Goal: Task Accomplishment & Management: Manage account settings

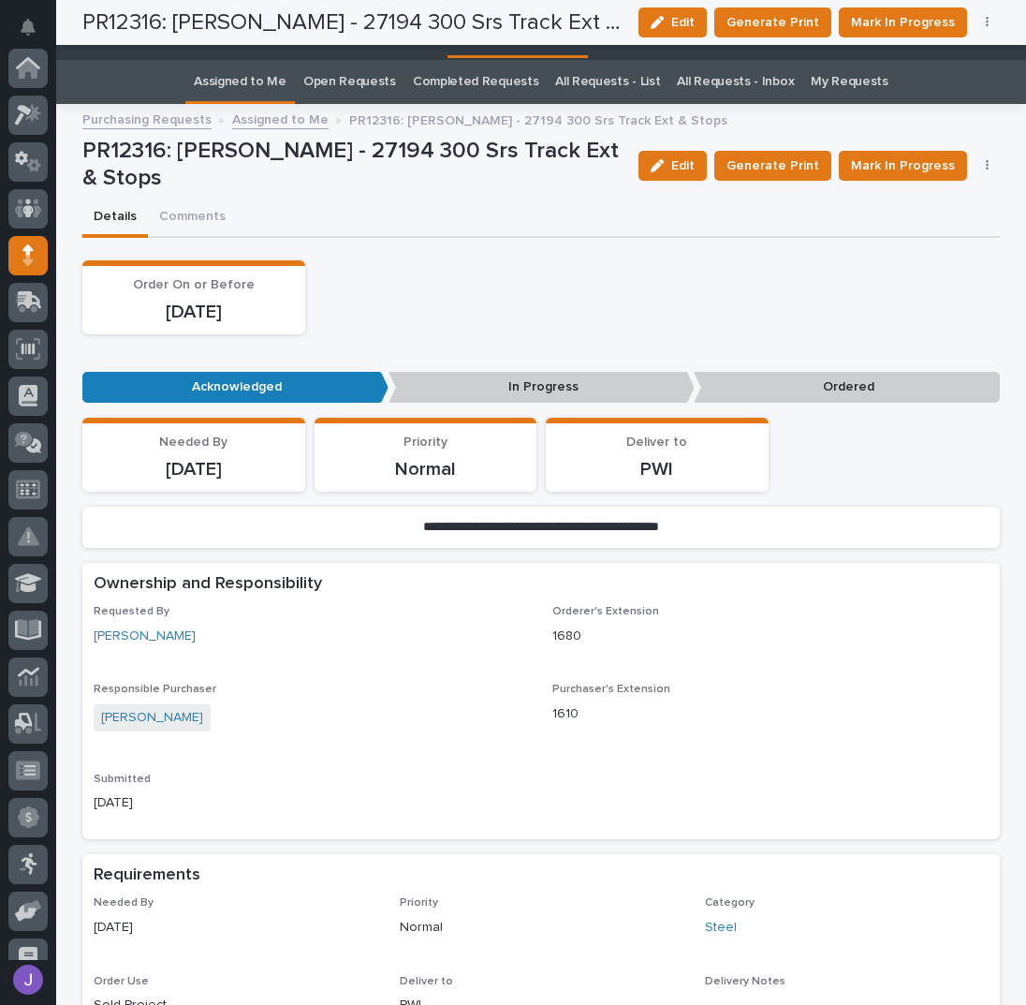
scroll to position [187, 0]
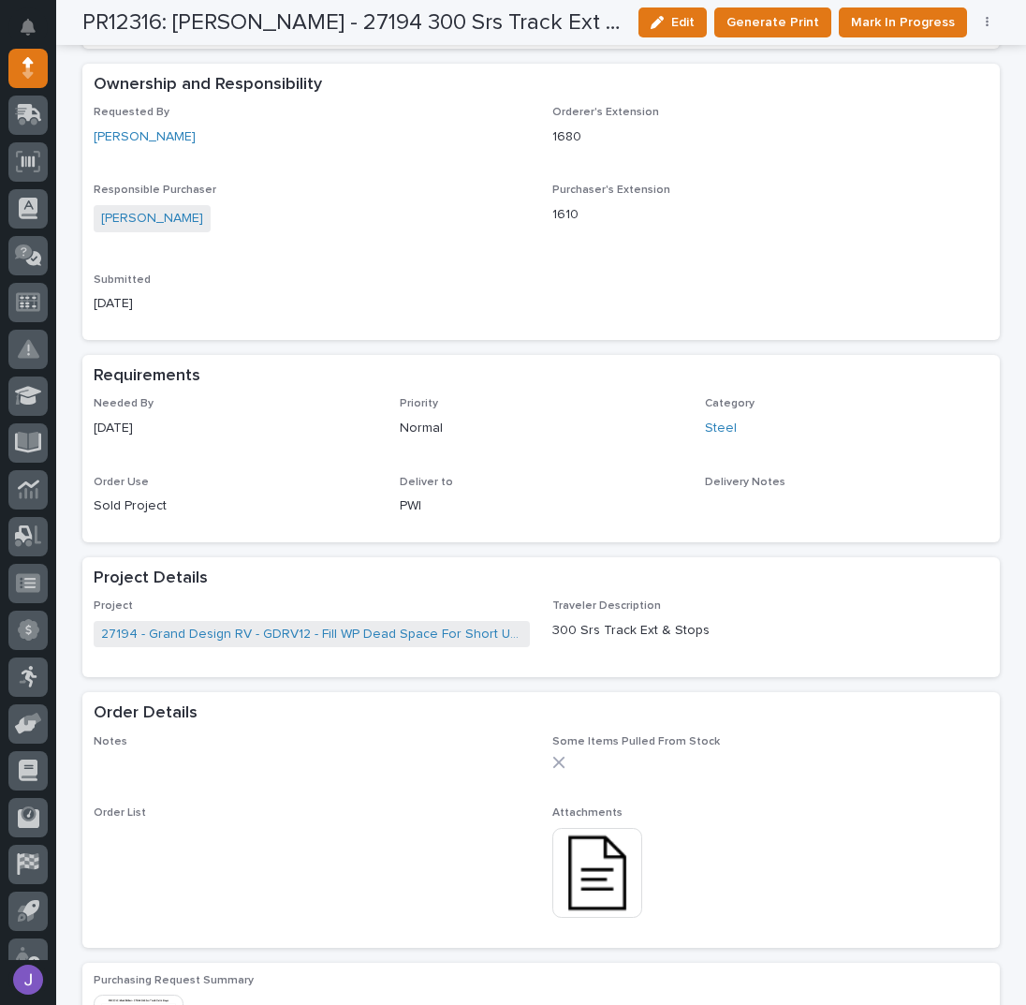
drag, startPoint x: 496, startPoint y: 247, endPoint x: 504, endPoint y: 334, distance: 87.4
click at [496, 247] on div "Requested By Mark Miller Orderer's Extension 1680 Responsible Purchaser Jared H…" at bounding box center [541, 217] width 895 height 223
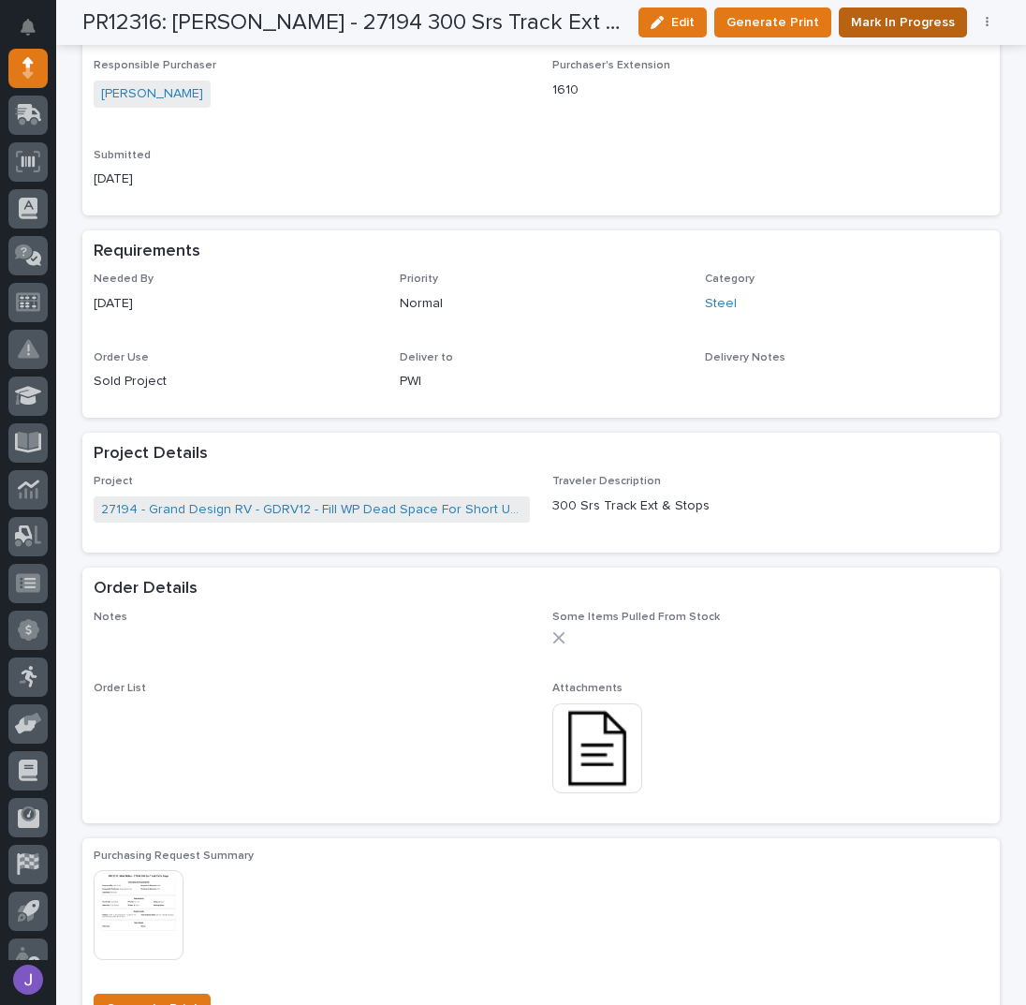
click at [885, 28] on span "Mark In Progress" at bounding box center [903, 22] width 104 height 22
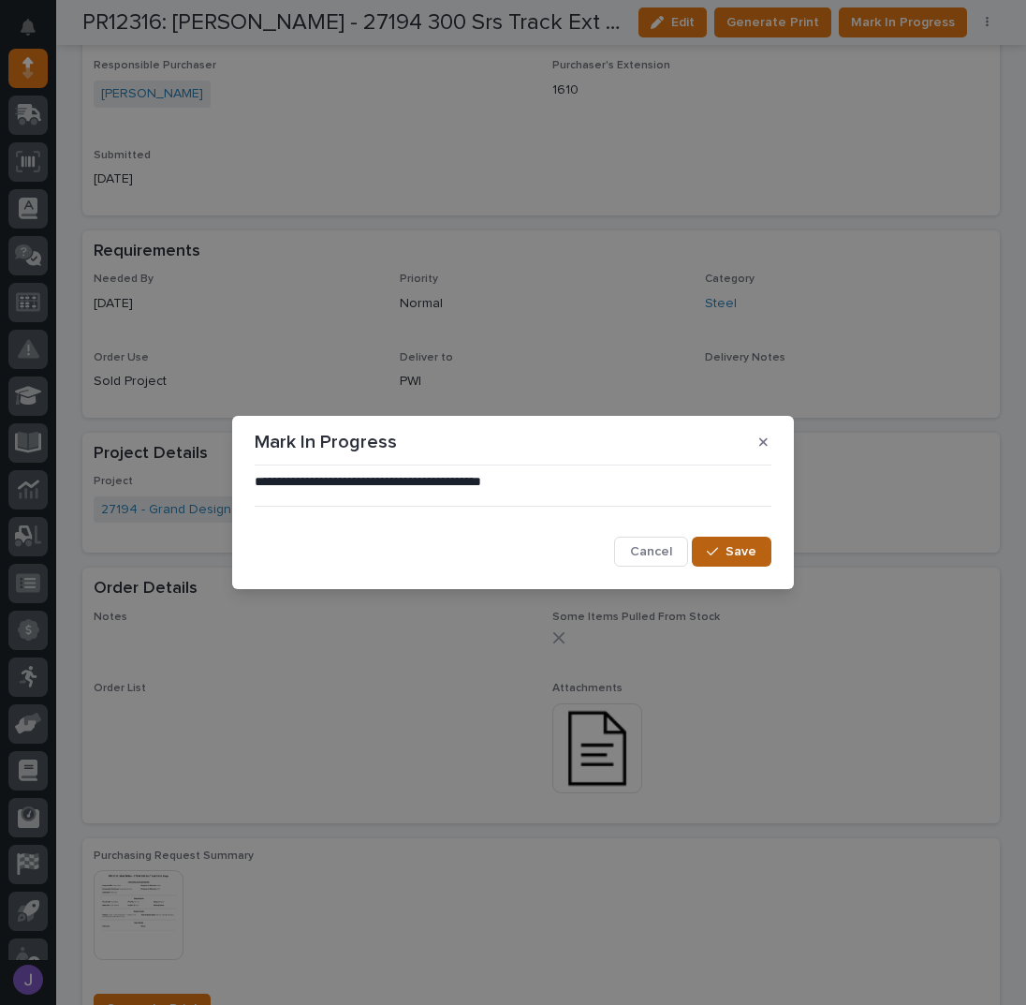
click at [758, 543] on button "Save" at bounding box center [732, 552] width 80 height 30
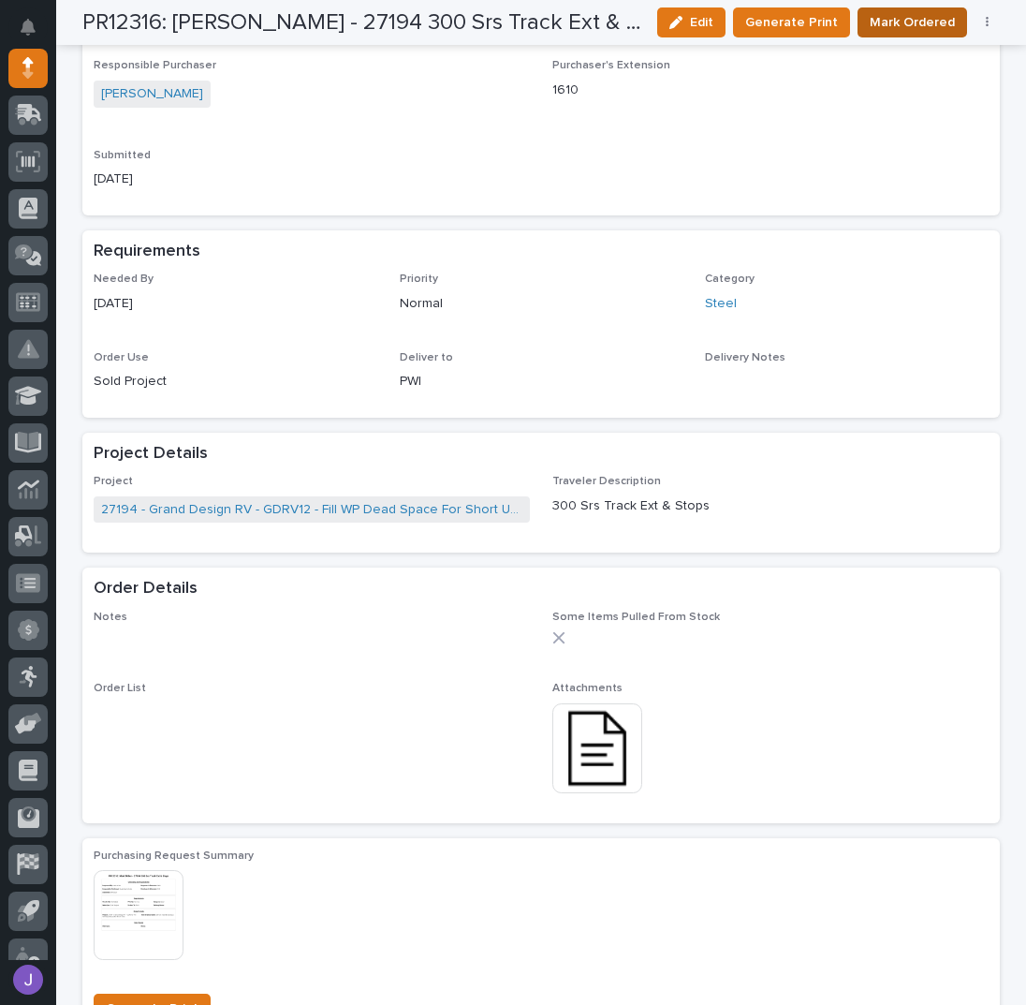
click at [899, 35] on button "Mark Ordered" at bounding box center [913, 22] width 110 height 30
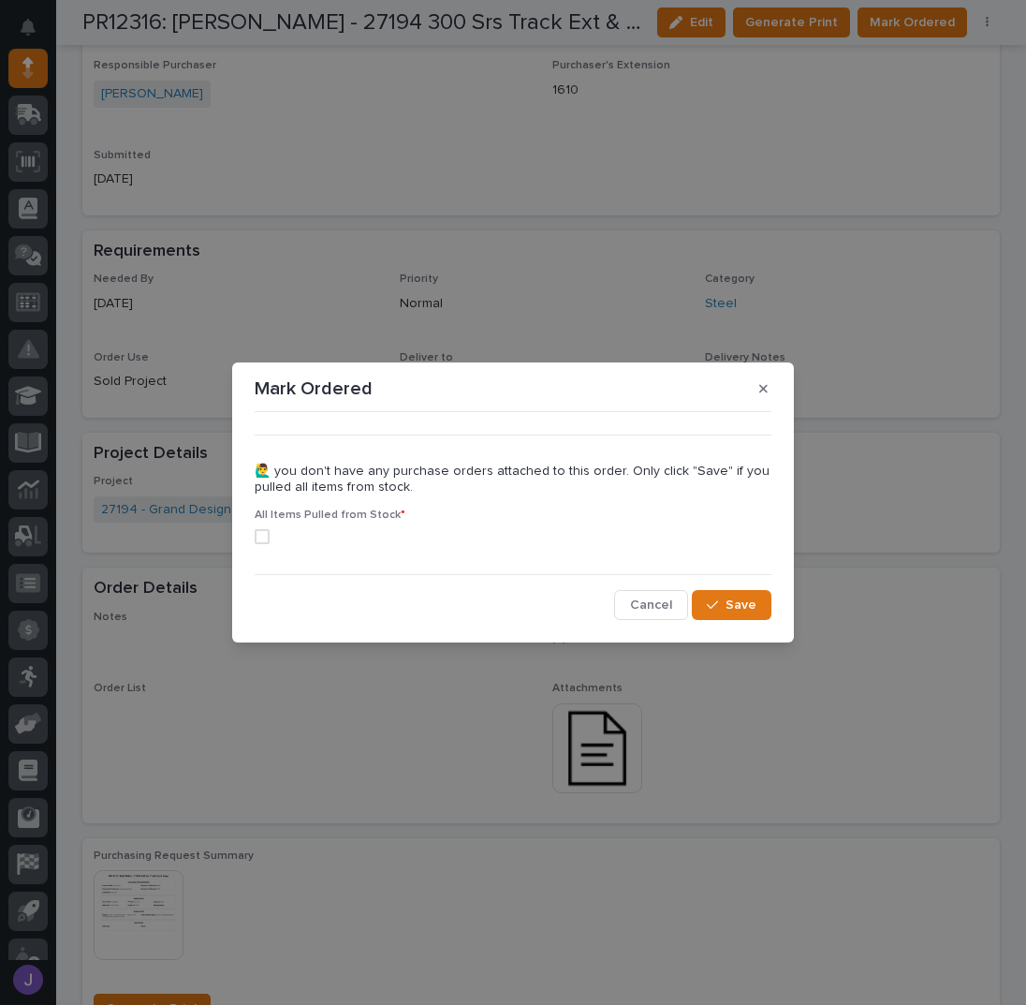
click at [262, 536] on span at bounding box center [262, 536] width 15 height 15
click at [706, 600] on button "Save" at bounding box center [732, 605] width 80 height 30
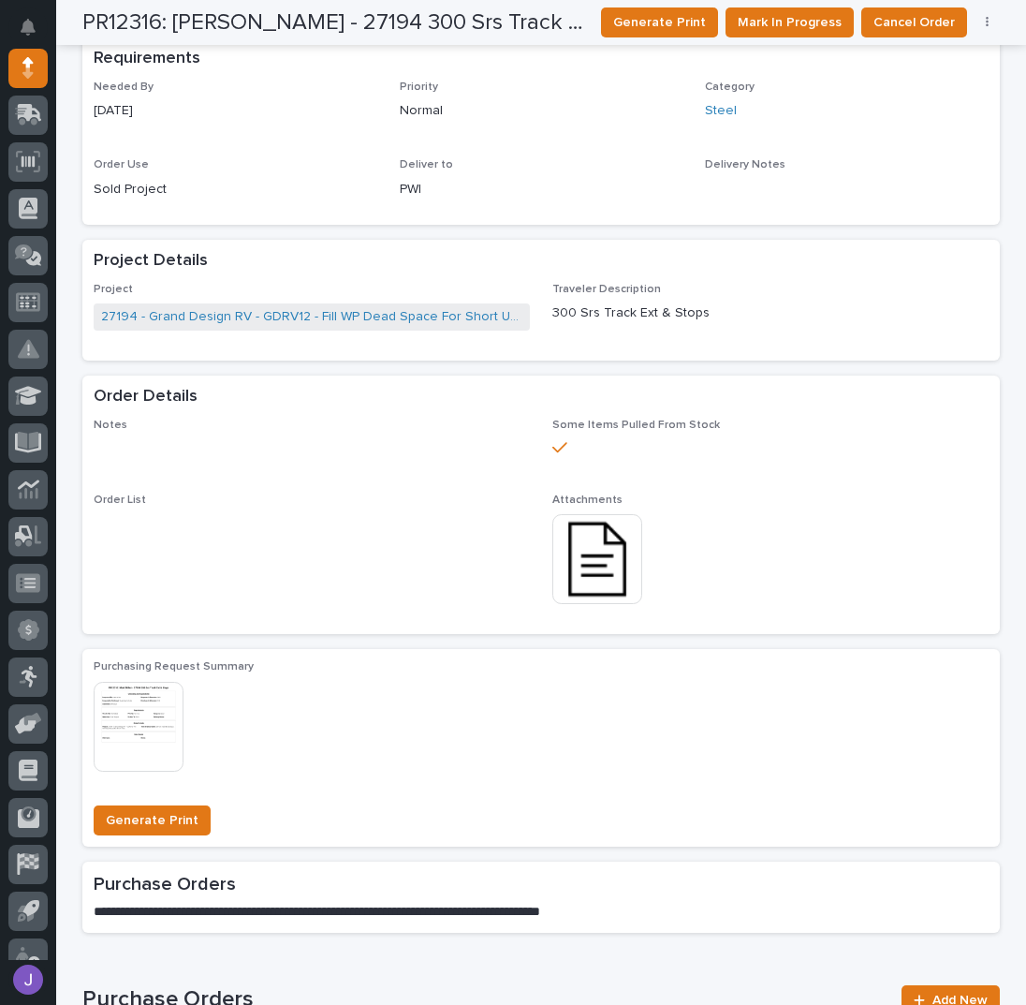
scroll to position [0, 0]
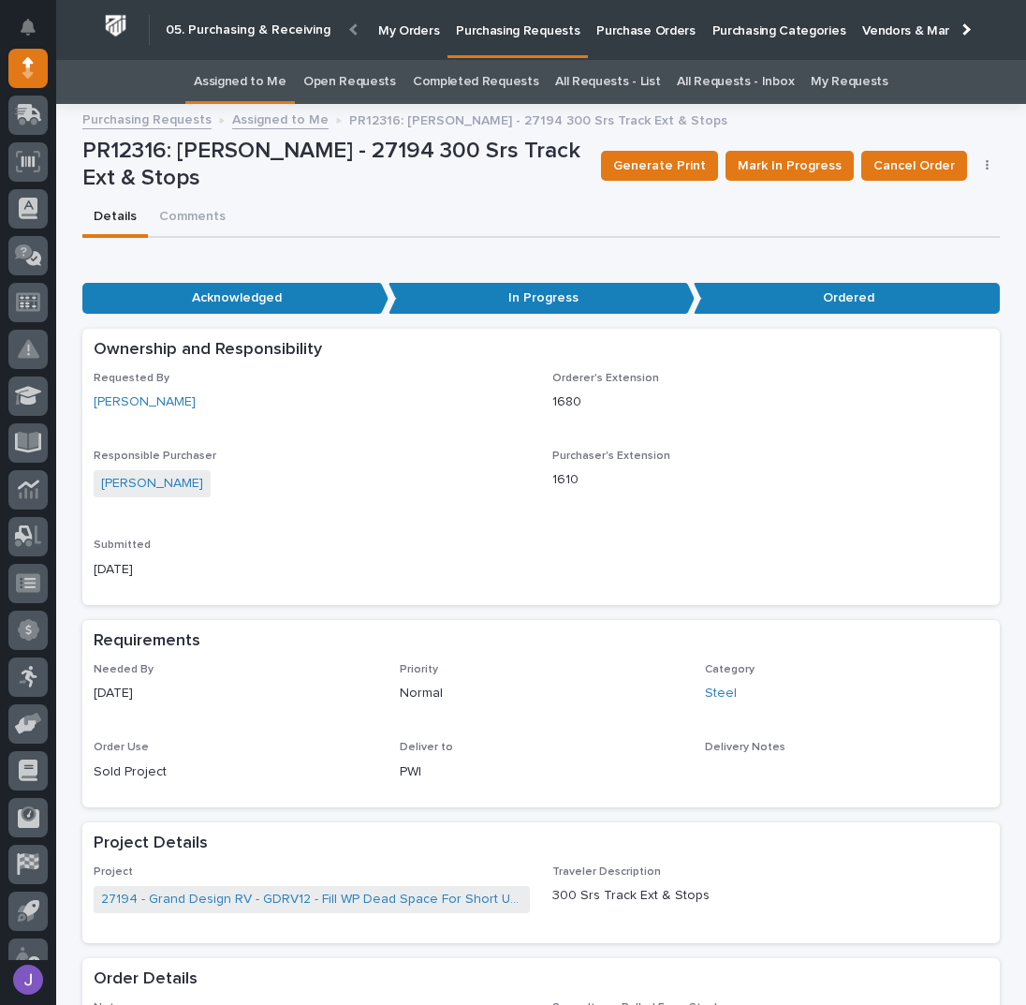
click at [275, 89] on link "Assigned to Me" at bounding box center [240, 82] width 93 height 44
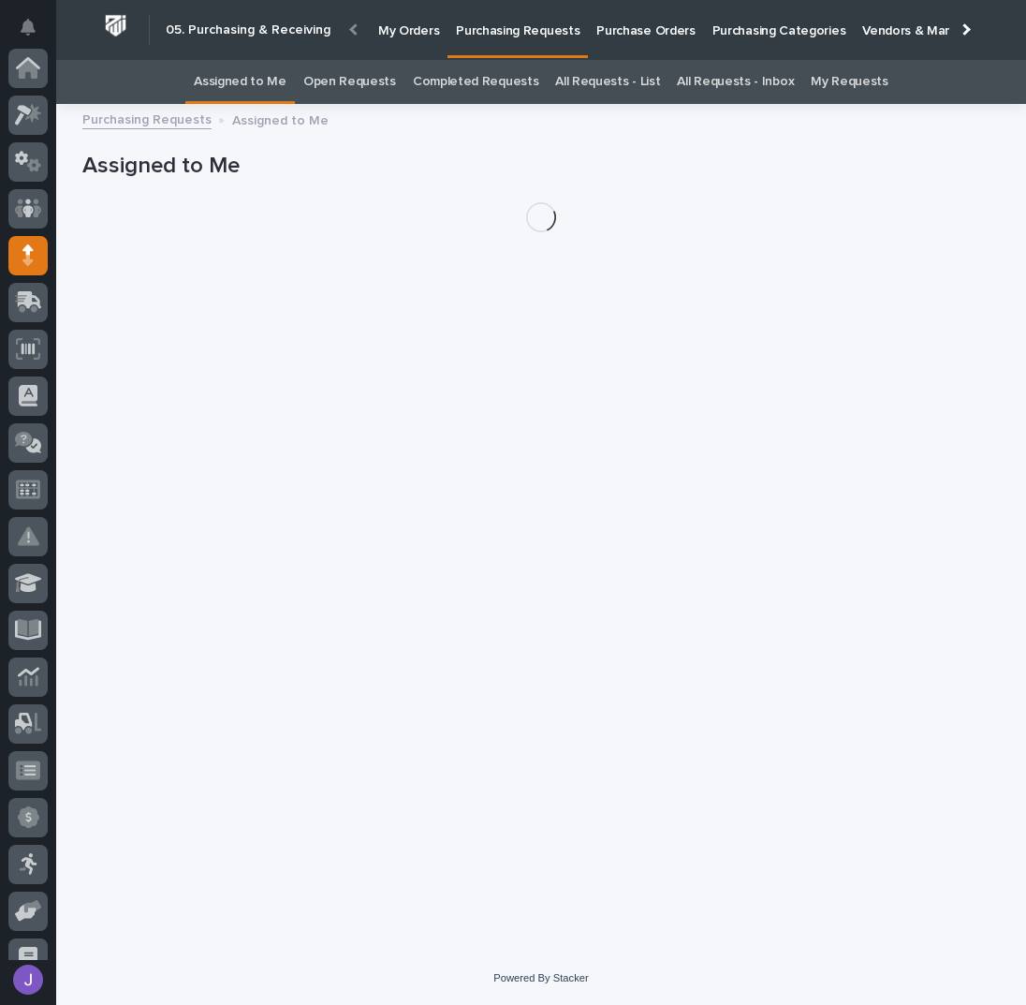
scroll to position [187, 0]
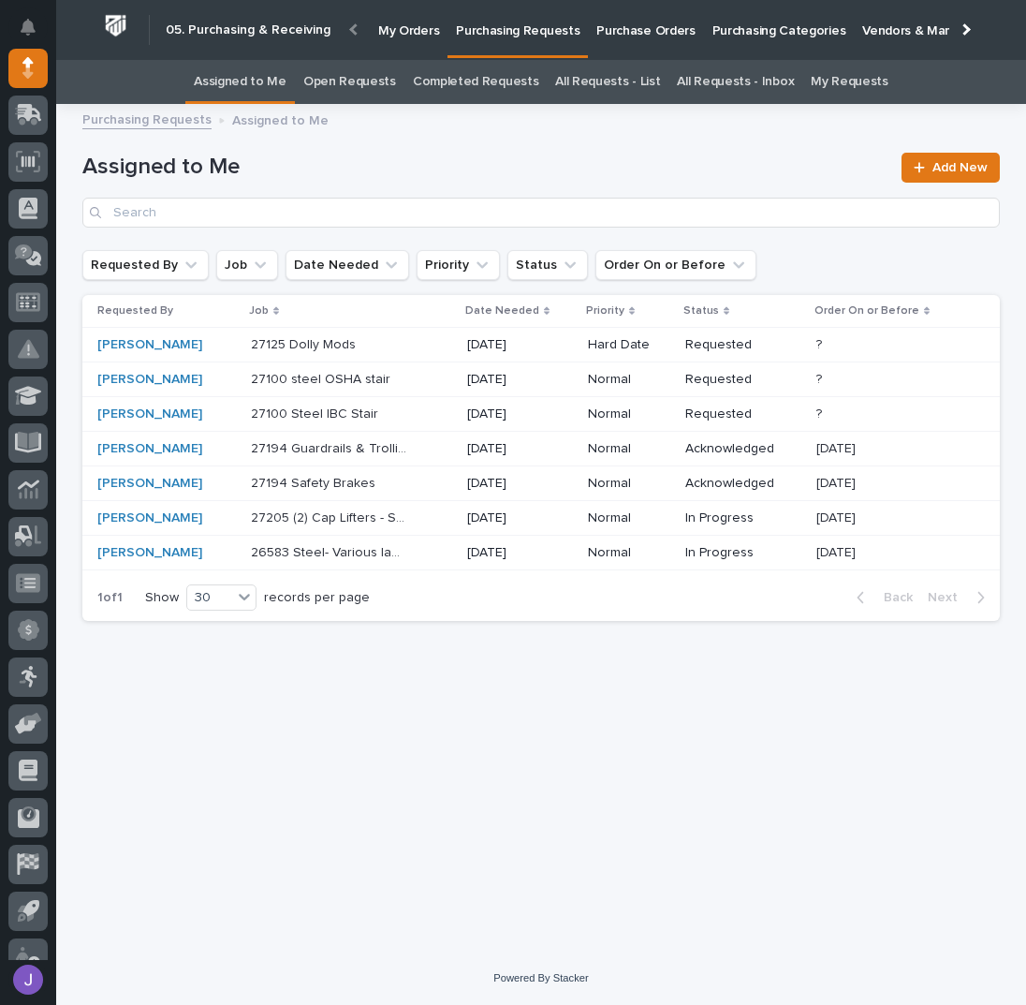
click at [399, 379] on div "27100 steel OSHA stair 27100 steel OSHA stair" at bounding box center [351, 379] width 201 height 31
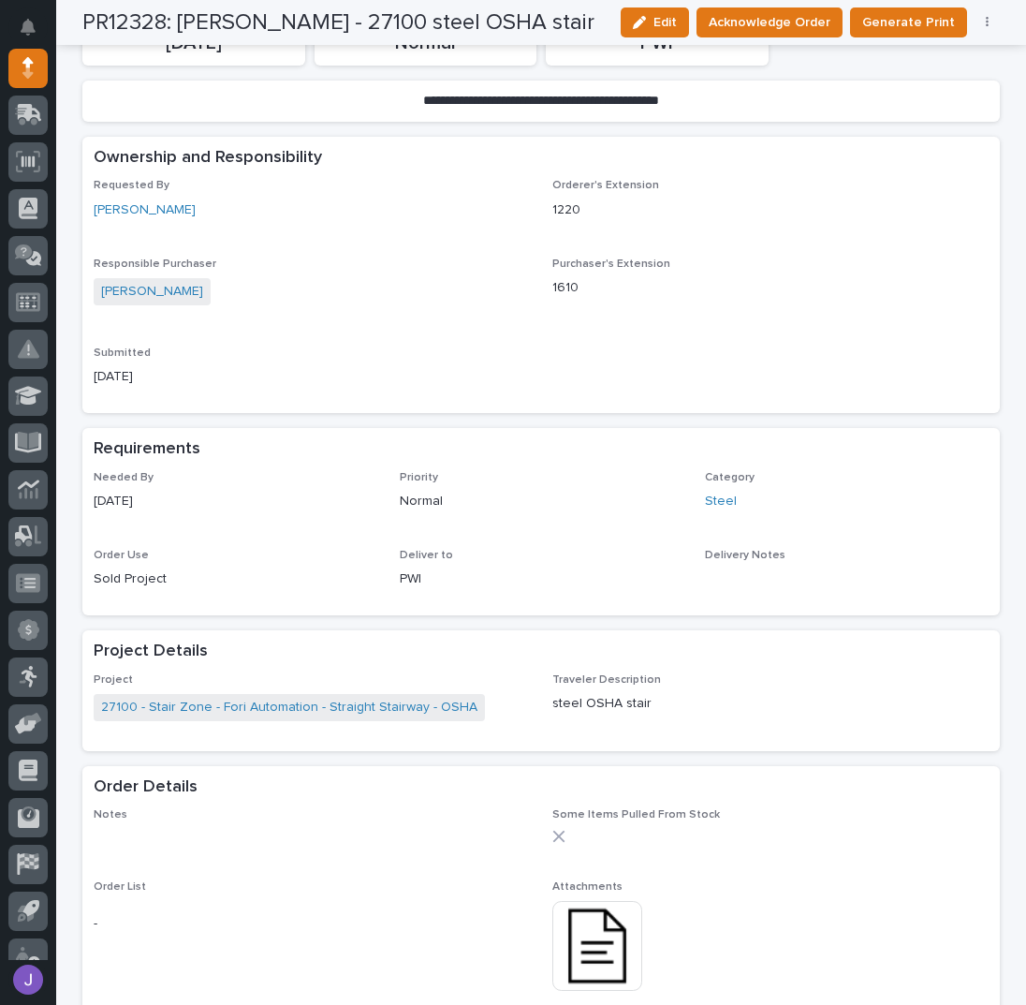
scroll to position [499, 0]
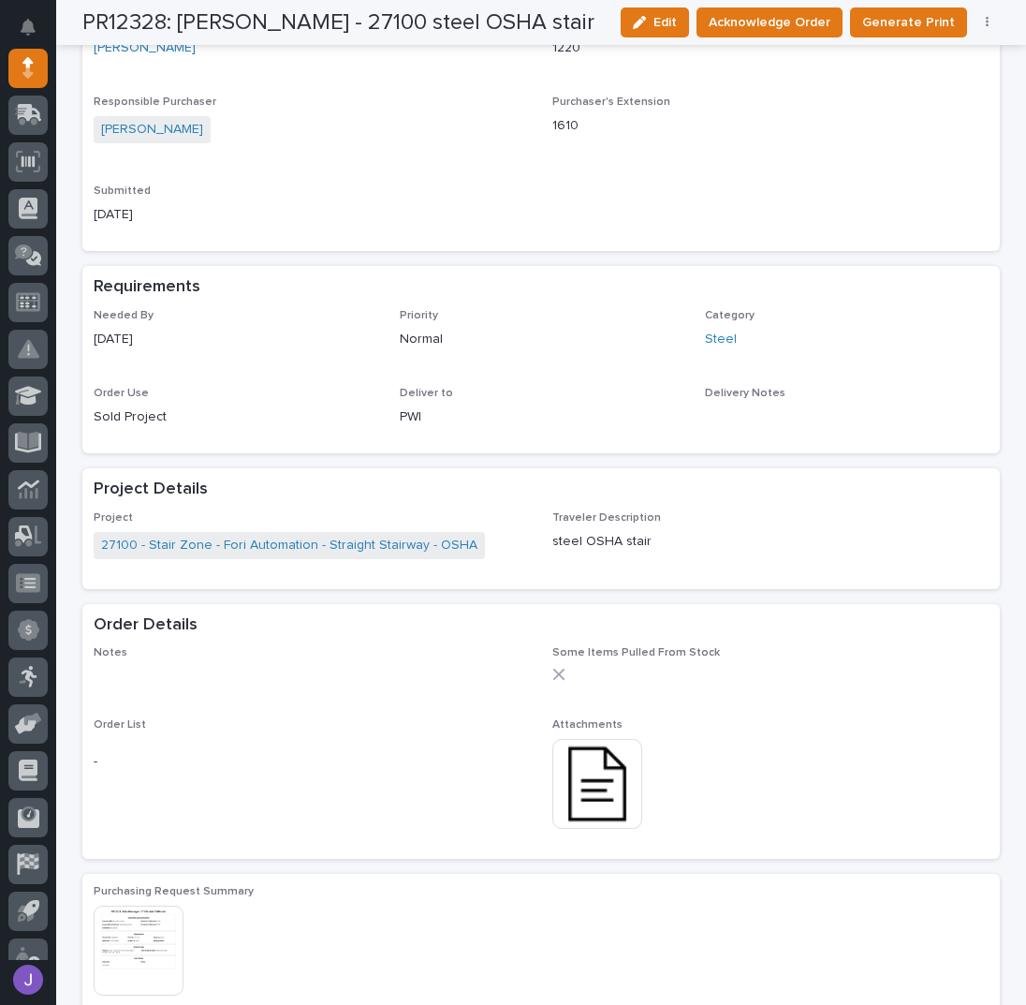
click at [604, 758] on img at bounding box center [597, 784] width 90 height 90
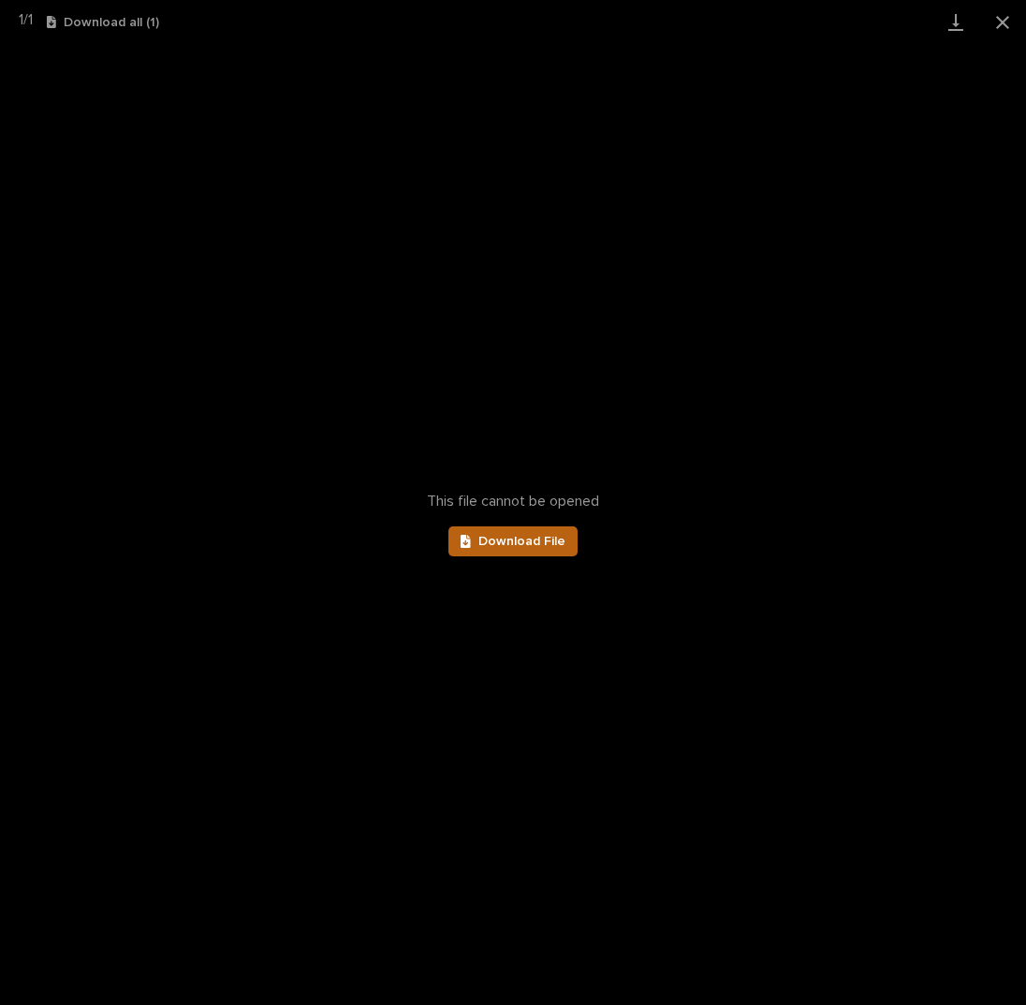
click at [556, 551] on link "Download File" at bounding box center [513, 541] width 129 height 30
click at [994, 22] on button "Close gallery" at bounding box center [1002, 22] width 47 height 44
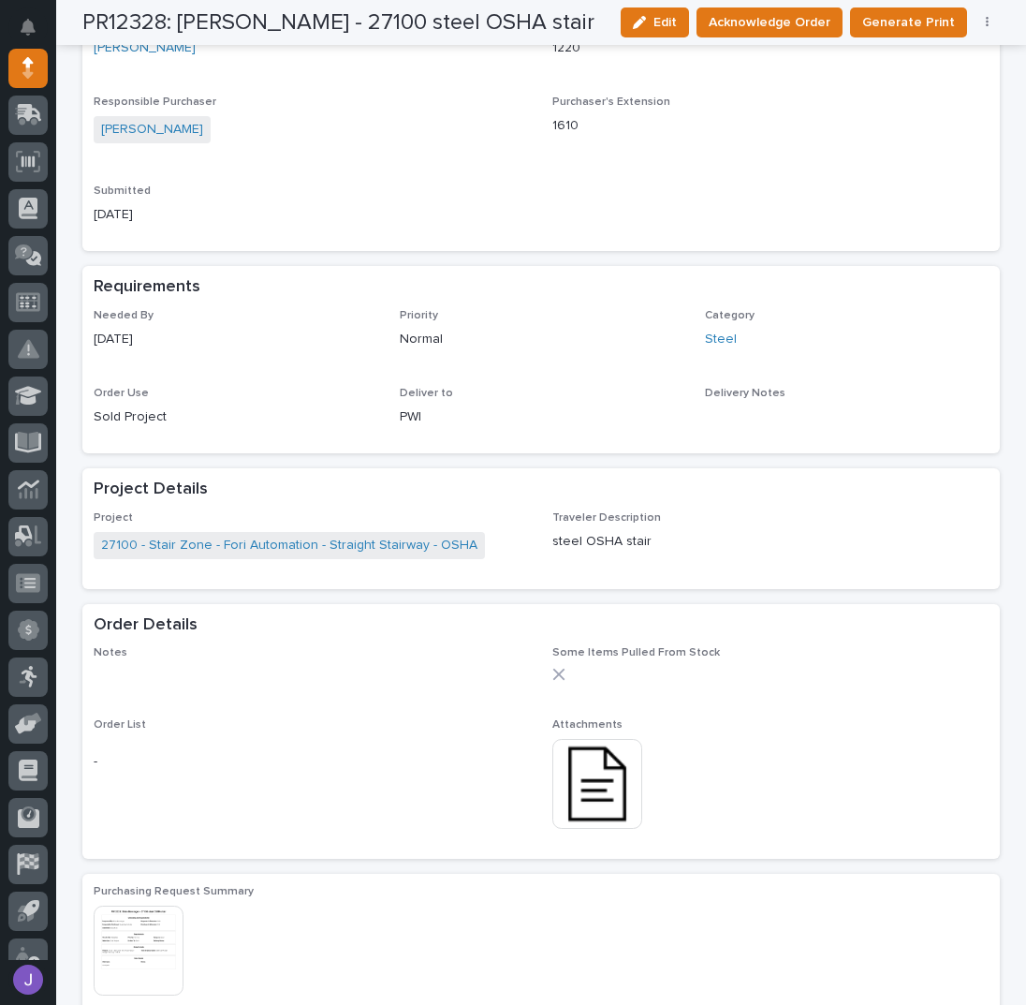
click at [427, 207] on p "[DATE]" at bounding box center [312, 215] width 436 height 20
click at [803, 22] on span "Acknowledge Order" at bounding box center [770, 22] width 122 height 22
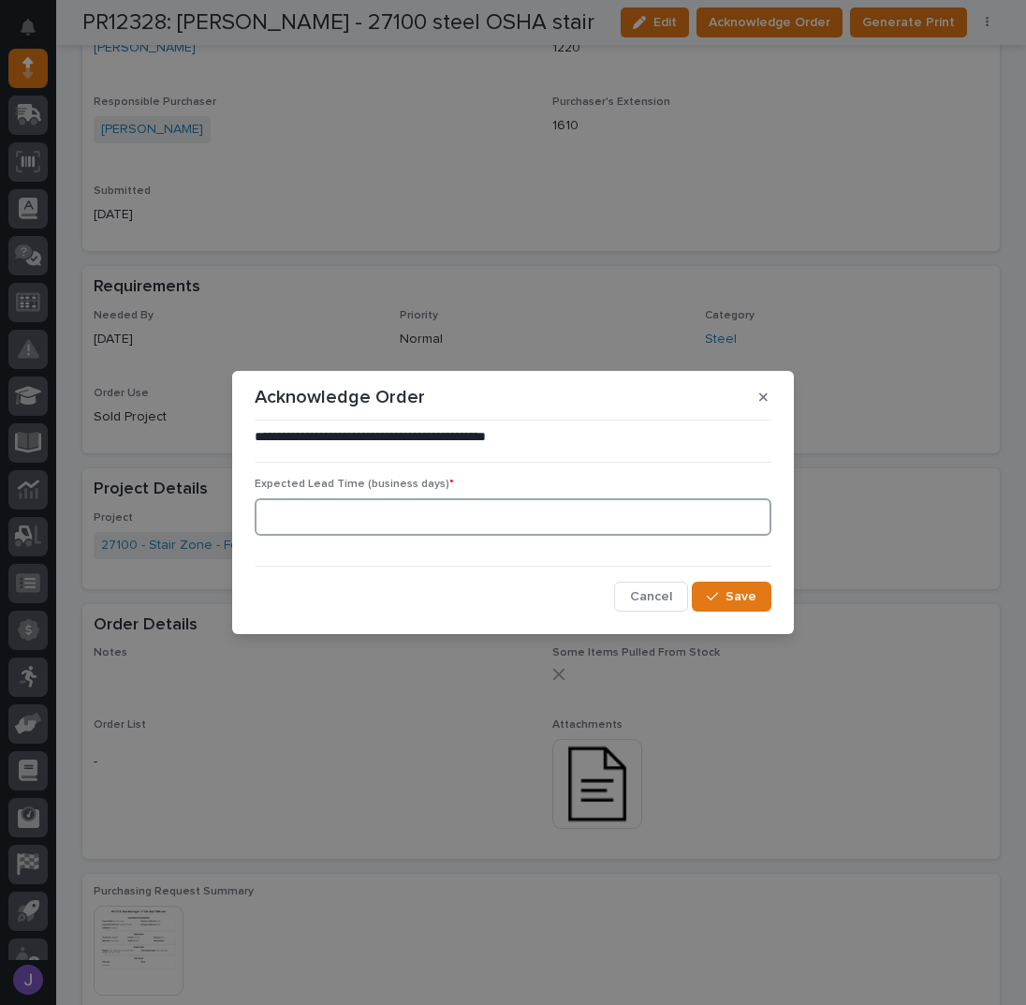
click at [398, 512] on input at bounding box center [513, 516] width 517 height 37
type input "0"
click at [728, 598] on button "Save" at bounding box center [732, 596] width 80 height 30
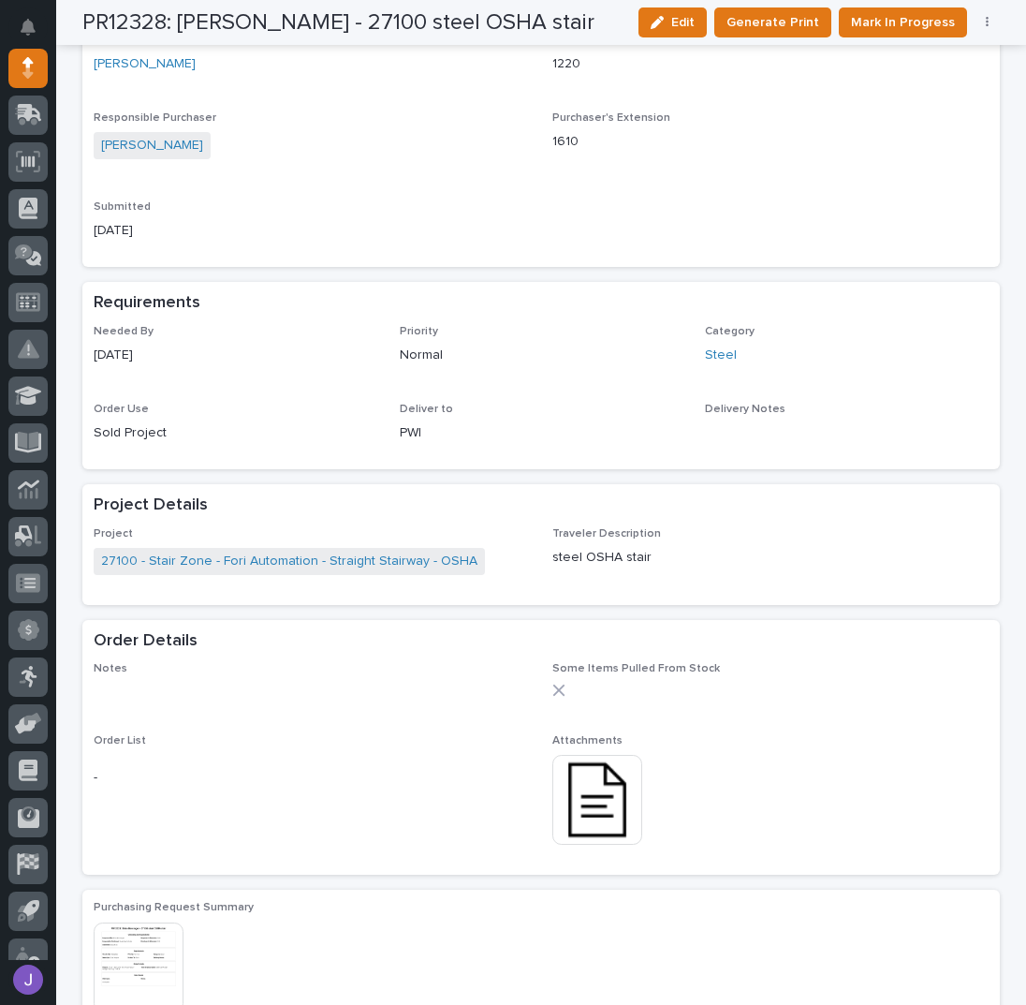
scroll to position [670, 0]
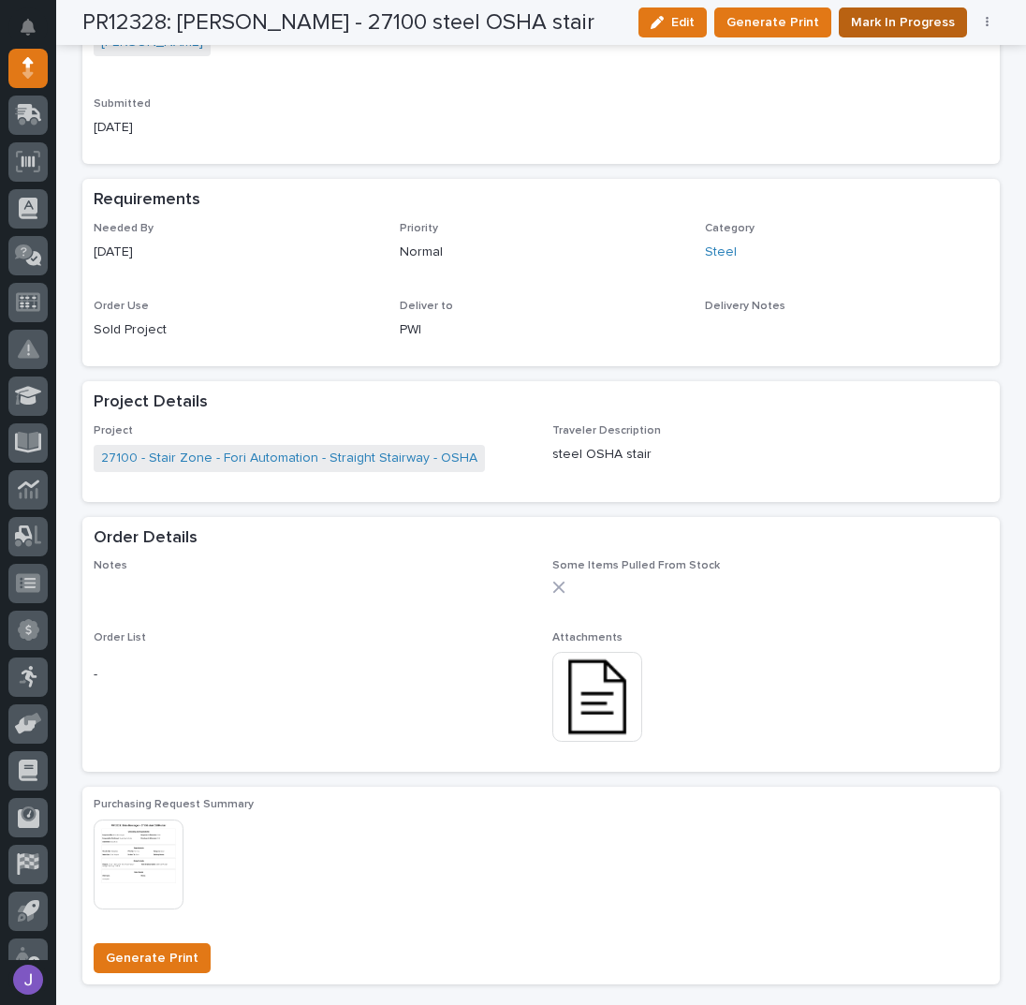
click at [884, 26] on span "Mark In Progress" at bounding box center [903, 22] width 104 height 22
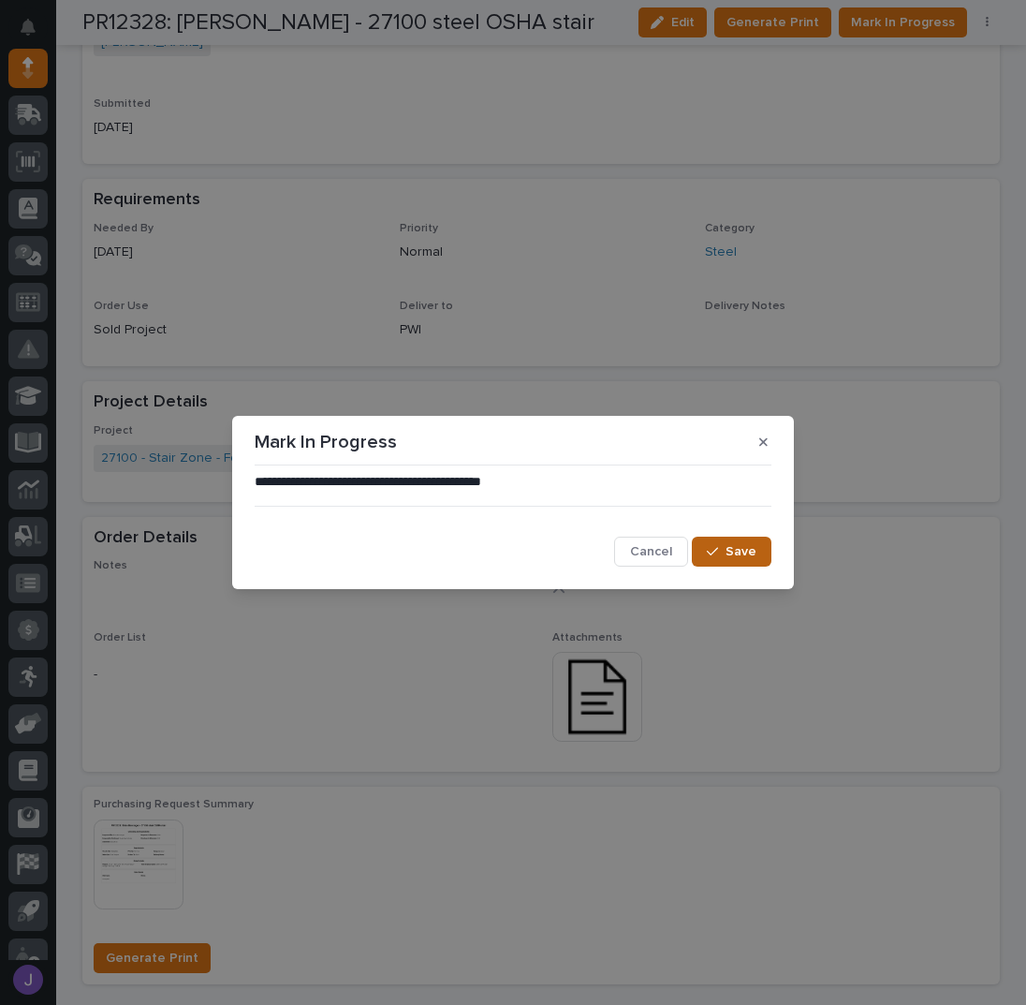
click at [739, 548] on span "Save" at bounding box center [741, 551] width 31 height 17
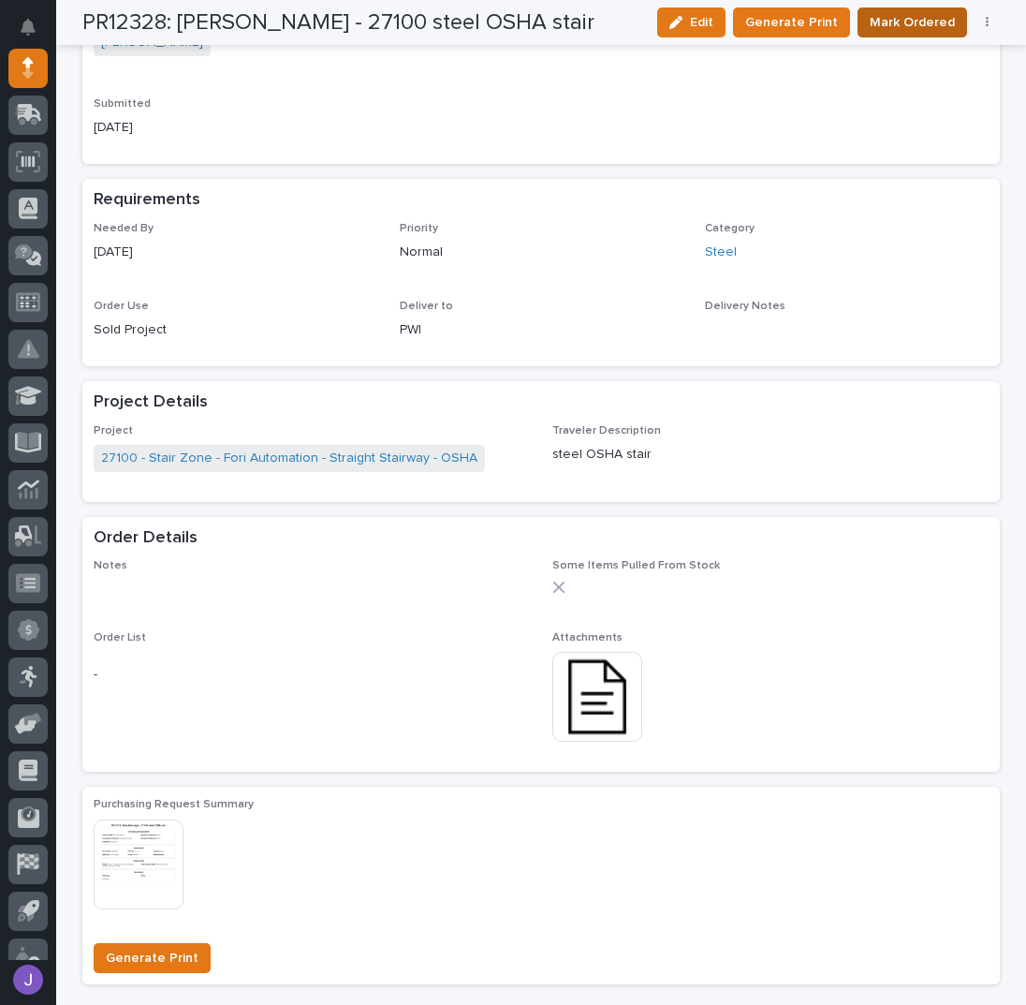
click at [904, 19] on span "Mark Ordered" at bounding box center [912, 22] width 85 height 22
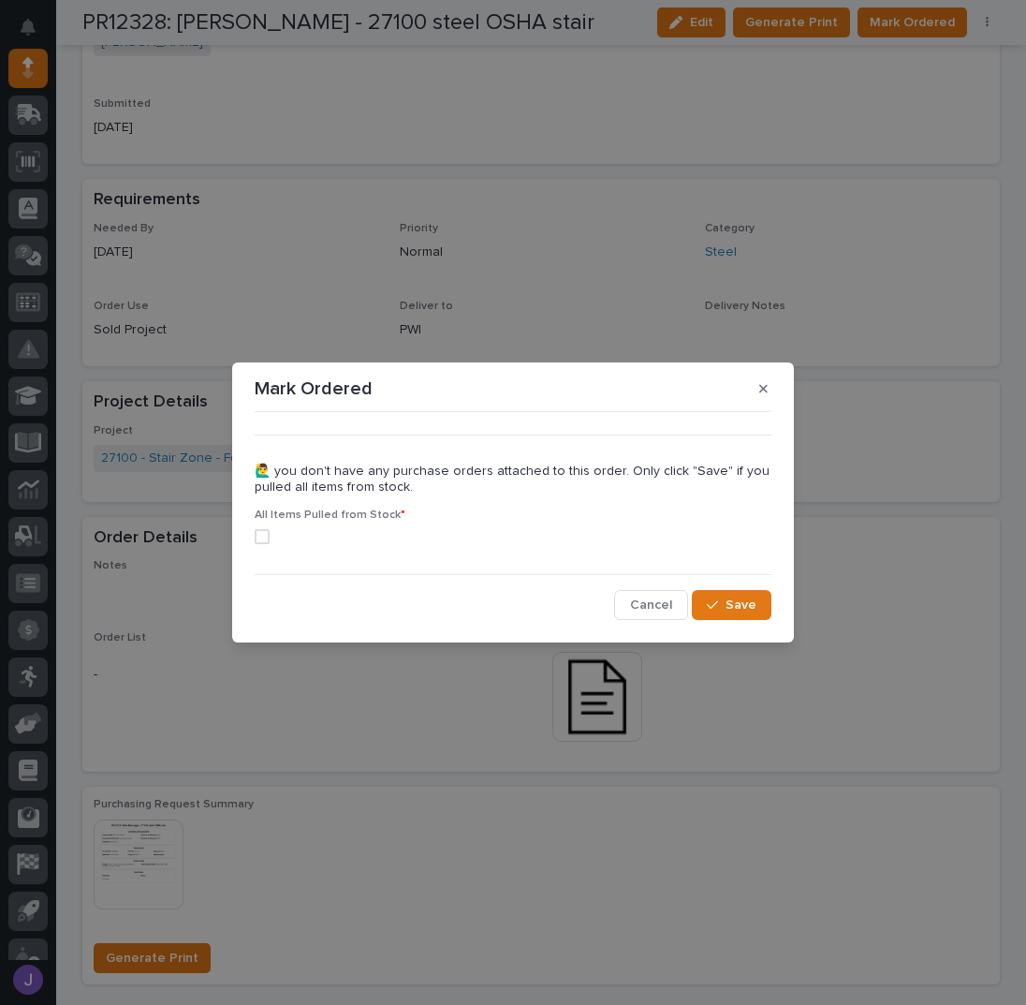
click at [267, 542] on span at bounding box center [262, 536] width 15 height 15
click at [762, 606] on button "Save" at bounding box center [732, 605] width 80 height 30
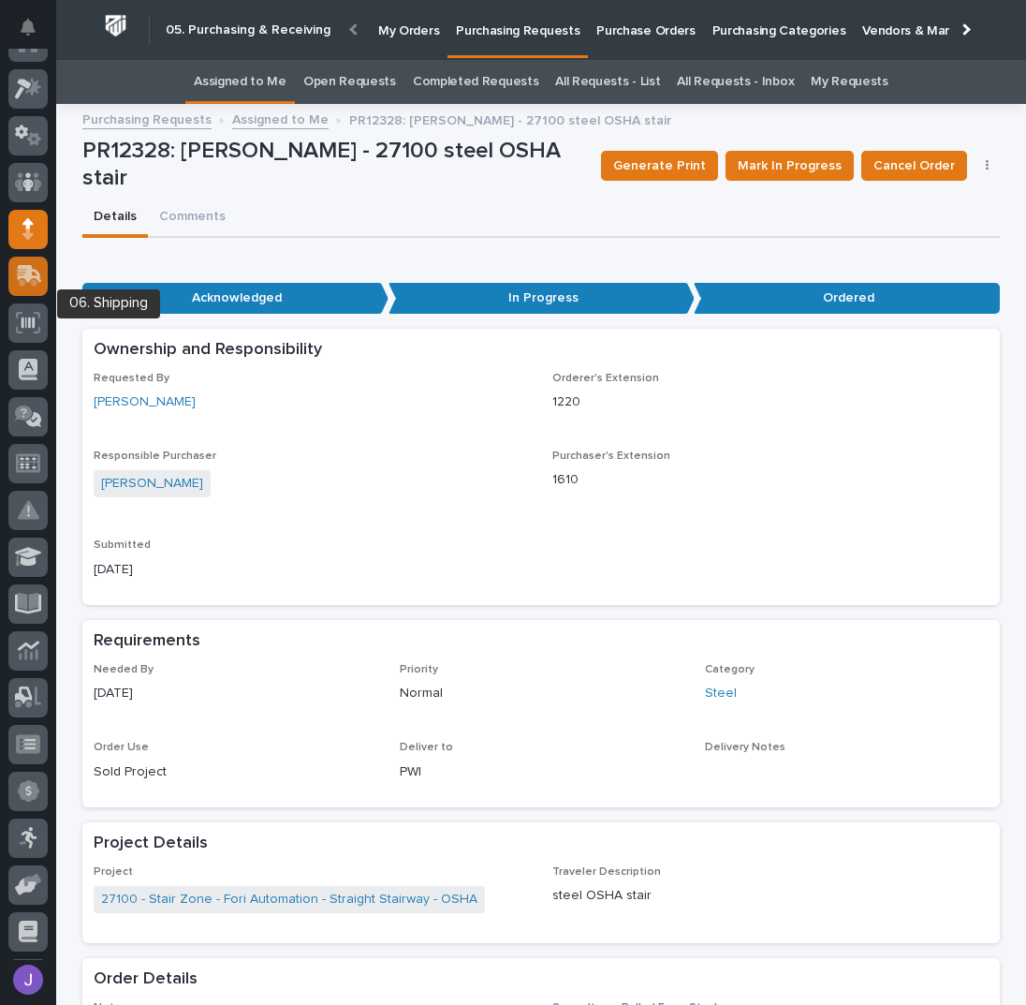
scroll to position [0, 0]
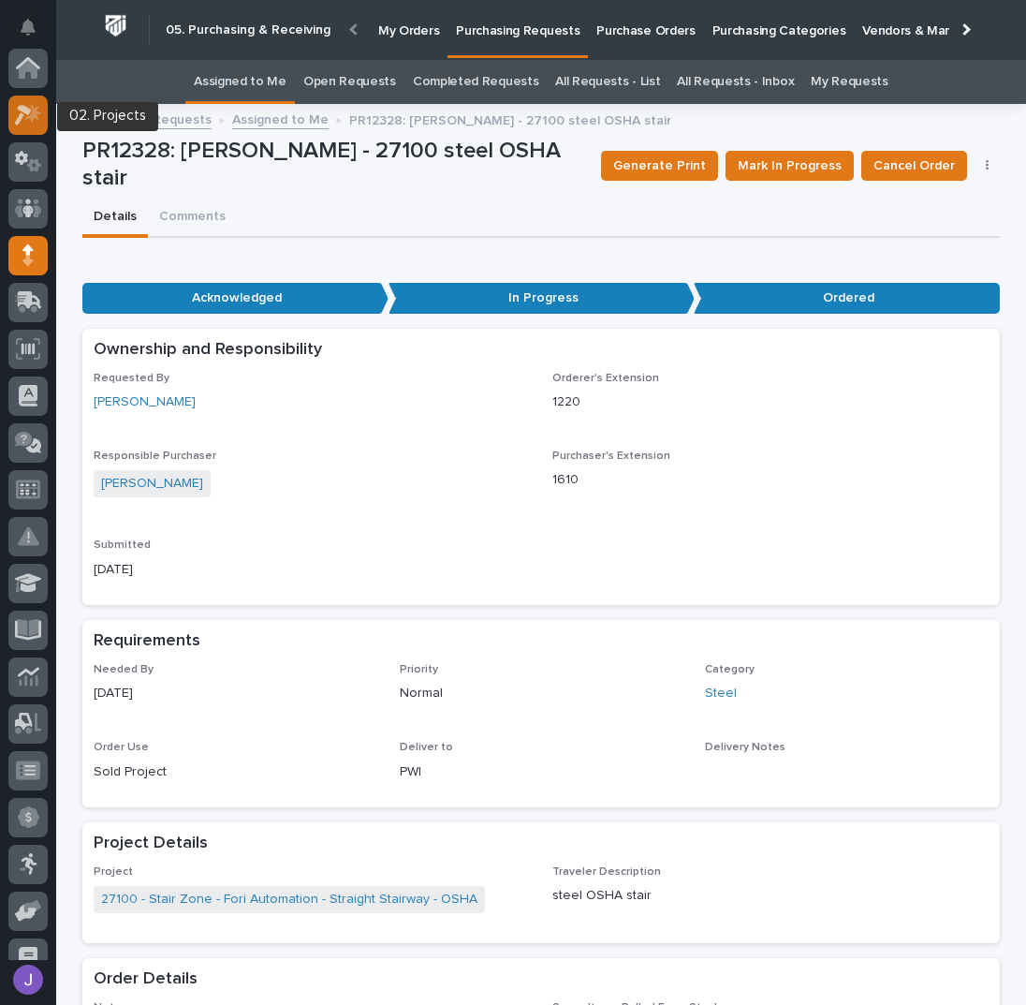
click at [35, 120] on icon at bounding box center [28, 115] width 27 height 22
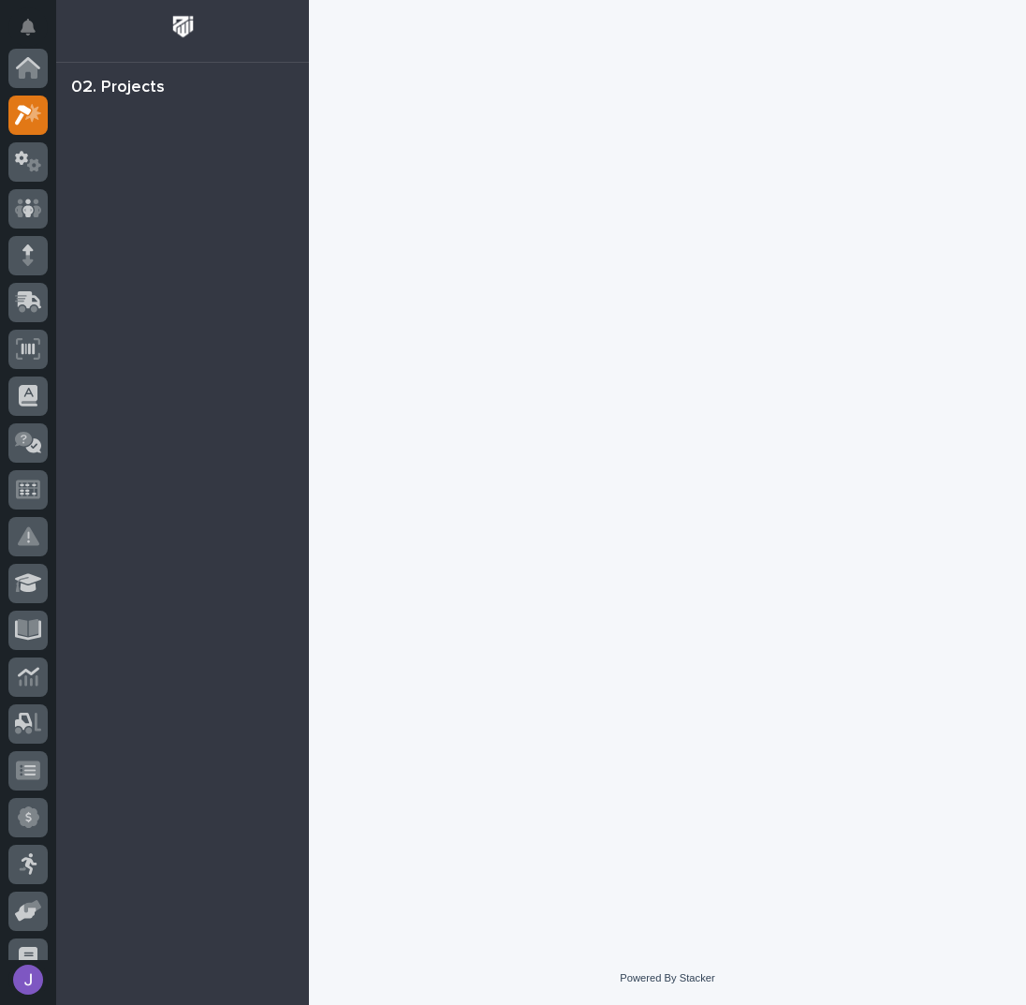
scroll to position [47, 0]
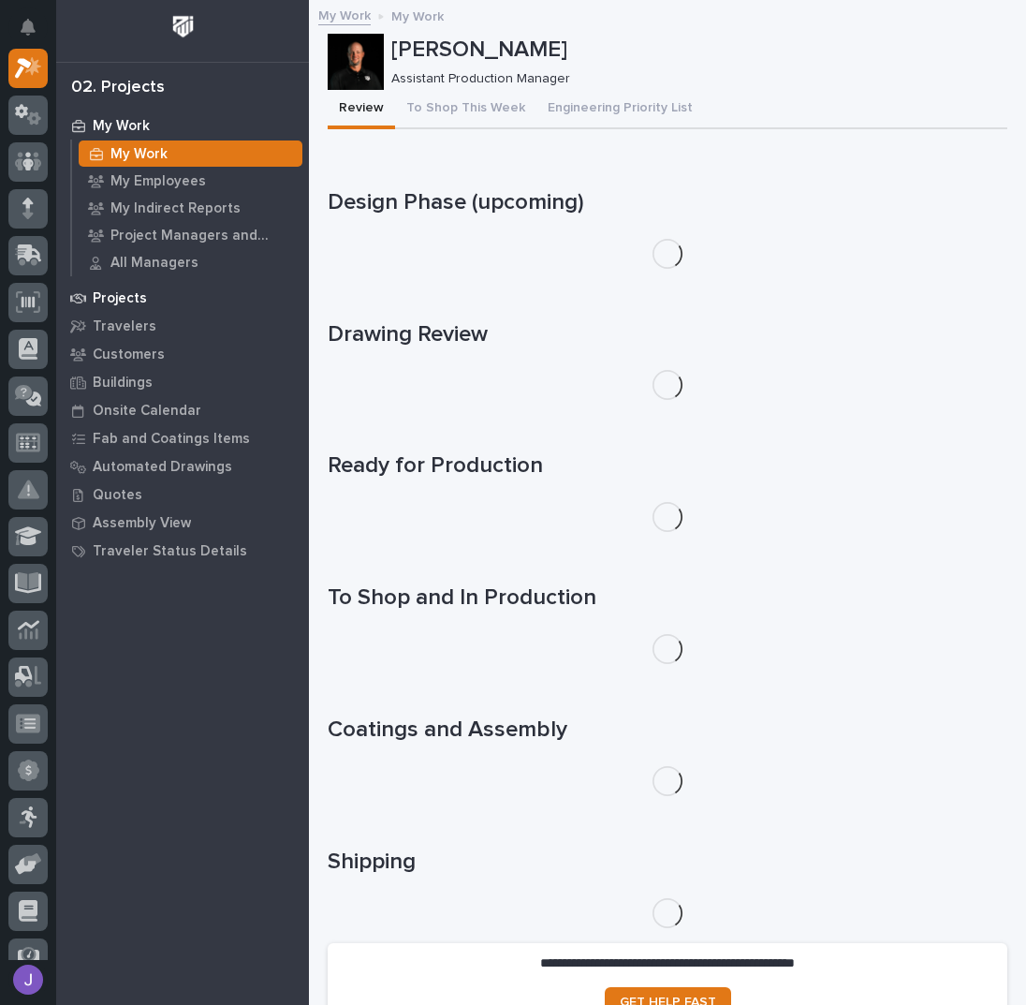
click at [157, 298] on div "Projects" at bounding box center [182, 298] width 243 height 26
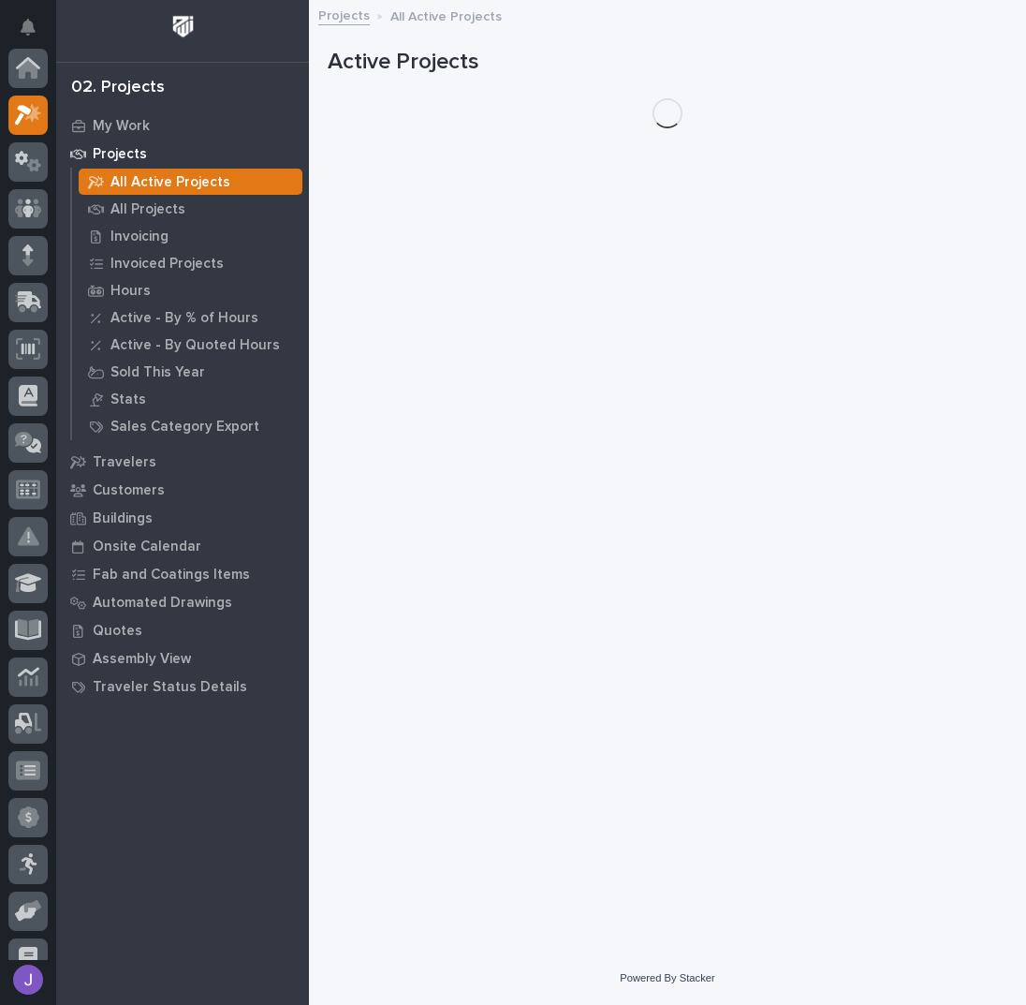
scroll to position [47, 0]
click at [164, 215] on p "All Projects" at bounding box center [147, 209] width 75 height 17
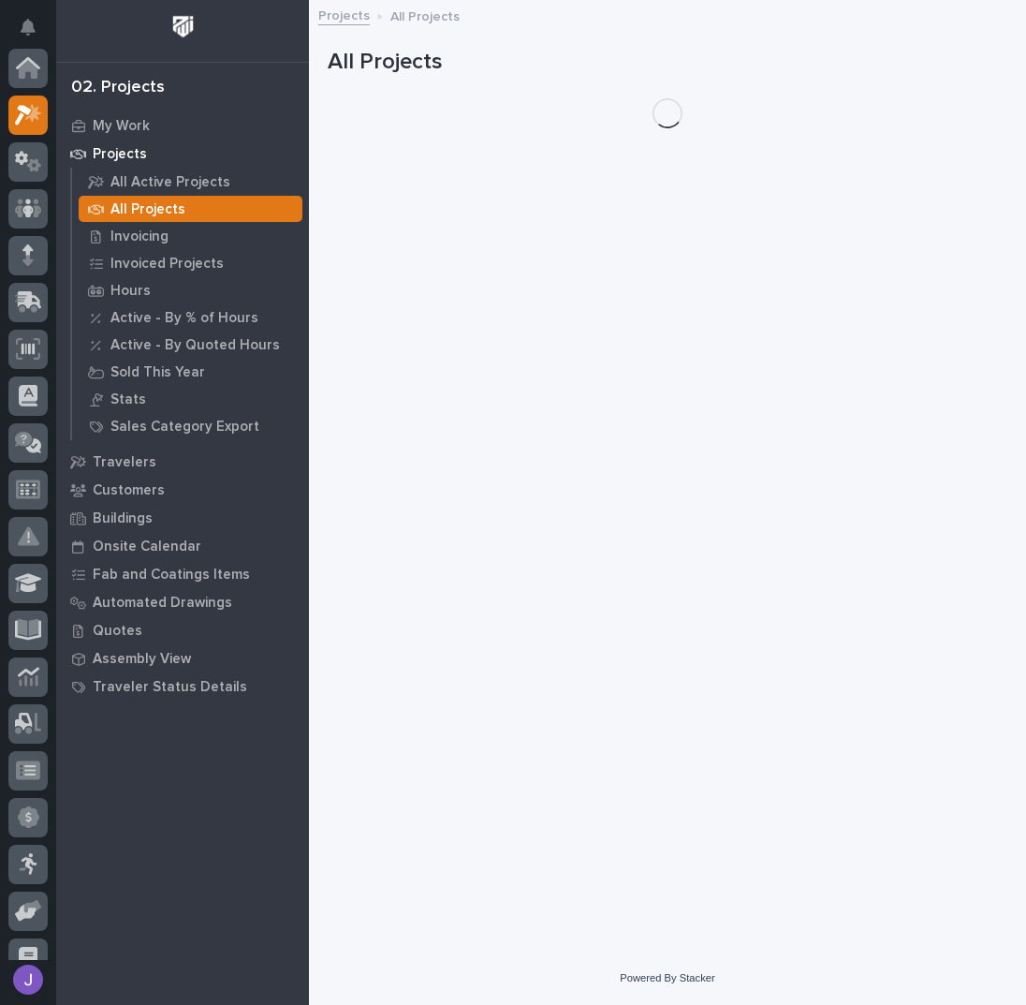
scroll to position [47, 0]
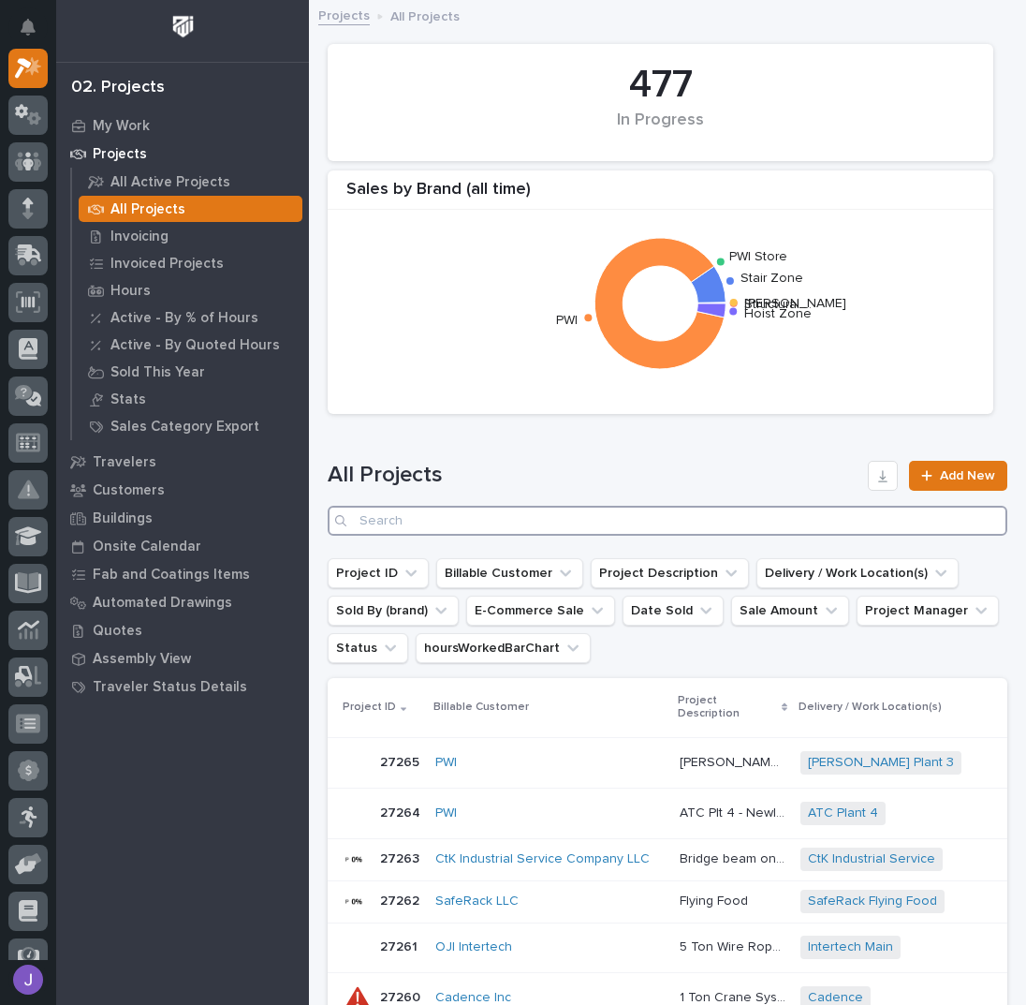
click at [521, 517] on input "Search" at bounding box center [668, 521] width 680 height 30
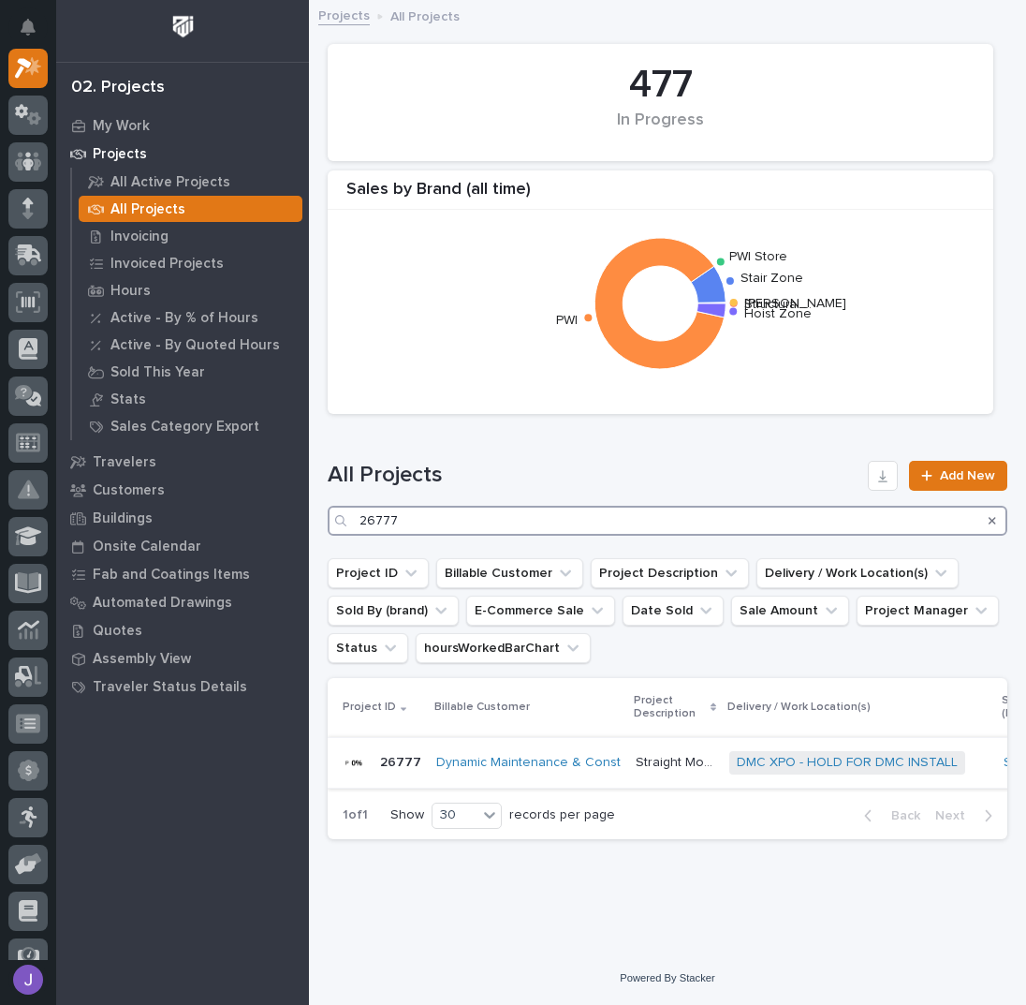
type input "26777"
click at [637, 758] on p "Straight Modular Stair" at bounding box center [677, 761] width 82 height 20
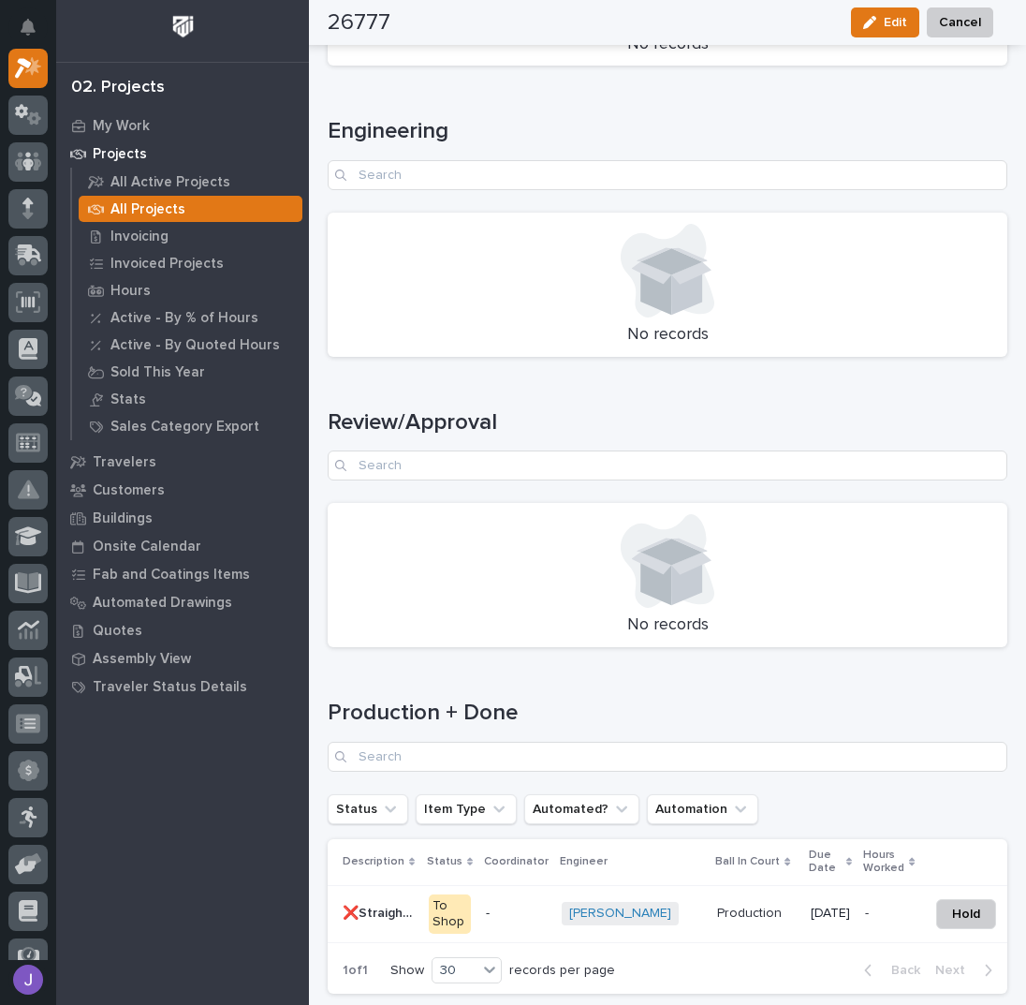
scroll to position [2334, 0]
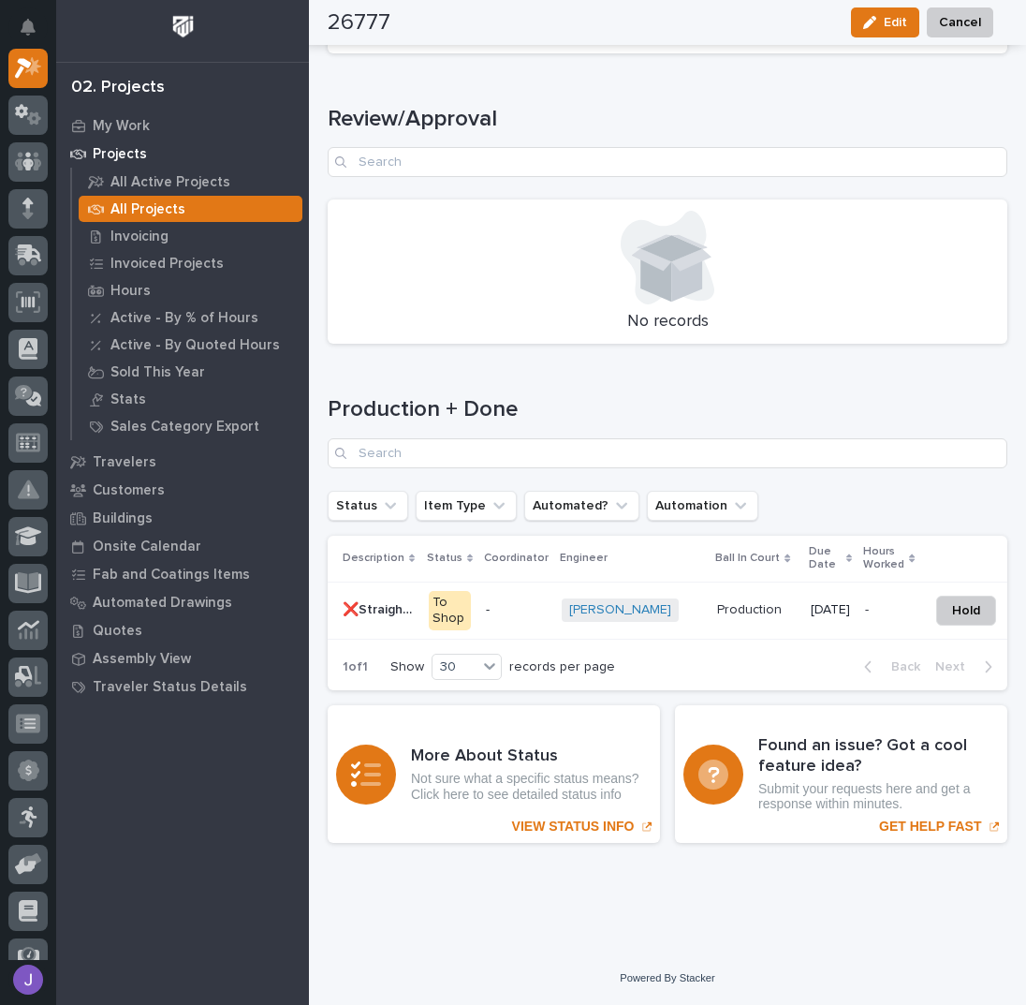
click at [383, 598] on p "❌Straight Stair" at bounding box center [380, 608] width 75 height 20
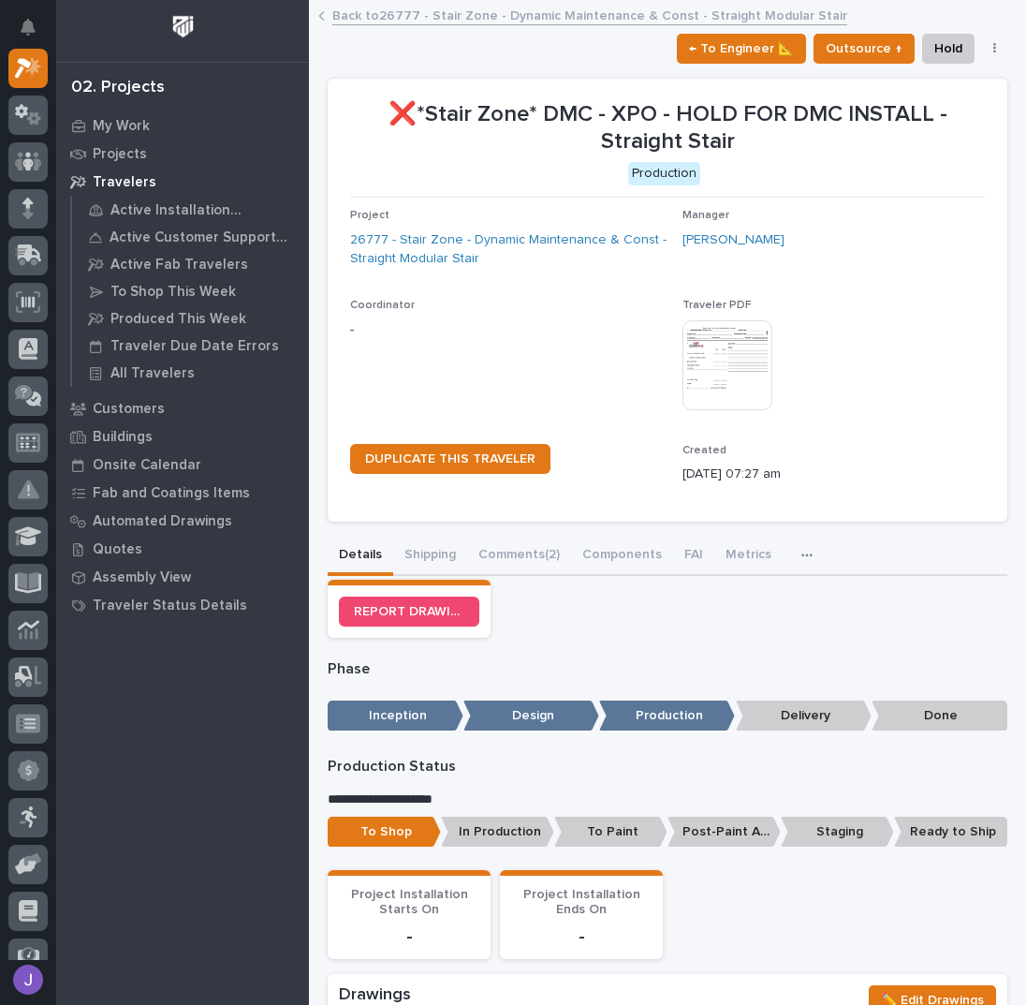
click at [568, 375] on span "Coordinator -" at bounding box center [508, 363] width 317 height 129
click at [32, 212] on icon at bounding box center [27, 213] width 10 height 10
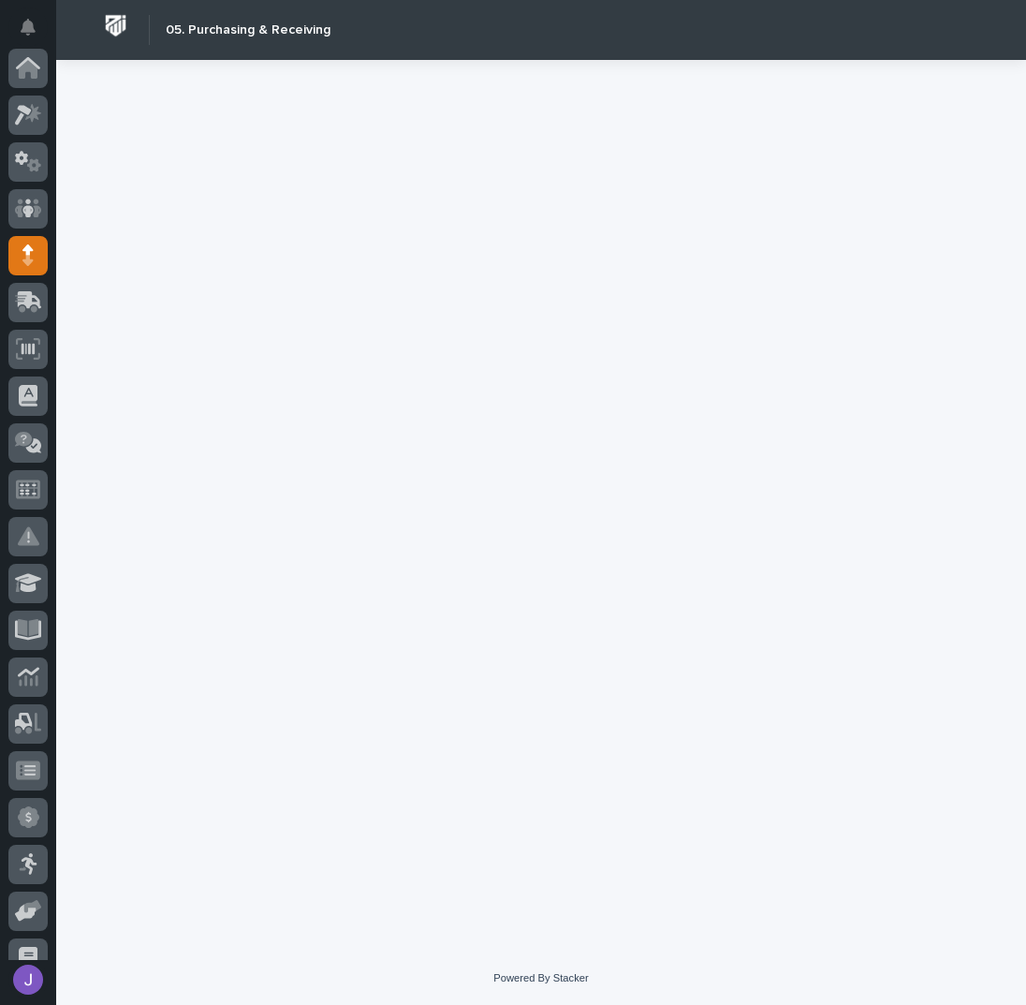
scroll to position [187, 0]
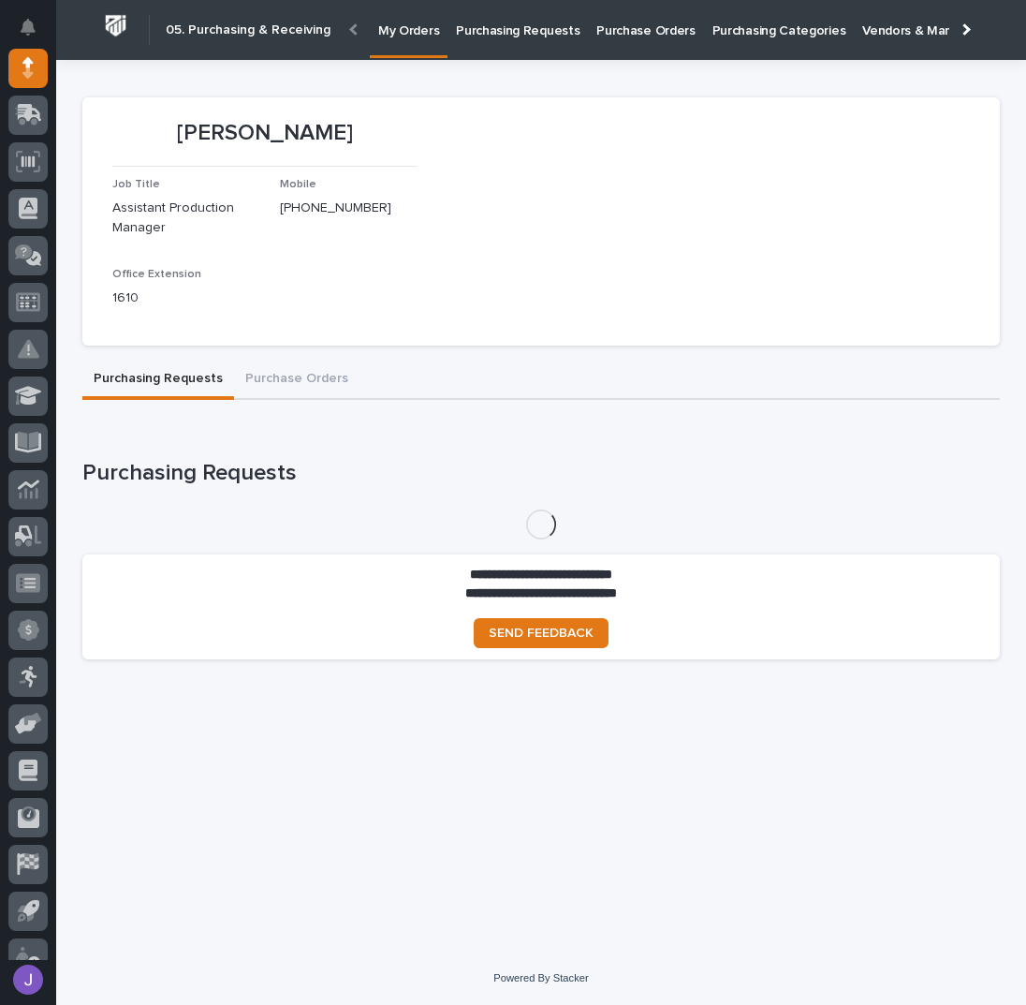
click at [517, 34] on p "Purchasing Requests" at bounding box center [518, 19] width 124 height 39
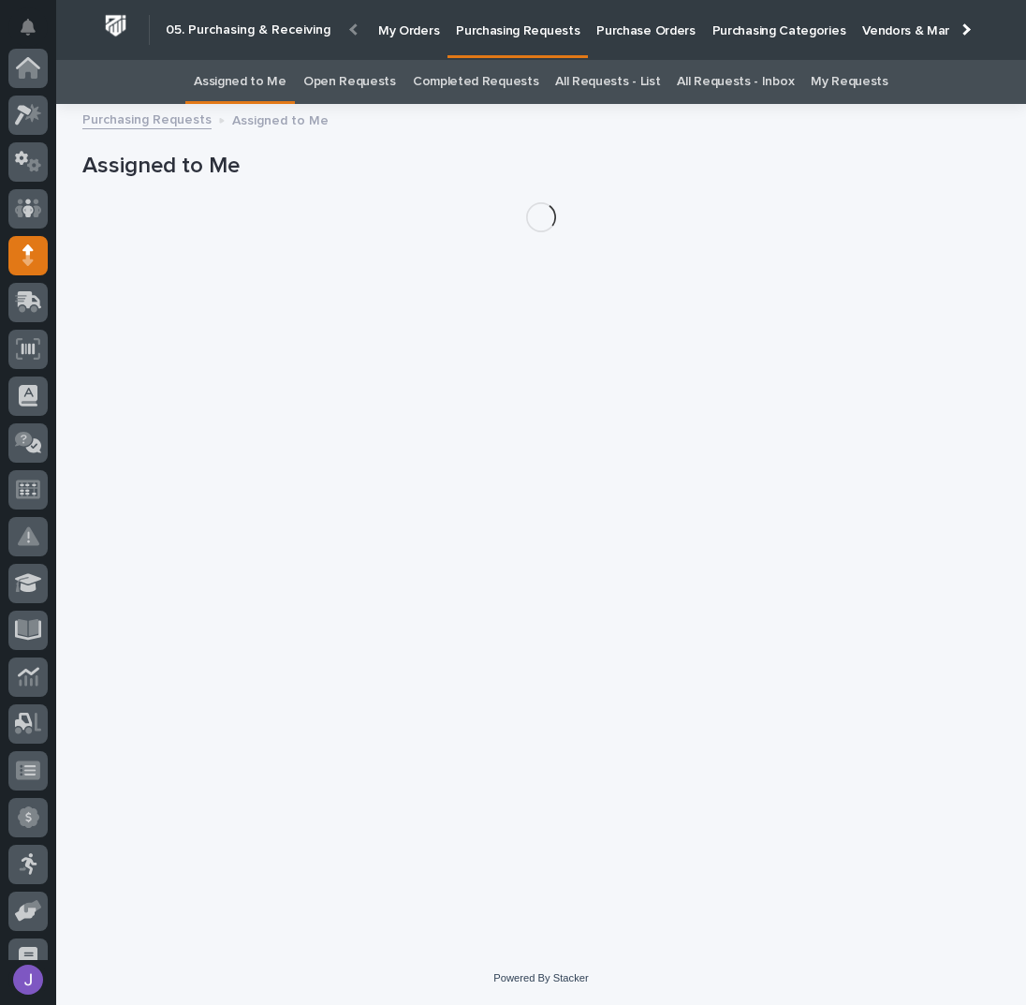
scroll to position [187, 0]
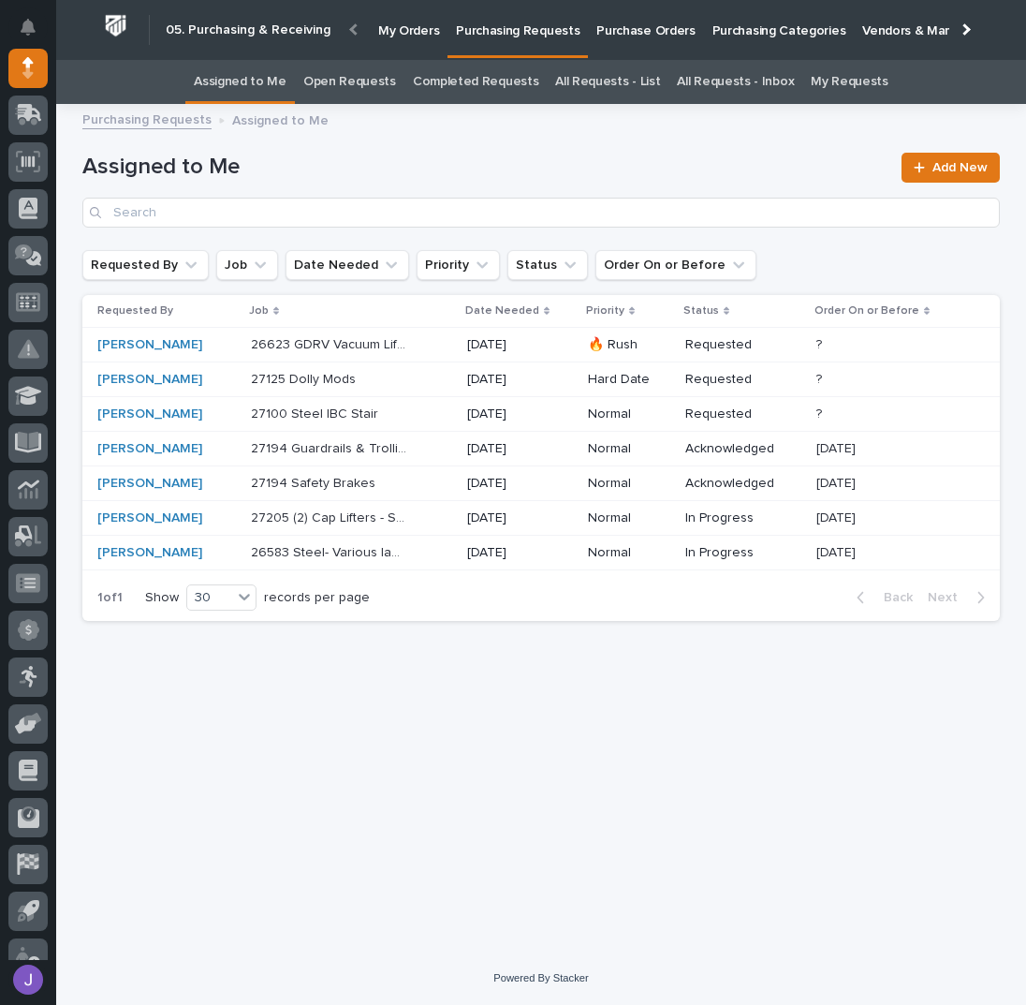
click at [404, 344] on div "26623 GDRV Vacuum Lifter 26623 GDRV Vacuum Lifter" at bounding box center [351, 345] width 201 height 31
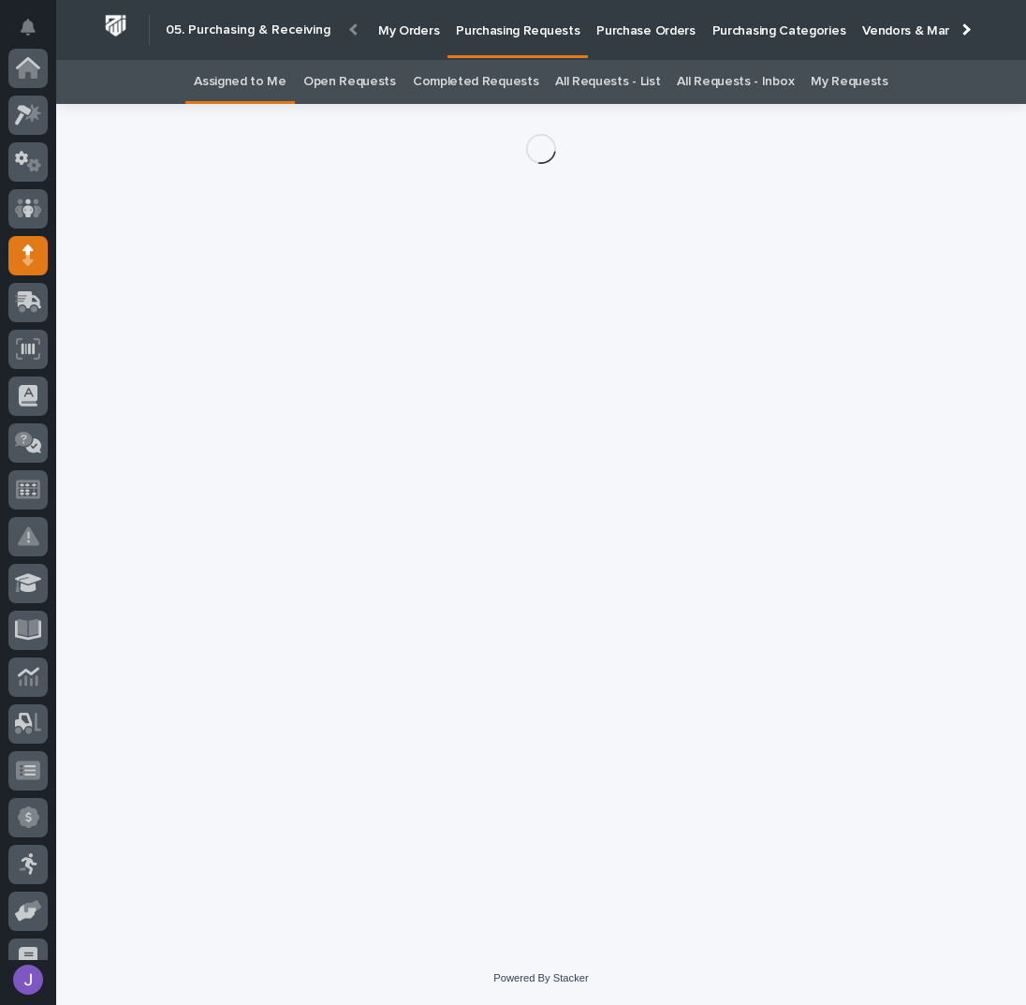
scroll to position [187, 0]
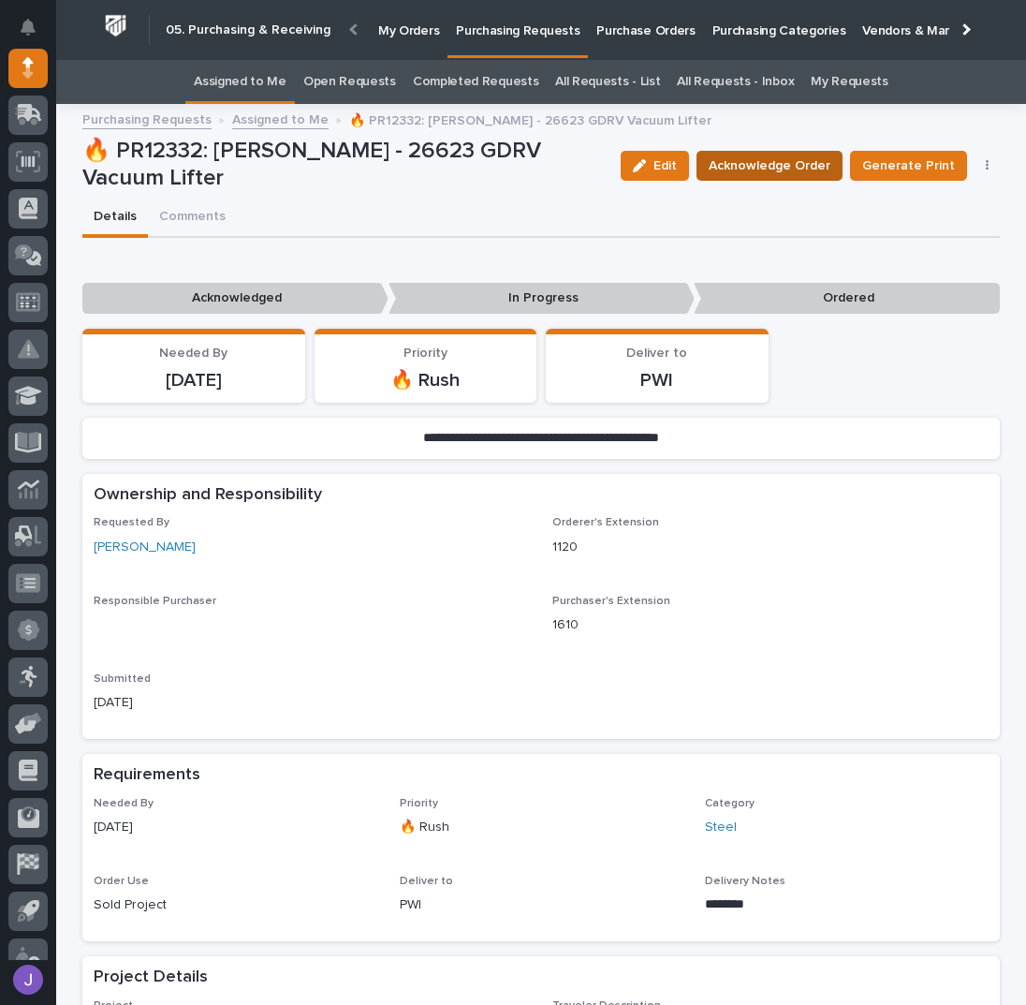
click at [796, 168] on span "Acknowledge Order" at bounding box center [770, 166] width 122 height 22
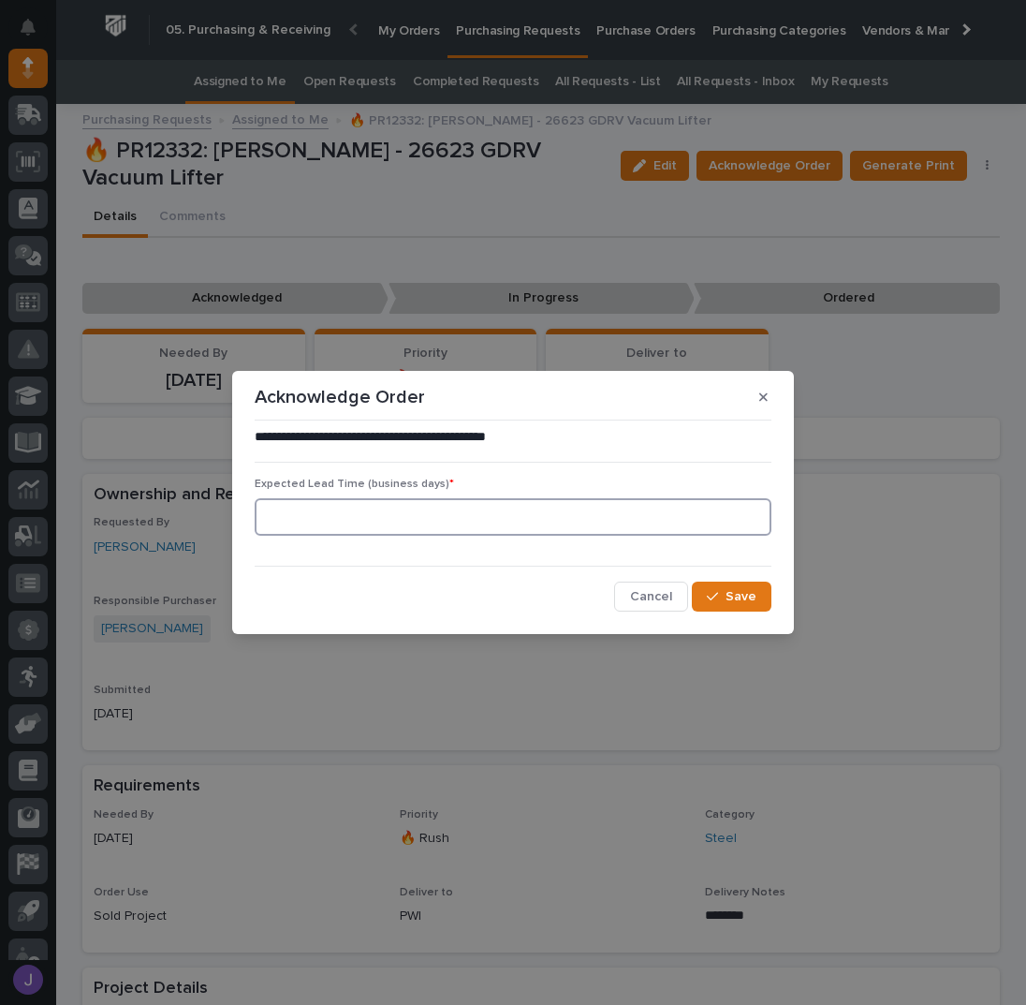
click at [495, 514] on input at bounding box center [513, 516] width 517 height 37
type input "0"
click at [758, 592] on button "Save" at bounding box center [732, 596] width 80 height 30
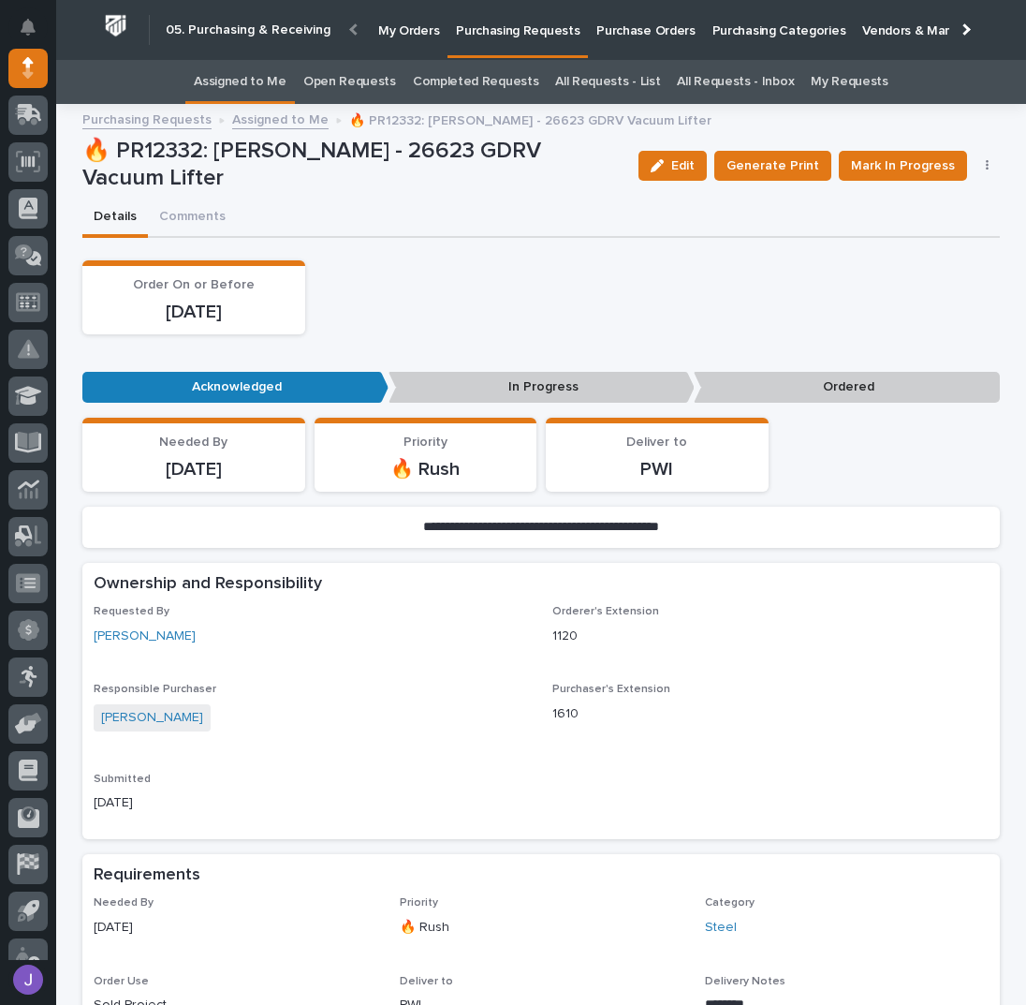
click at [504, 301] on div "Order On or Before 09/22/2025" at bounding box center [541, 297] width 918 height 74
click at [900, 169] on span "Mark In Progress" at bounding box center [903, 166] width 104 height 22
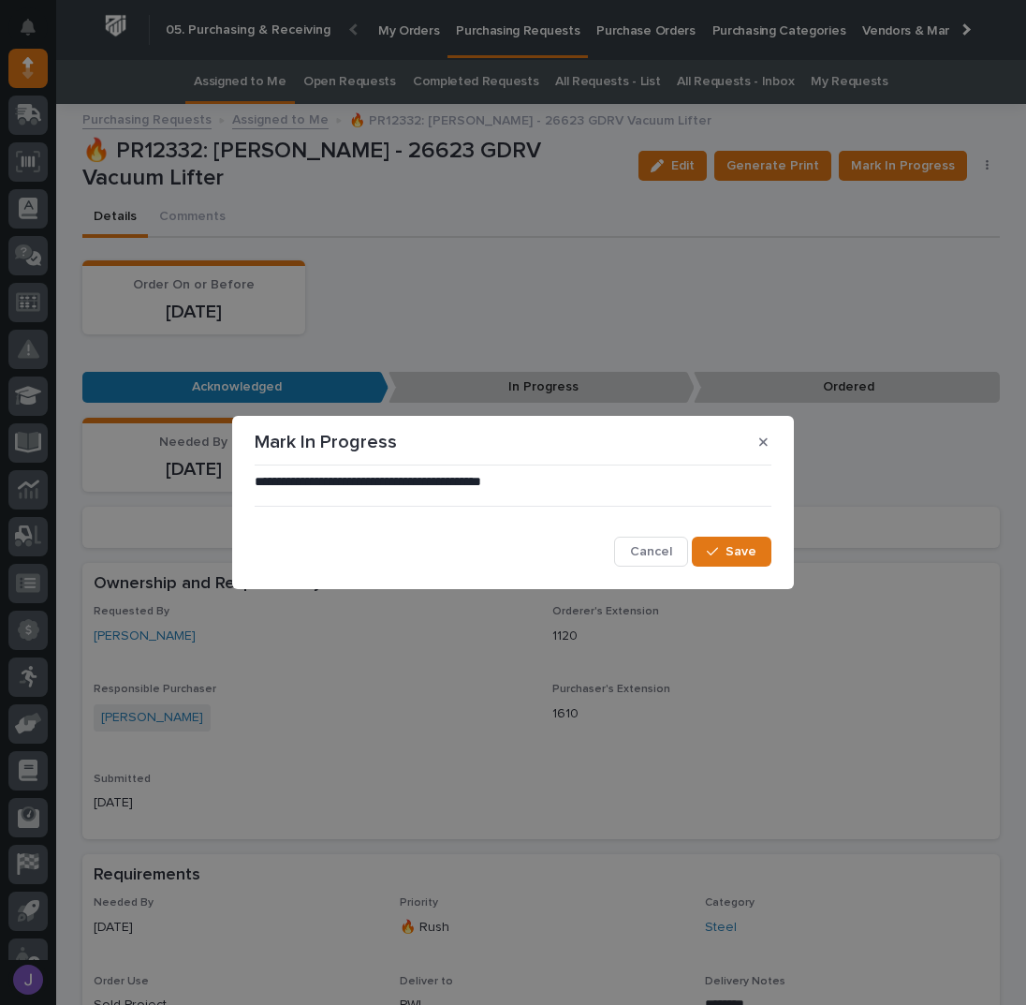
click at [375, 528] on div "**********" at bounding box center [513, 520] width 517 height 95
click at [773, 565] on div "**********" at bounding box center [513, 520] width 526 height 104
click at [748, 557] on span "Save" at bounding box center [741, 551] width 31 height 17
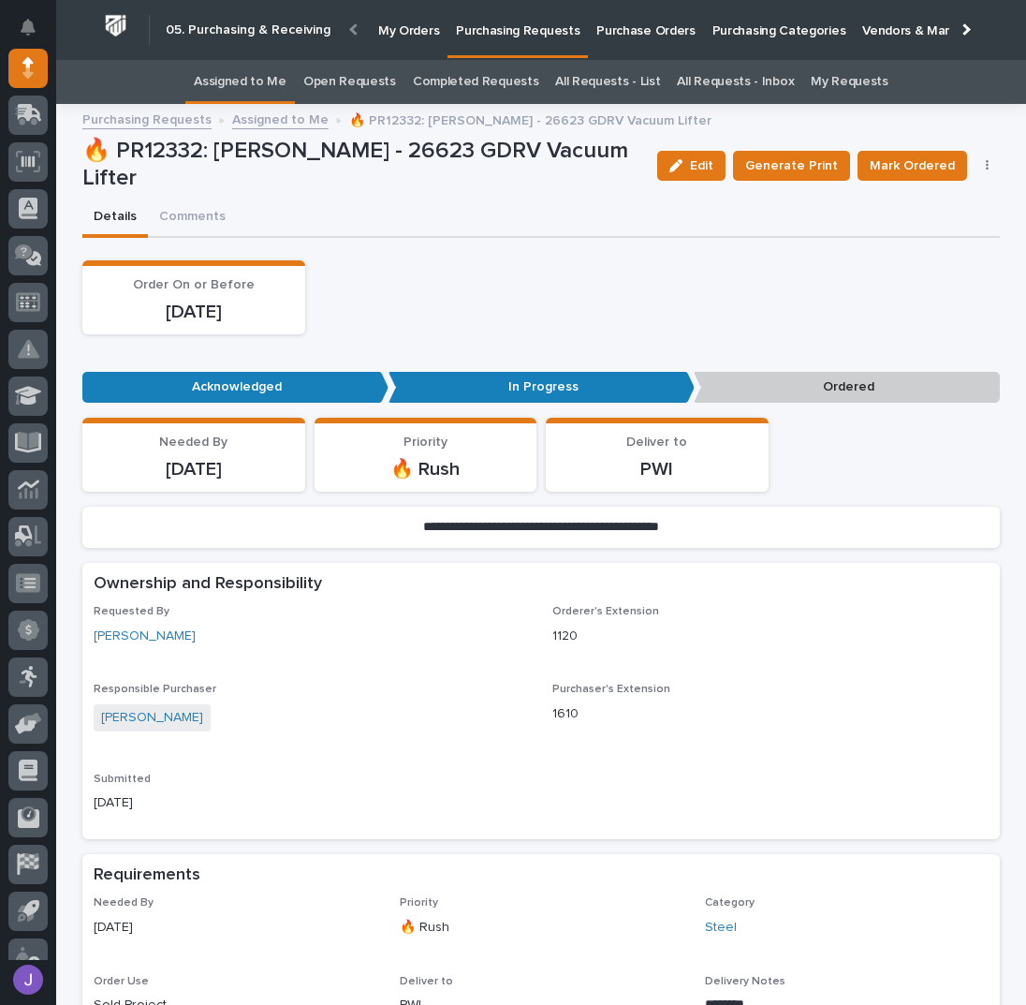
click at [251, 81] on link "Assigned to Me" at bounding box center [240, 82] width 93 height 44
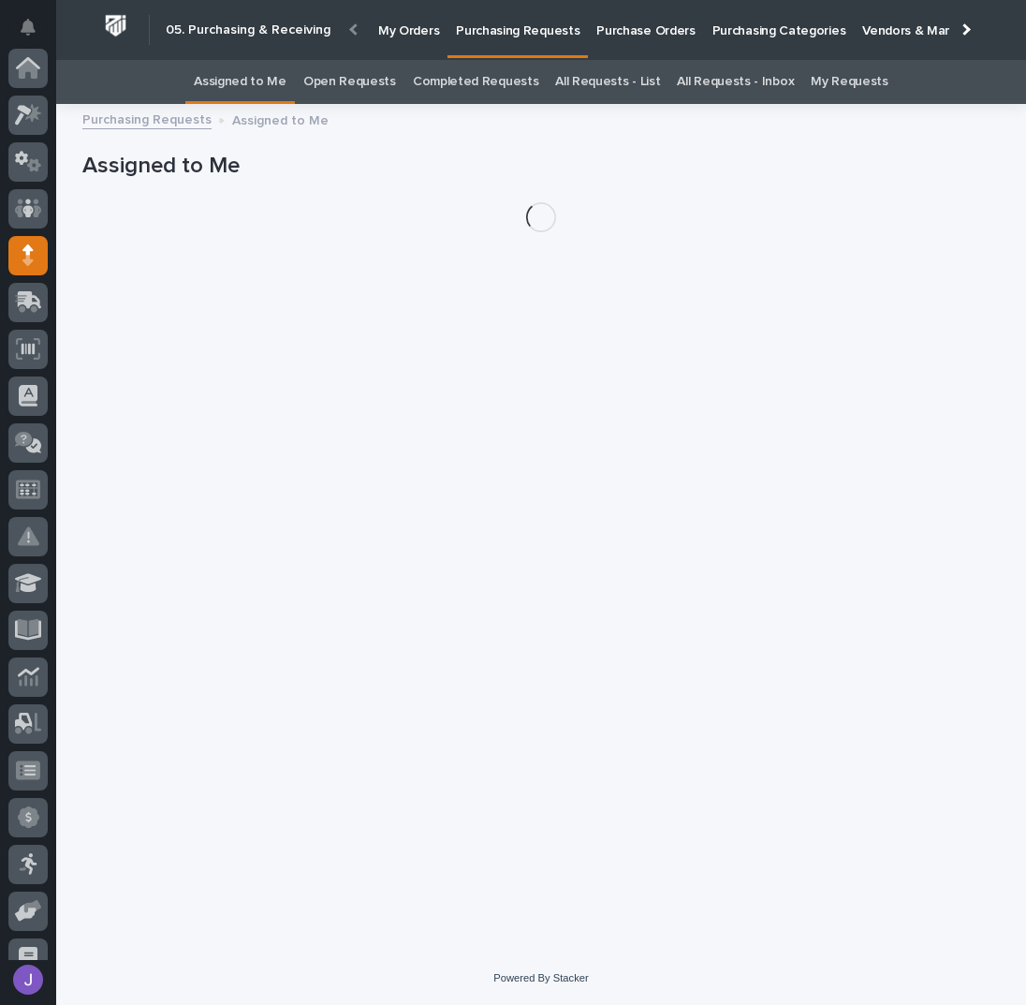
scroll to position [187, 0]
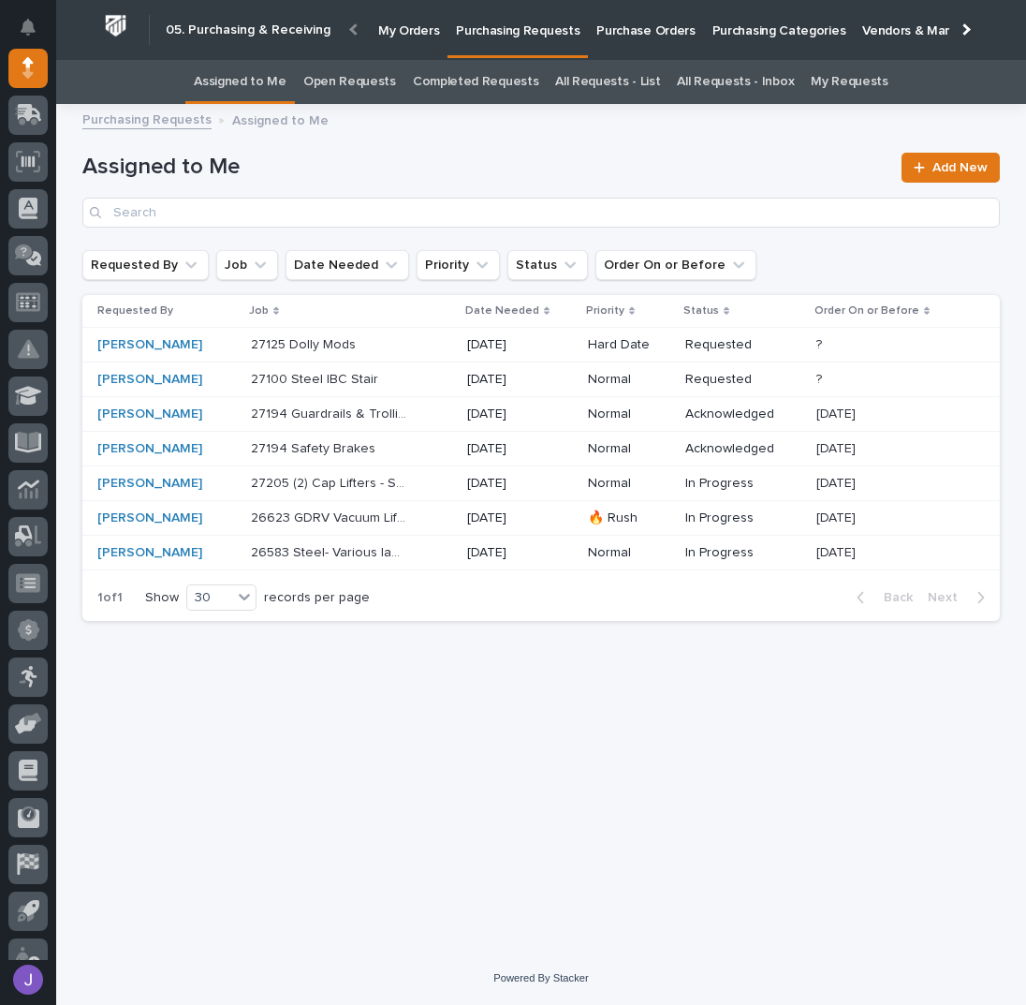
click at [398, 378] on div "27100 Steel IBC Stair 27100 Steel IBC Stair" at bounding box center [351, 379] width 201 height 31
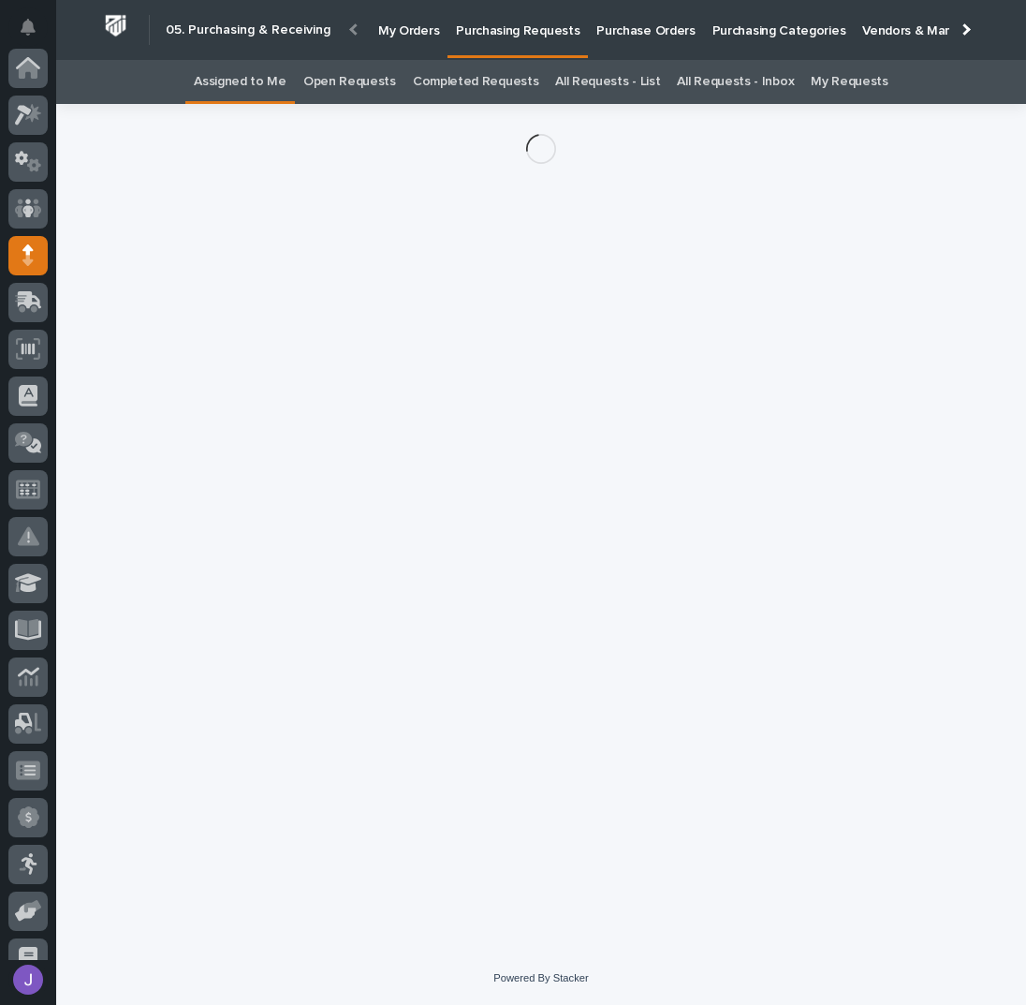
scroll to position [187, 0]
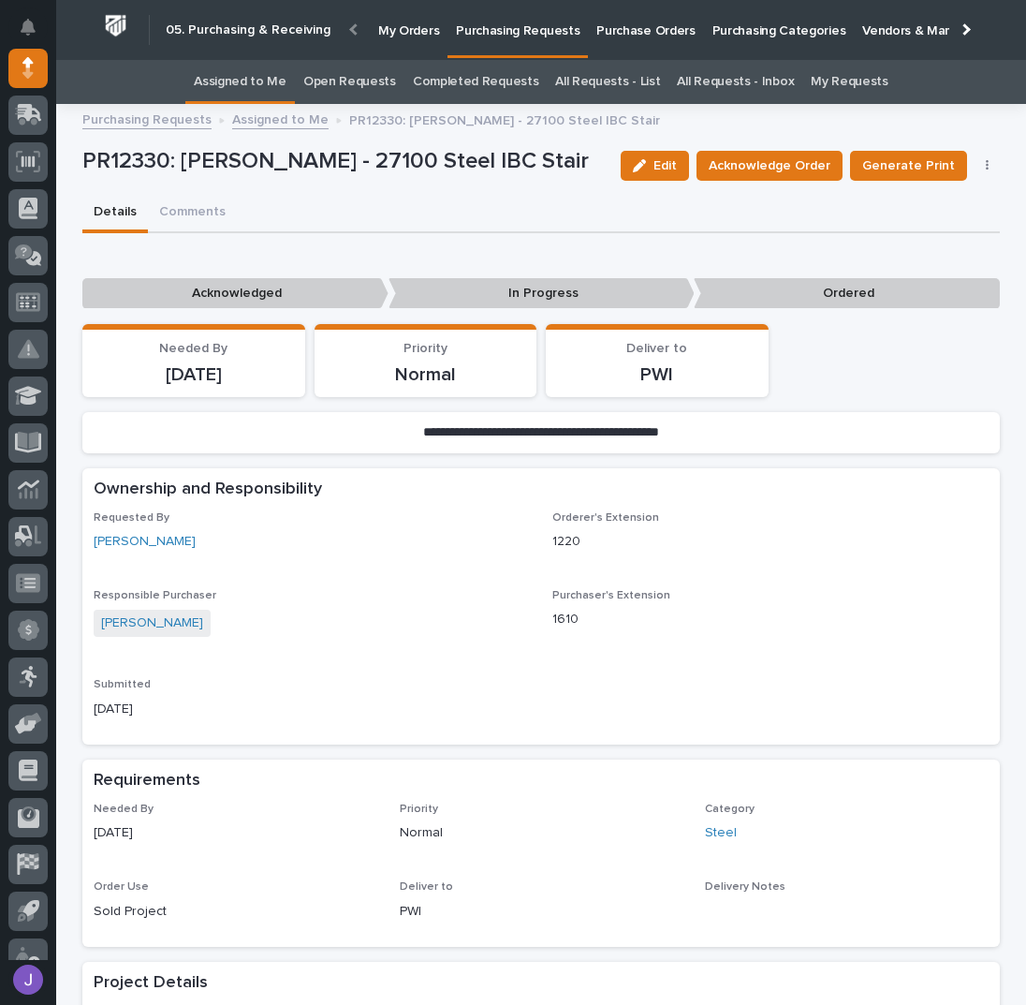
click at [771, 181] on div "Edit Acknowledge Order Generate Print Cancel Order Edit Linked PO's" at bounding box center [807, 166] width 388 height 56
click at [758, 165] on span "Acknowledge Order" at bounding box center [770, 166] width 122 height 22
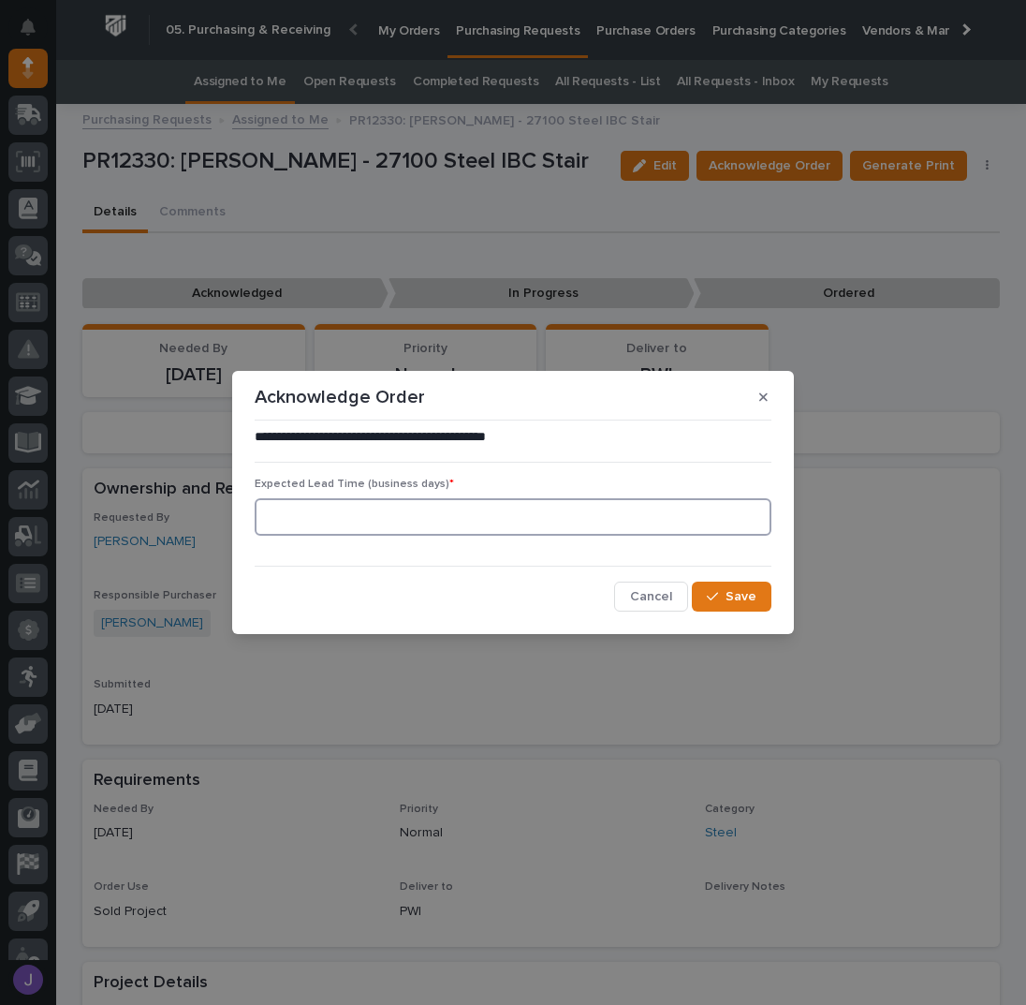
click at [331, 518] on input at bounding box center [513, 516] width 517 height 37
type input "0"
click at [743, 589] on span "Save" at bounding box center [741, 596] width 31 height 17
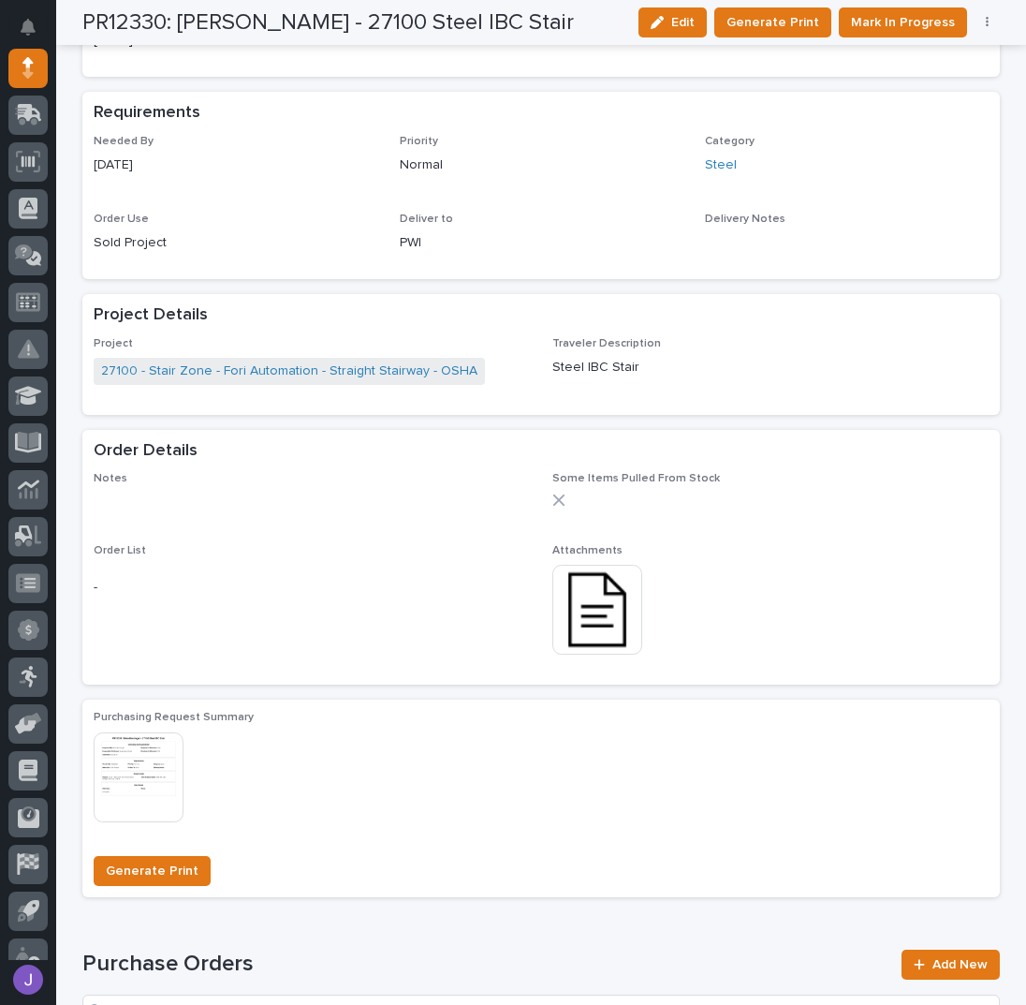
scroll to position [860, 0]
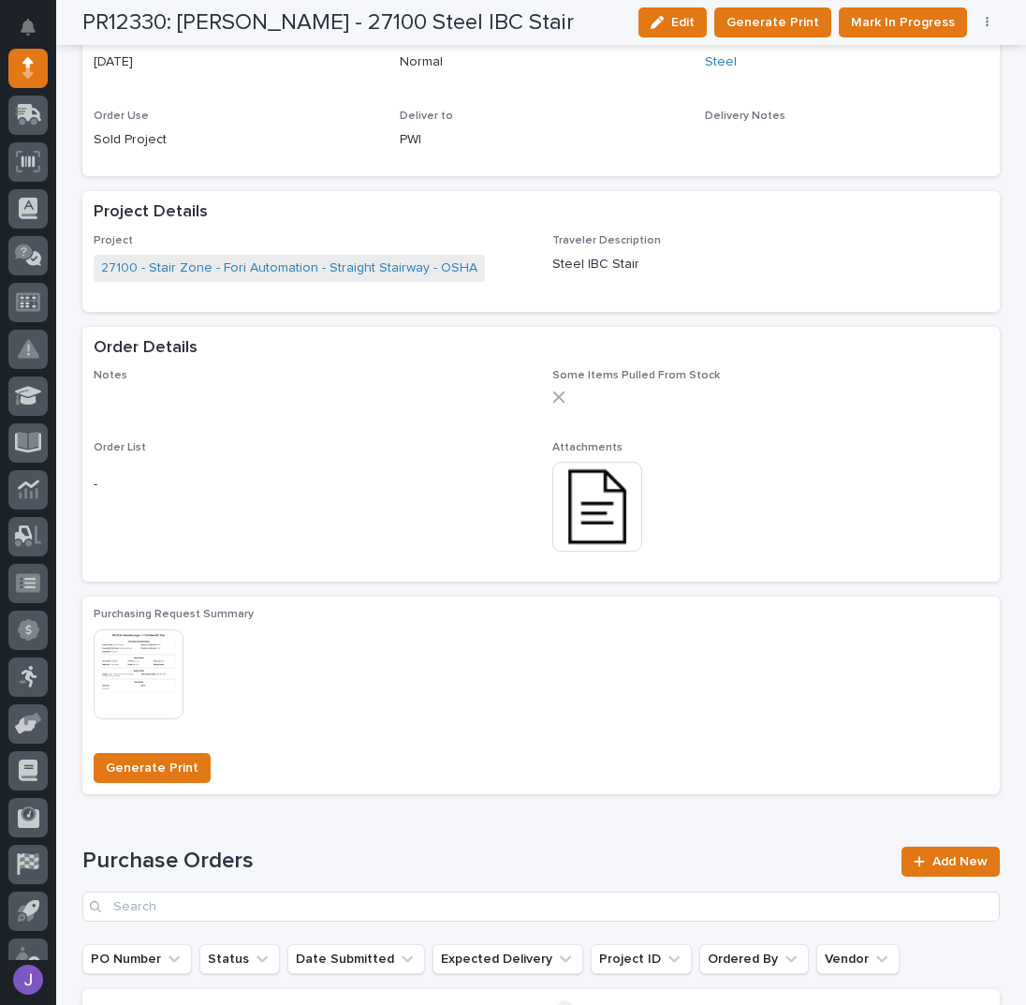
click at [590, 519] on img at bounding box center [597, 507] width 90 height 90
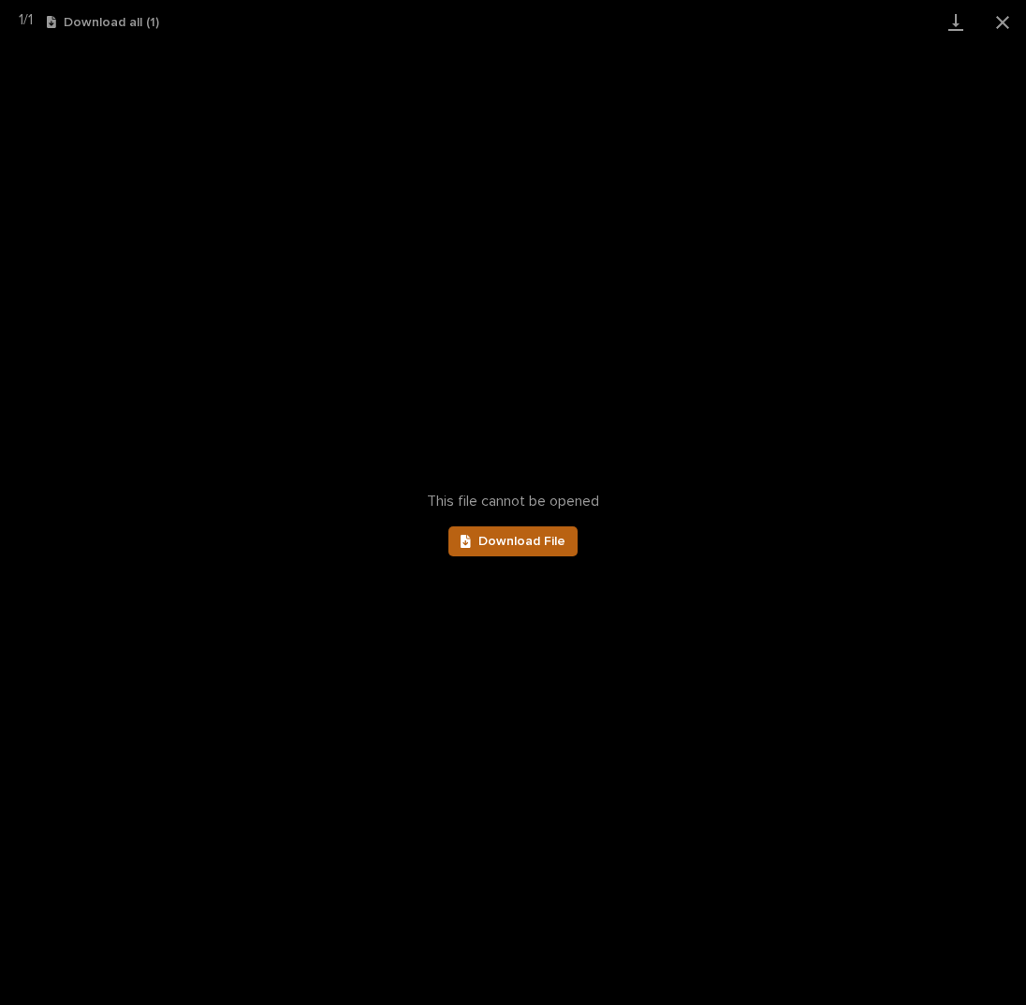
click at [534, 542] on span "Download File" at bounding box center [521, 541] width 87 height 13
click at [1001, 18] on button "Close gallery" at bounding box center [1002, 22] width 47 height 44
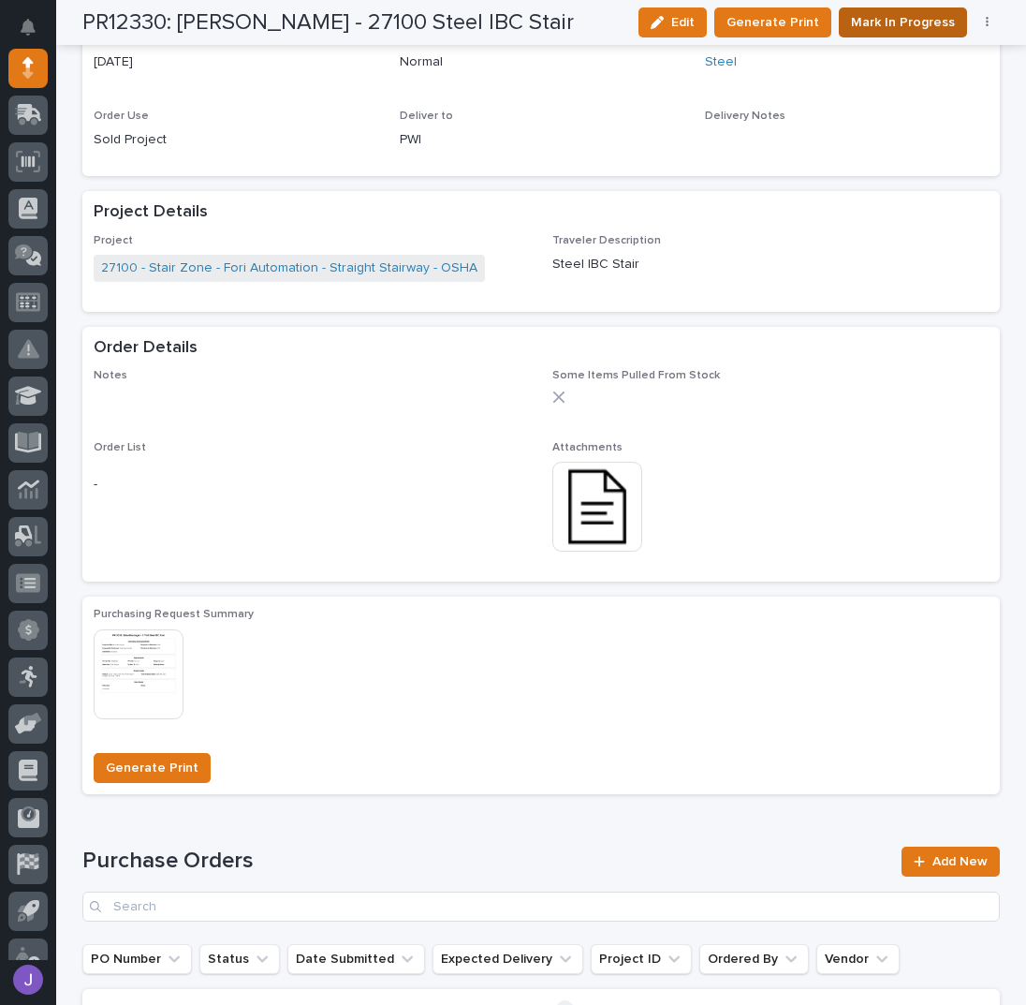
click at [925, 22] on span "Mark In Progress" at bounding box center [903, 22] width 104 height 22
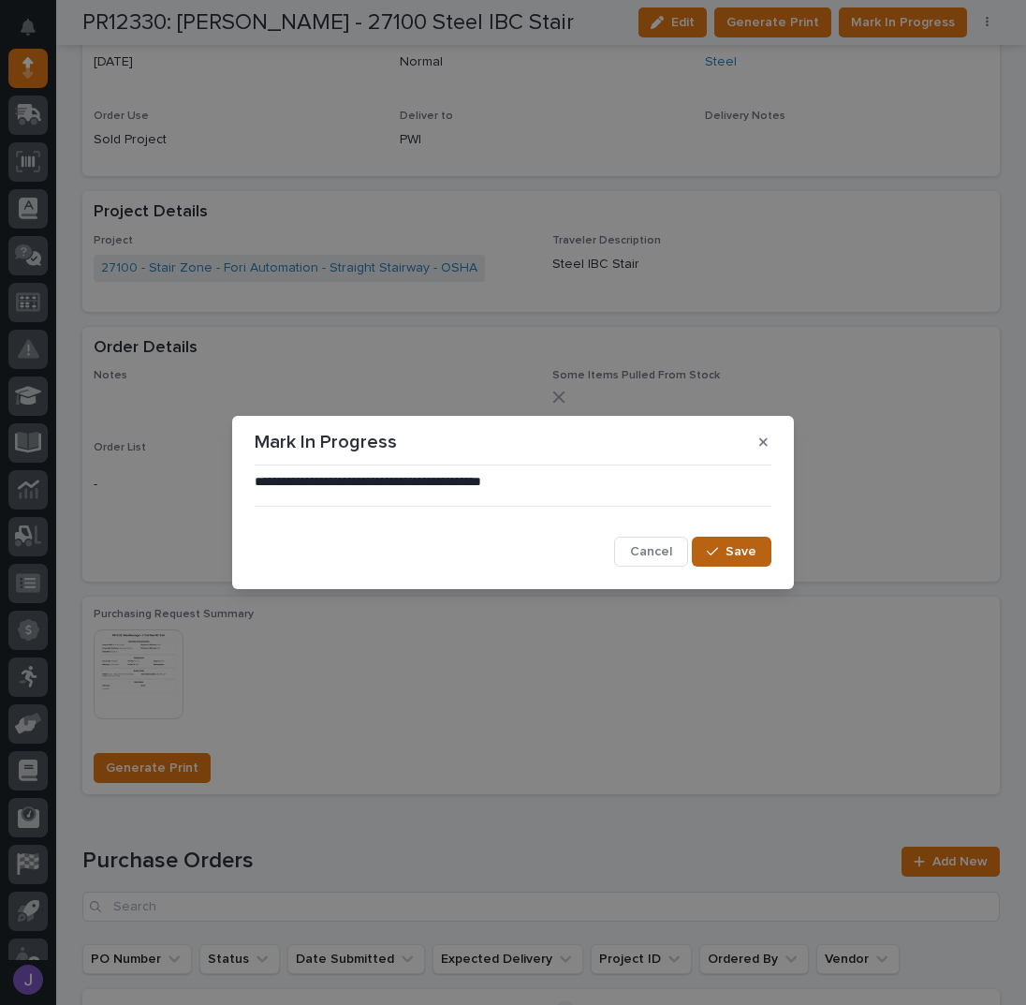
click at [743, 551] on span "Save" at bounding box center [741, 551] width 31 height 17
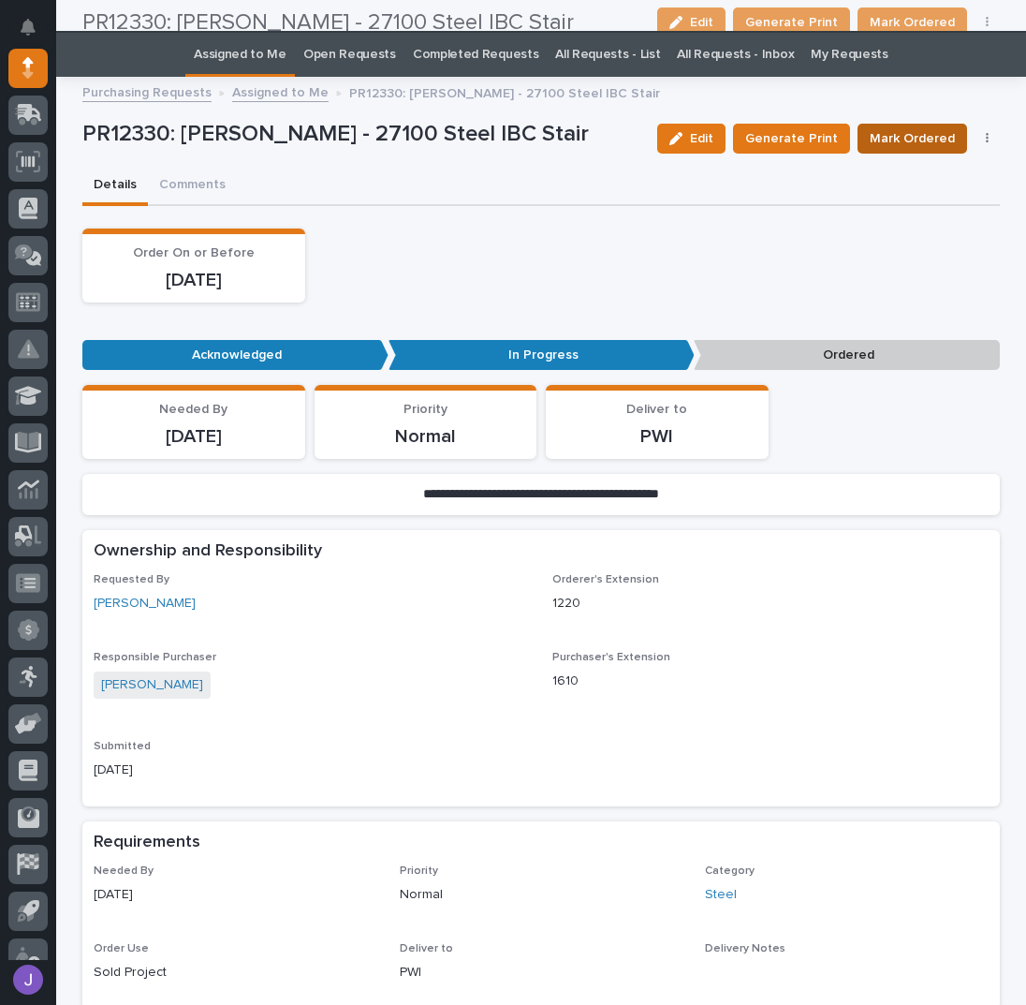
scroll to position [0, 0]
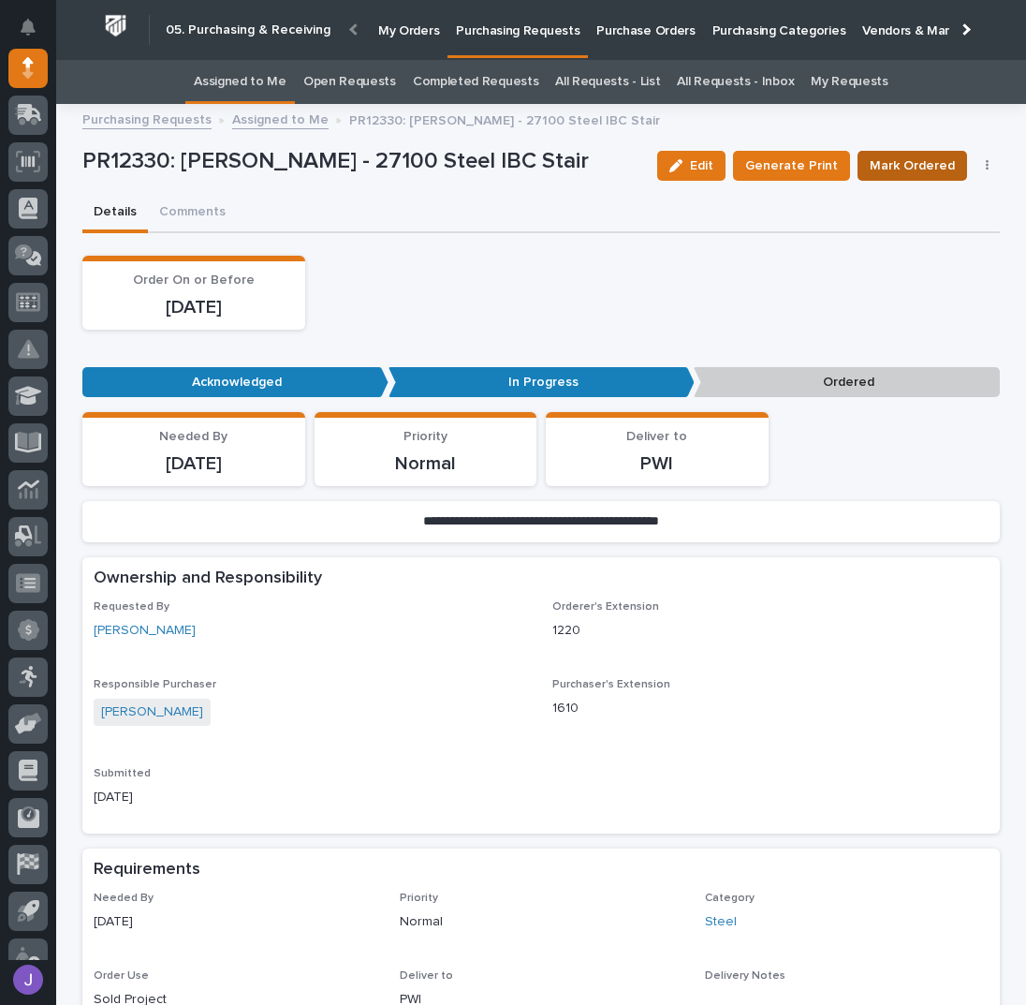
click at [882, 169] on span "Mark Ordered" at bounding box center [912, 166] width 85 height 22
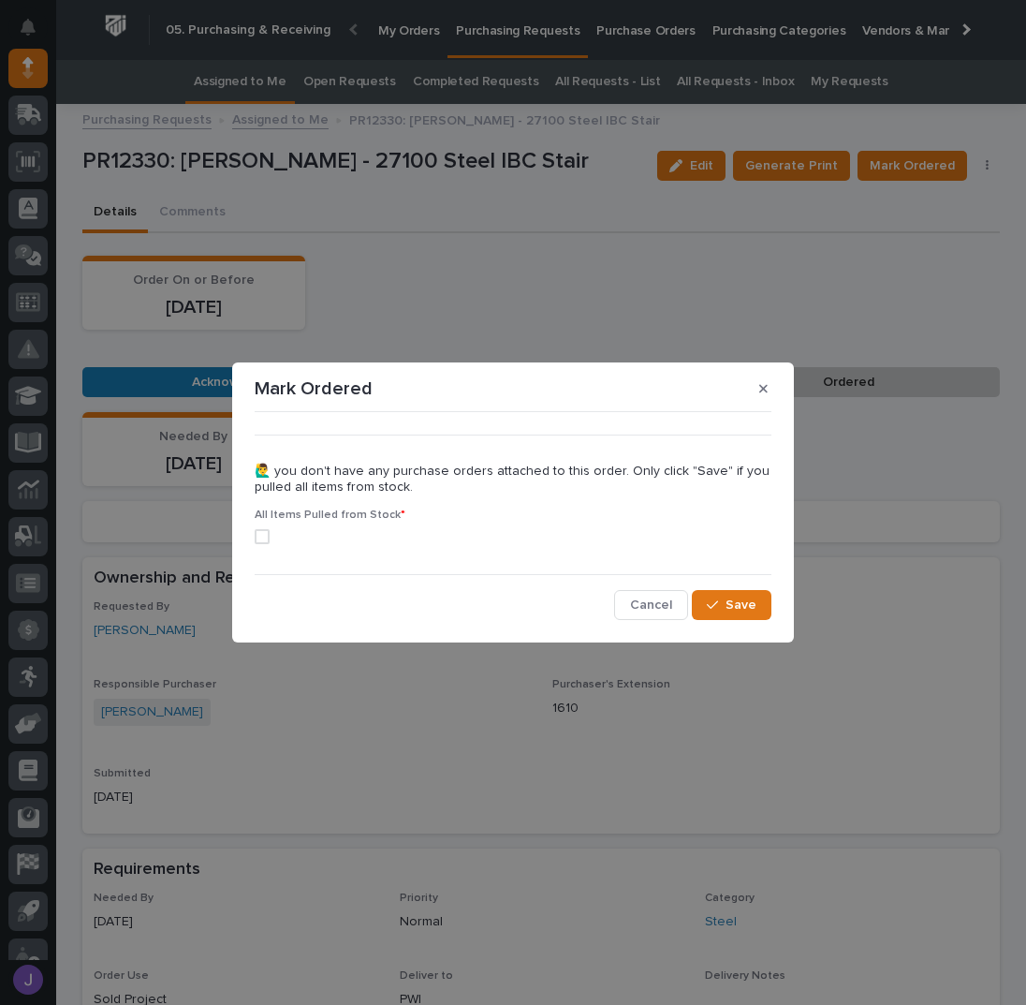
click at [248, 537] on section "Mark Ordered ••• 🙋‍♂️ you don't have any purchase orders attached to this order…" at bounding box center [513, 502] width 562 height 280
click at [258, 535] on span at bounding box center [262, 536] width 15 height 15
click at [717, 594] on button "Save" at bounding box center [732, 605] width 80 height 30
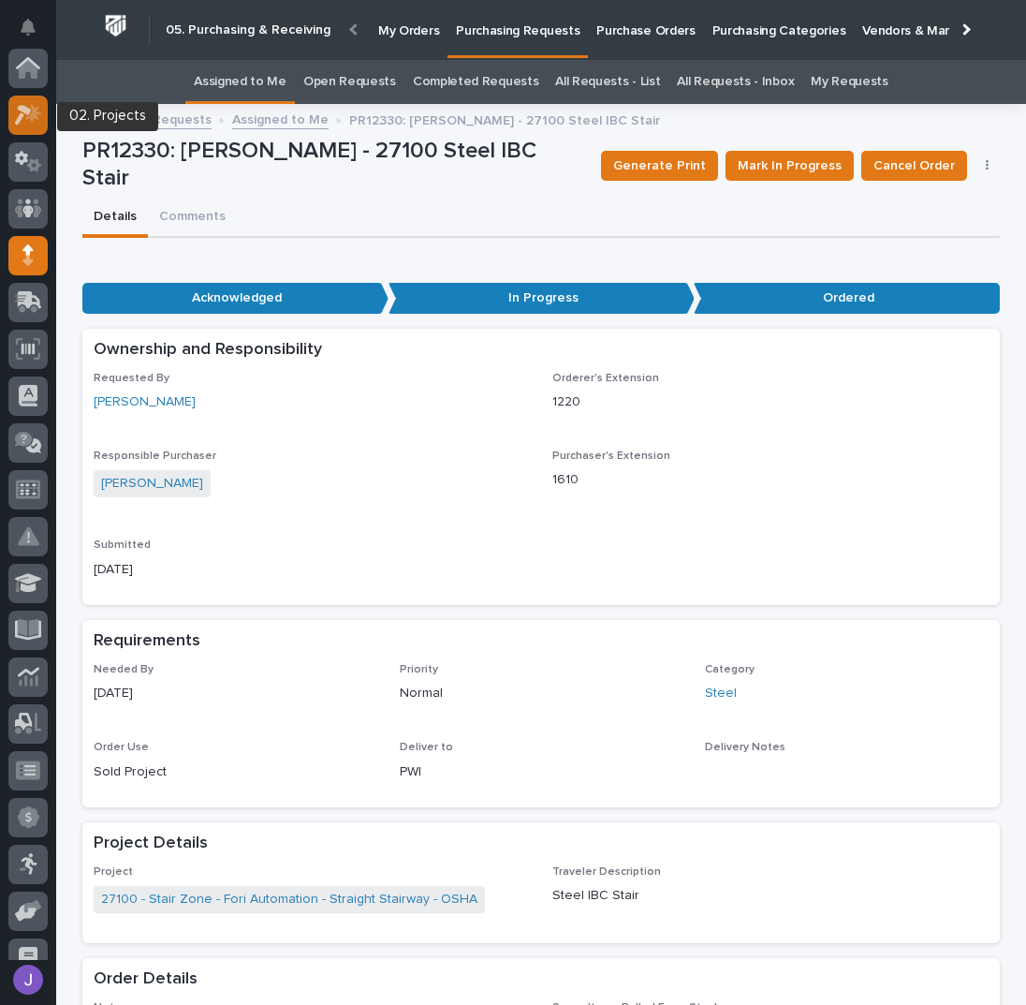
click at [34, 106] on icon at bounding box center [28, 115] width 27 height 22
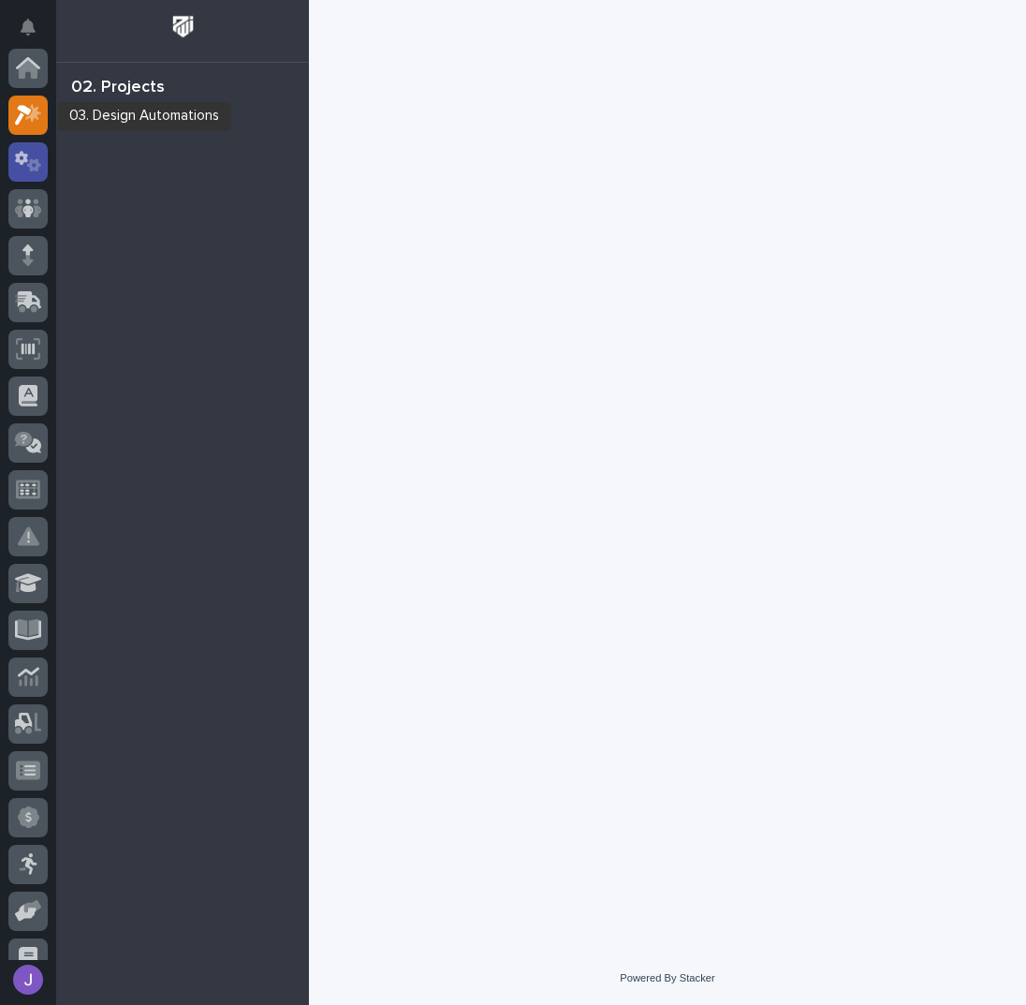
scroll to position [47, 0]
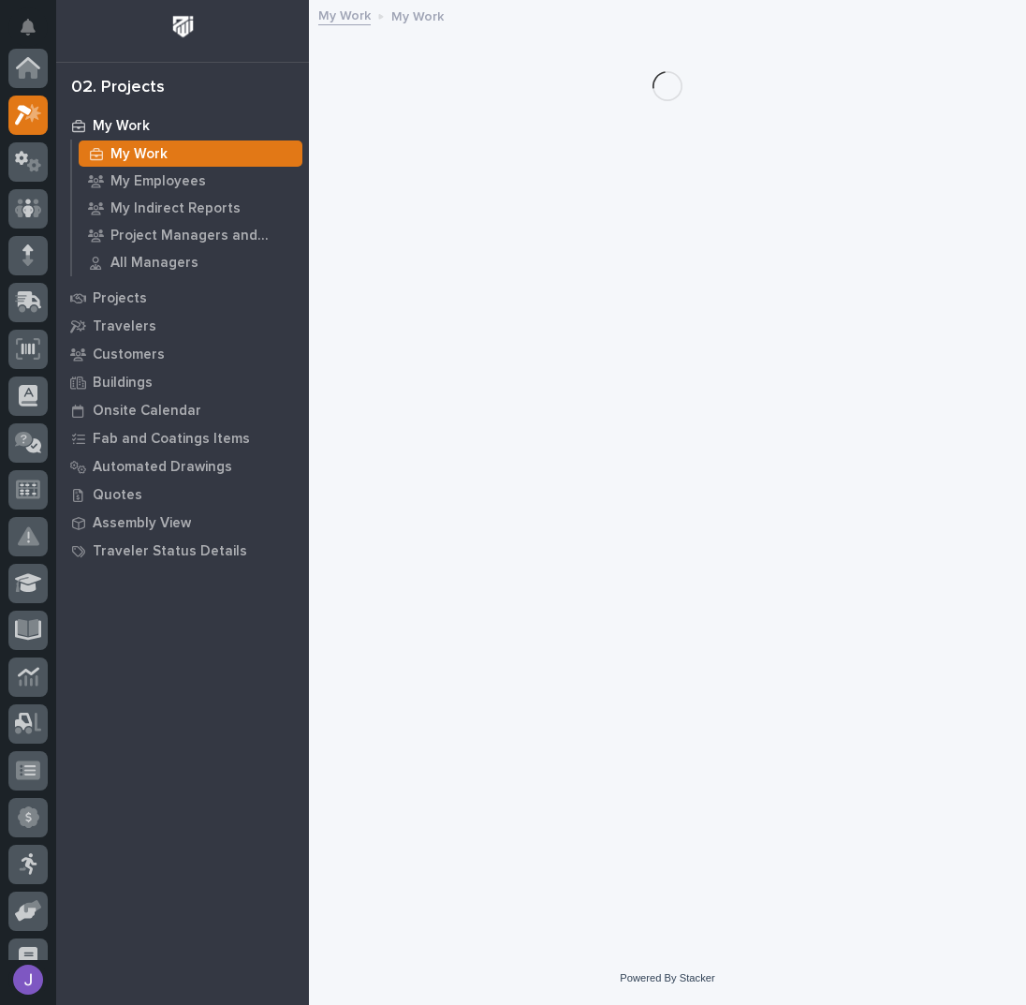
scroll to position [47, 0]
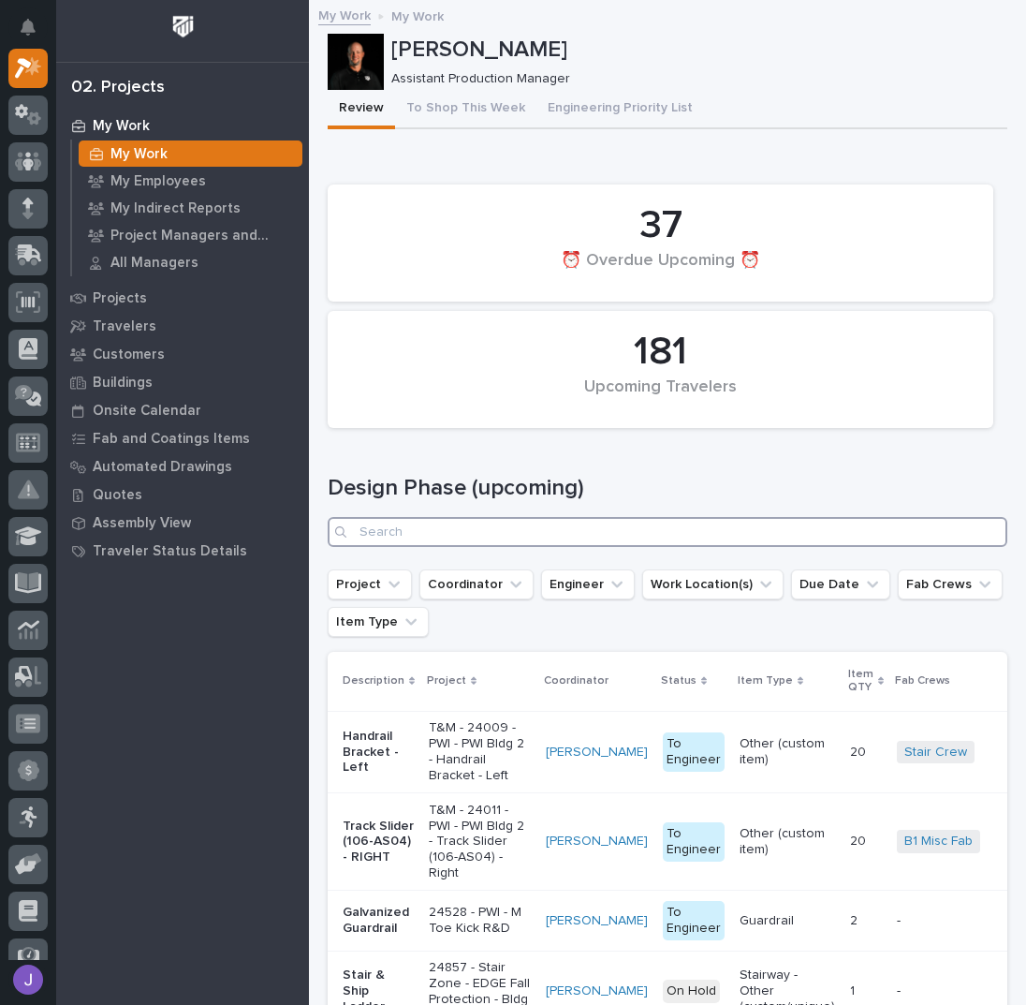
click at [470, 527] on input "Search" at bounding box center [668, 532] width 680 height 30
click at [121, 291] on p "Projects" at bounding box center [120, 298] width 54 height 17
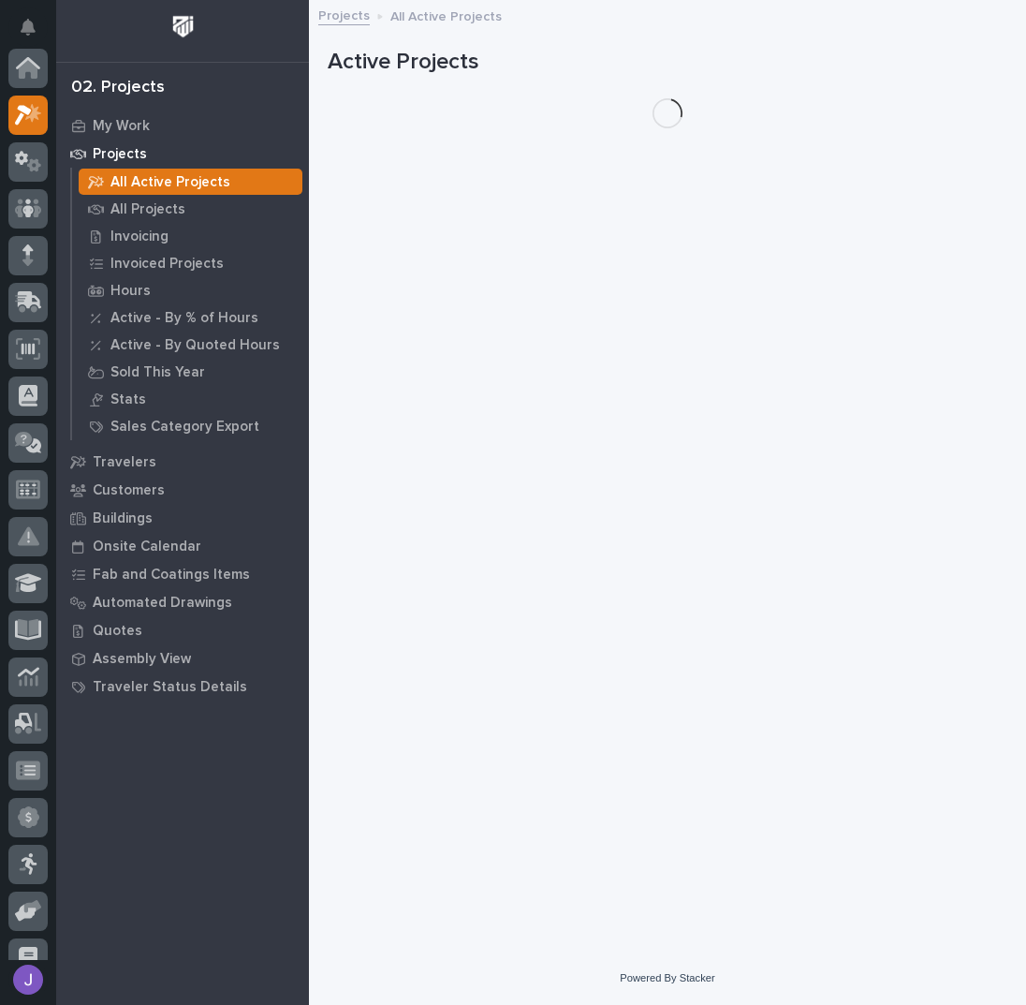
scroll to position [47, 0]
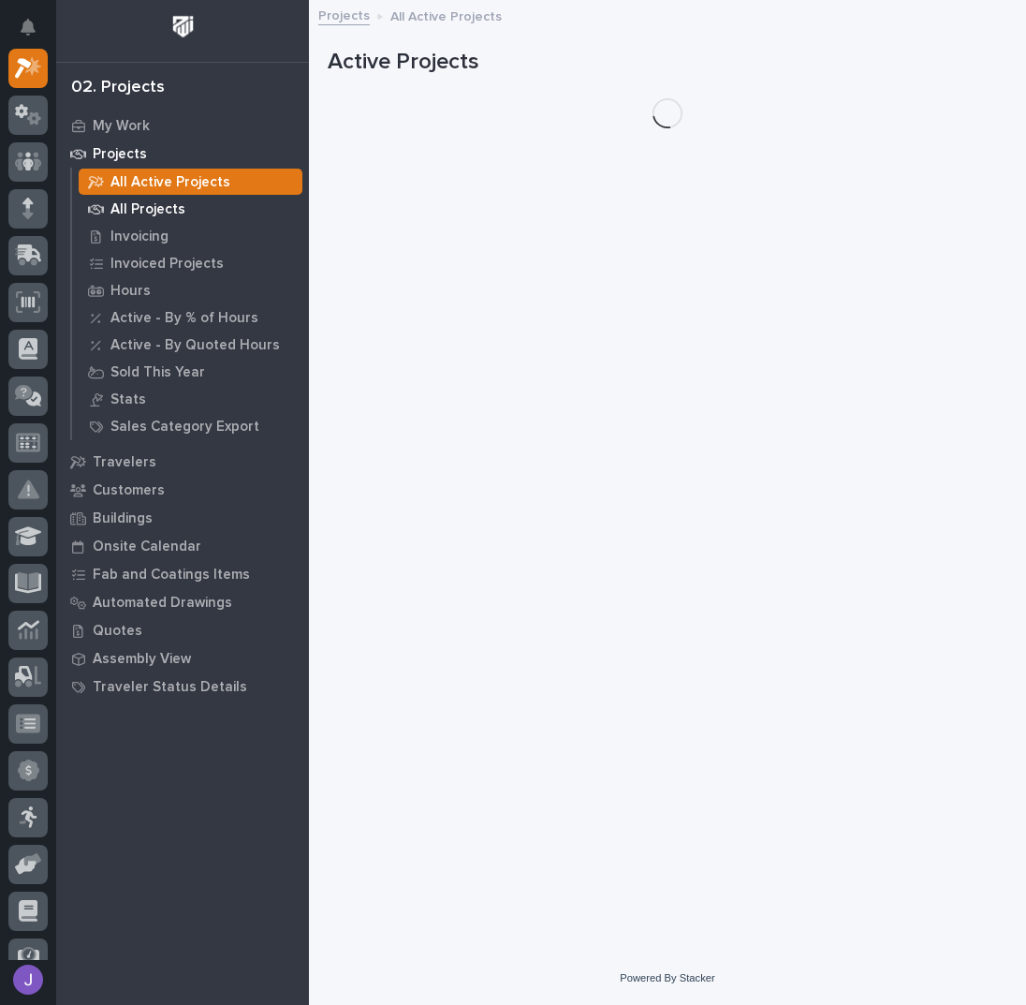
click at [136, 211] on p "All Projects" at bounding box center [147, 209] width 75 height 17
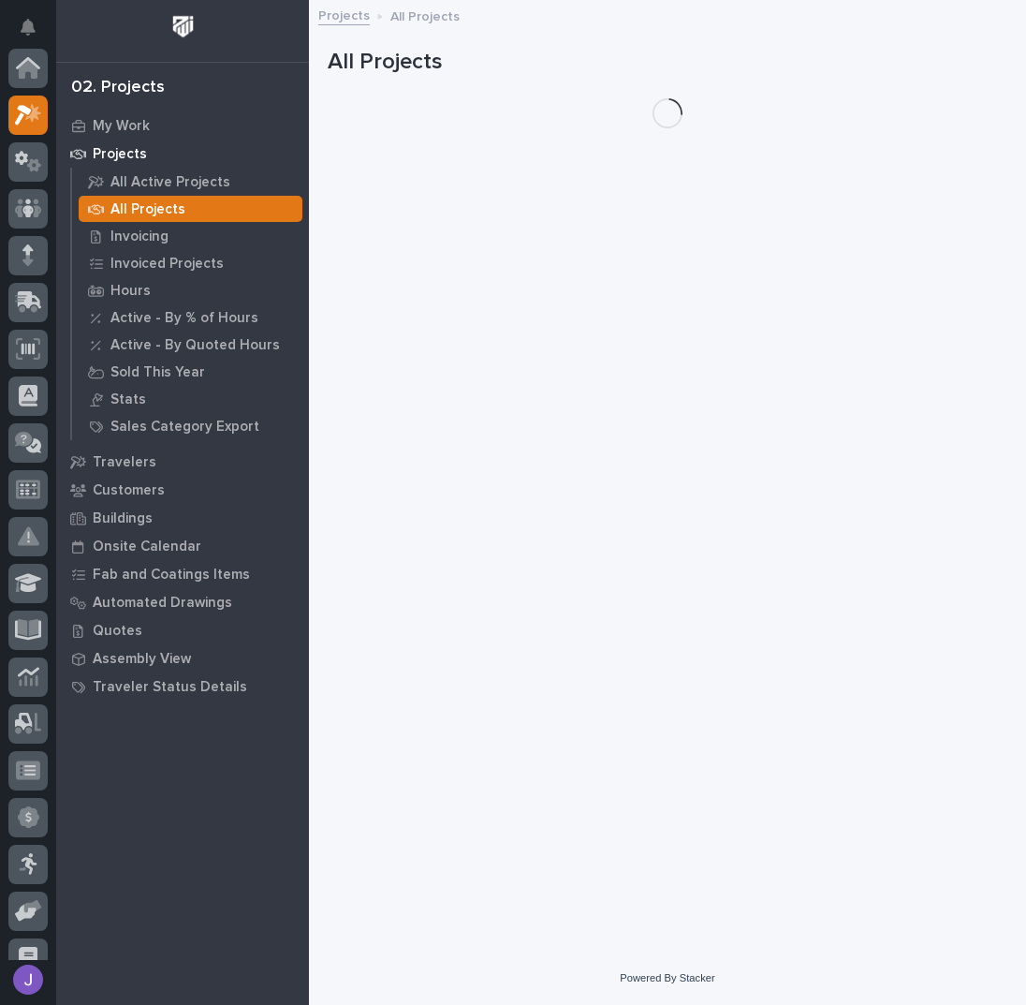
scroll to position [47, 0]
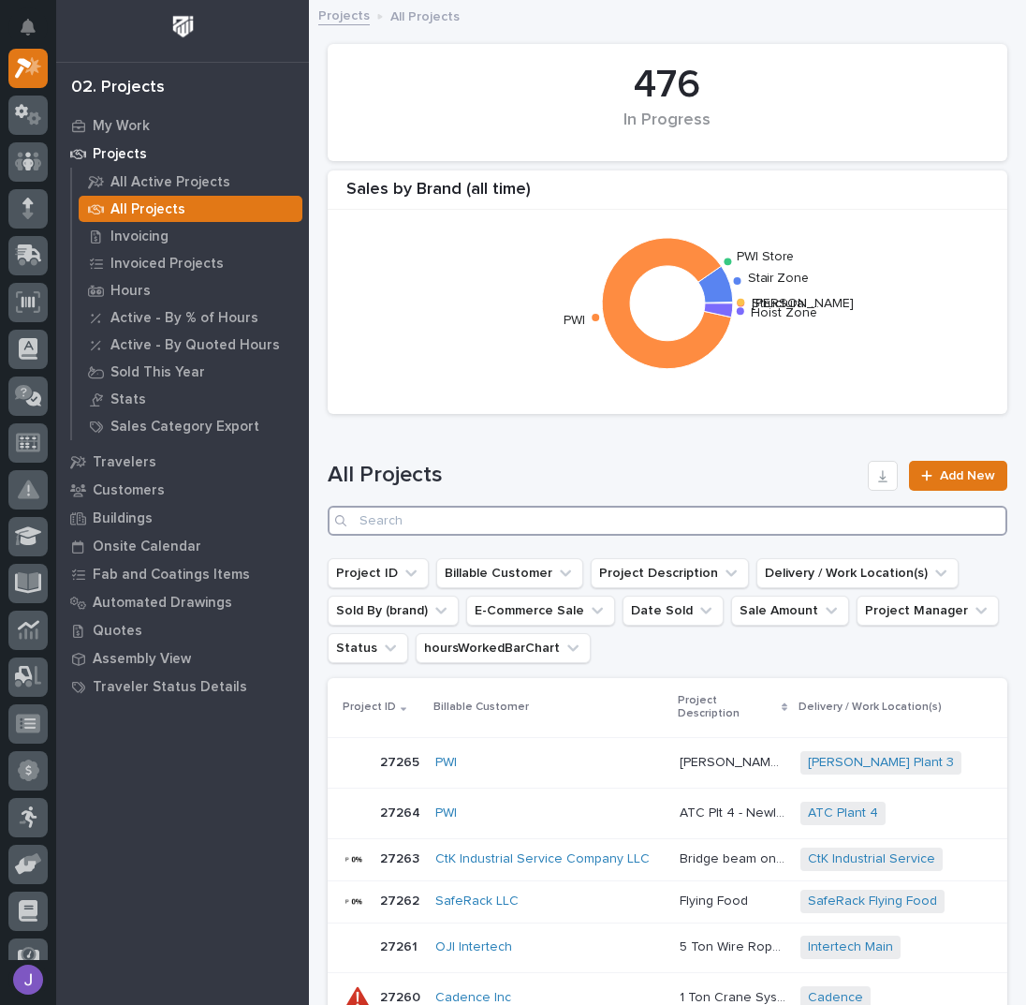
click at [387, 524] on input "Search" at bounding box center [668, 521] width 680 height 30
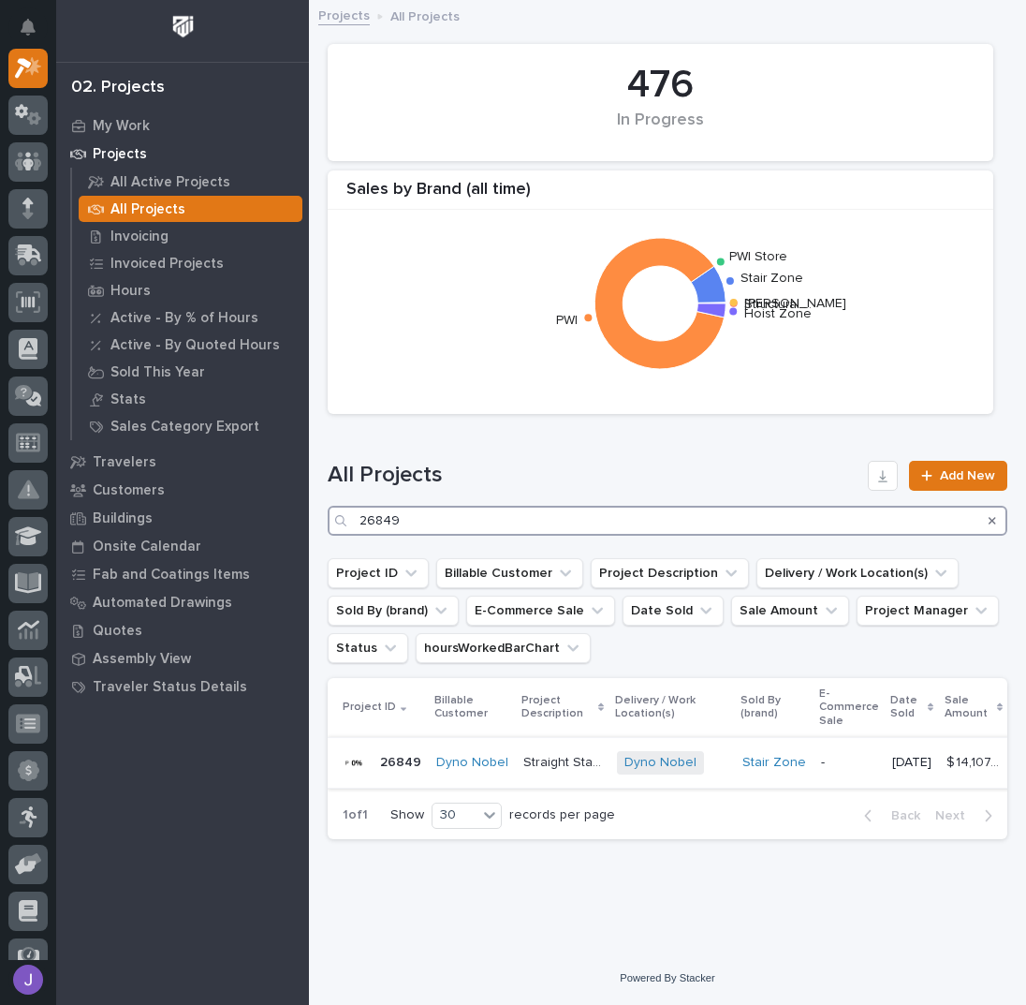
type input "26849"
click at [552, 758] on p "Straight Stair x 2" at bounding box center [564, 761] width 82 height 20
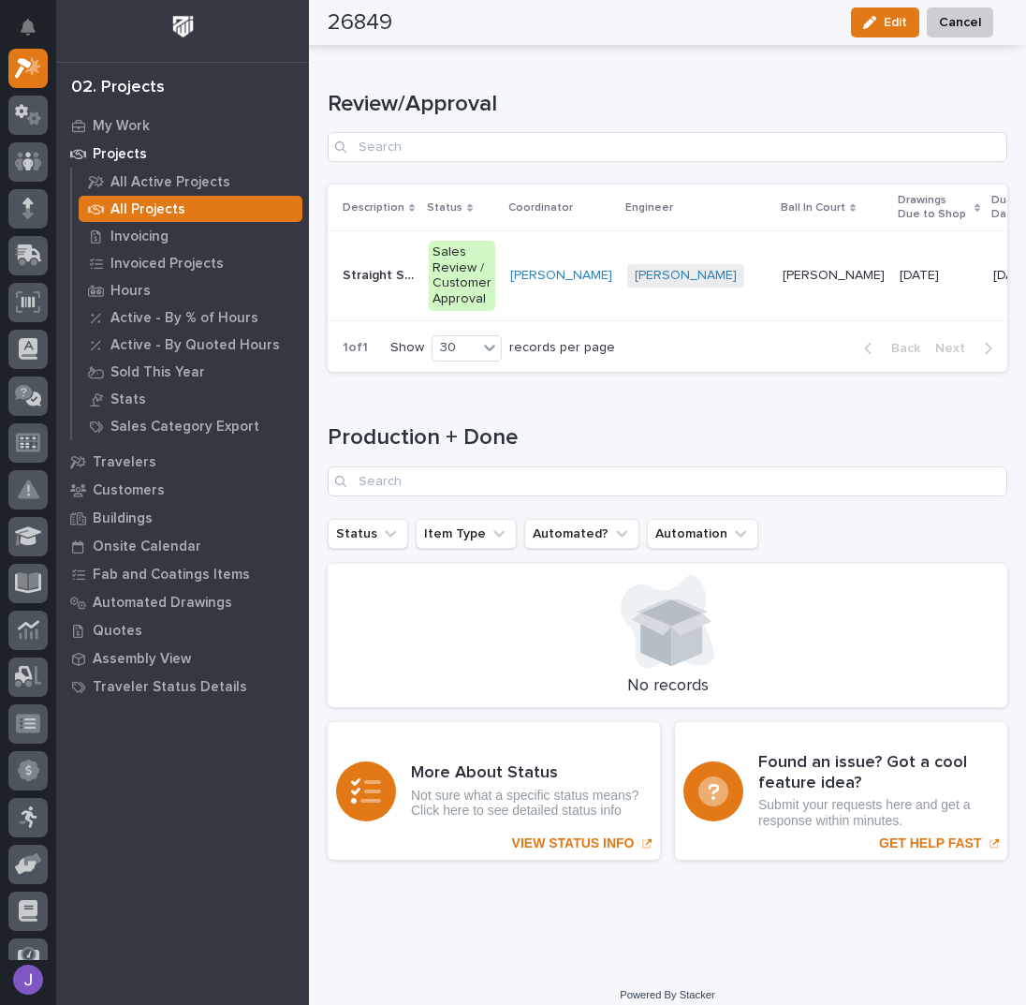
scroll to position [2370, 0]
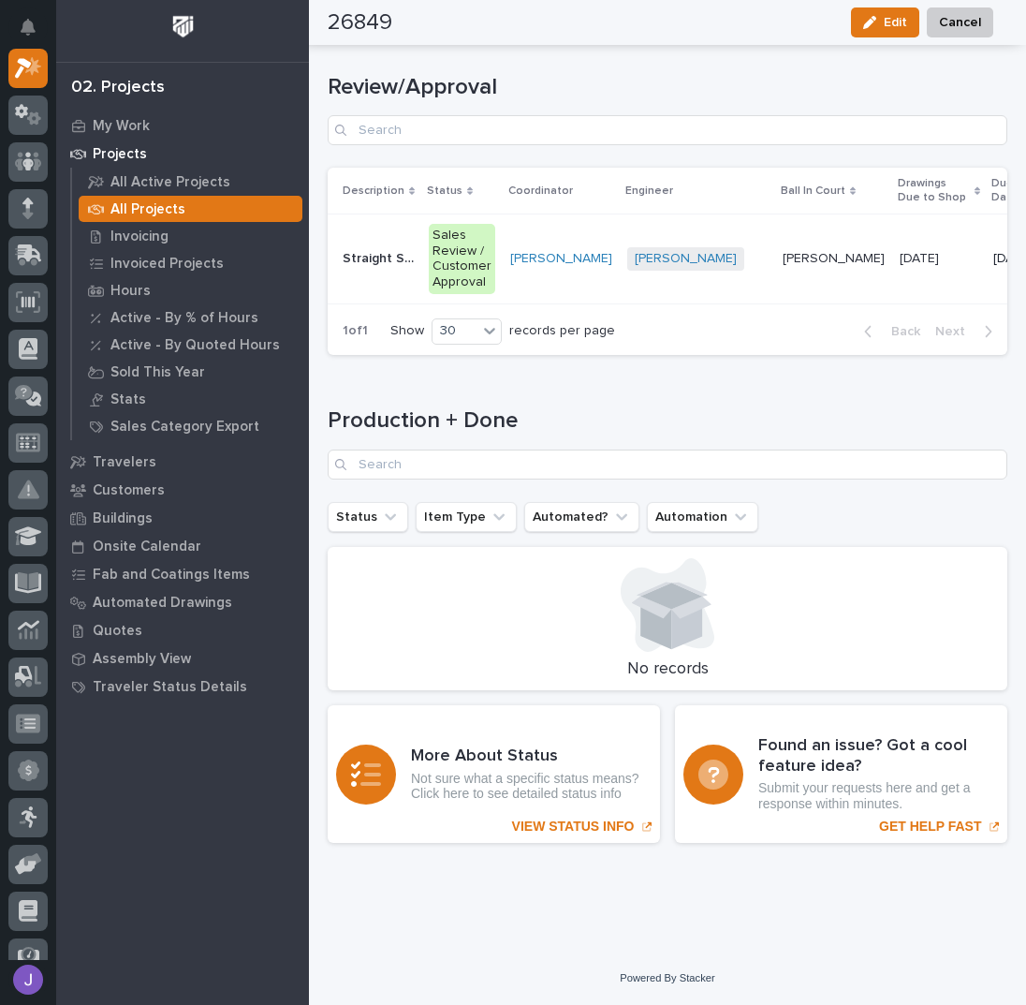
click at [567, 272] on td "Wynne Hochstetler" at bounding box center [561, 258] width 117 height 89
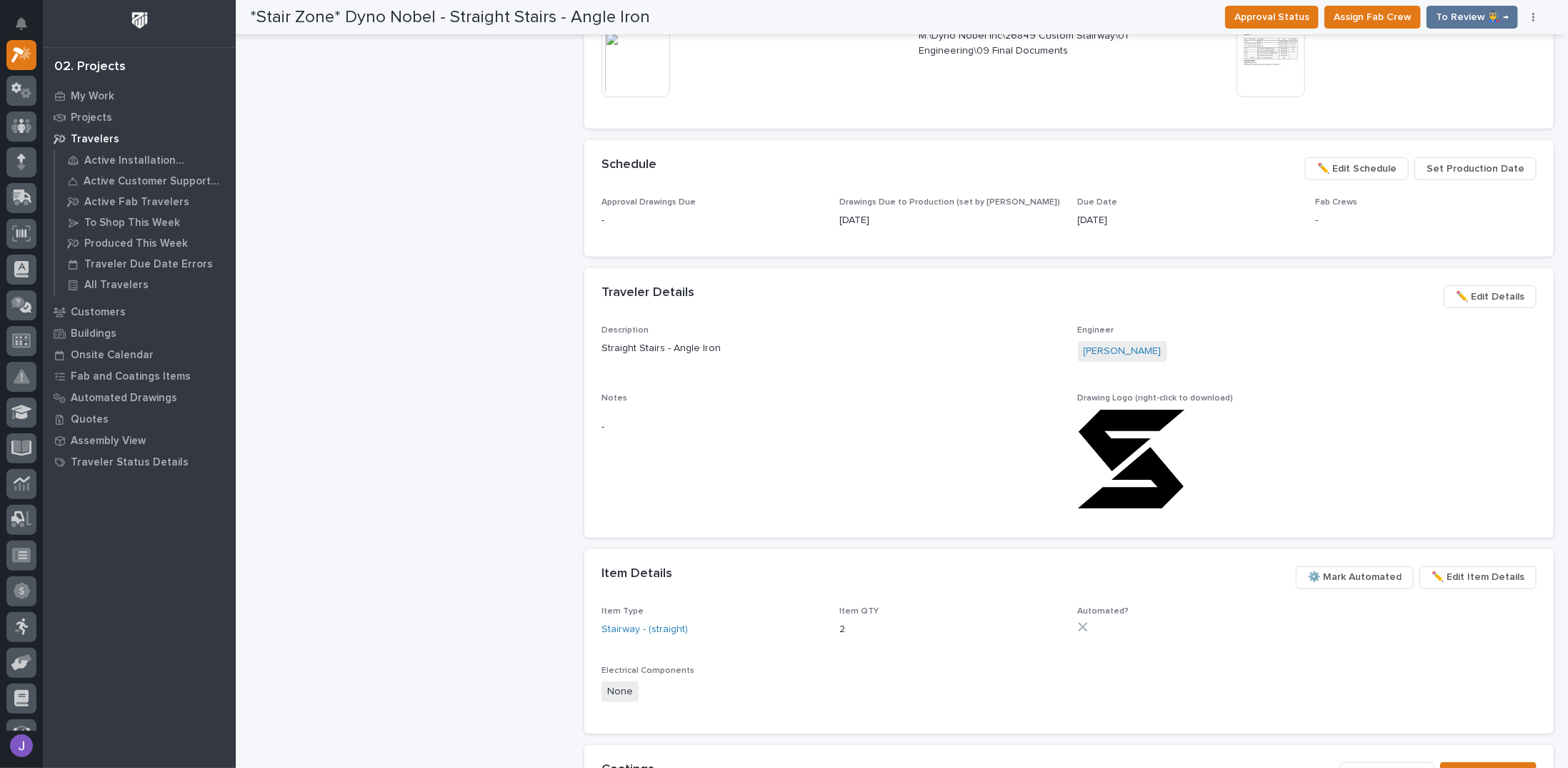
scroll to position [762, 0]
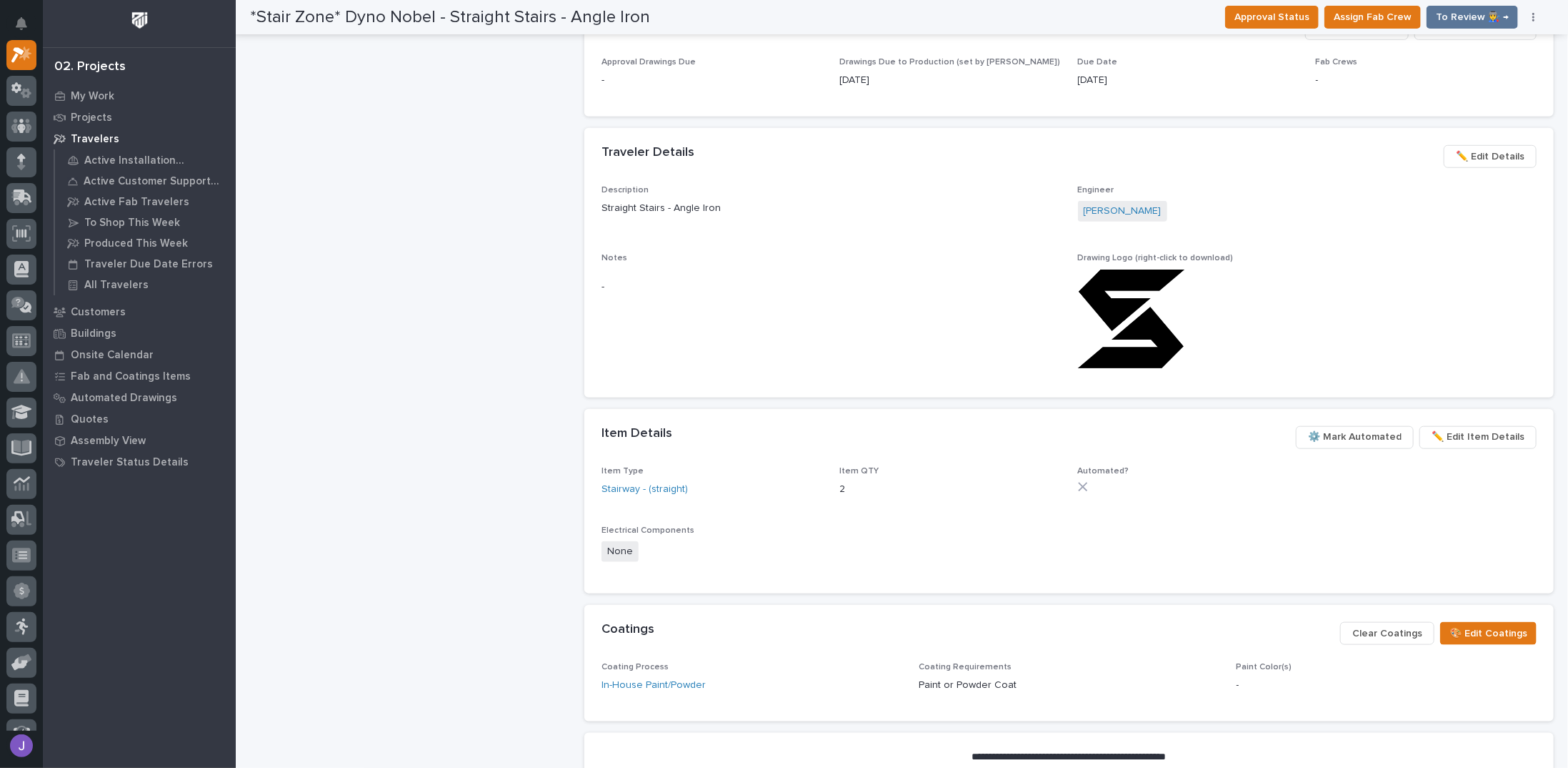
click at [782, 431] on span "✏️ Edit Item Details" at bounding box center [1478, 437] width 93 height 17
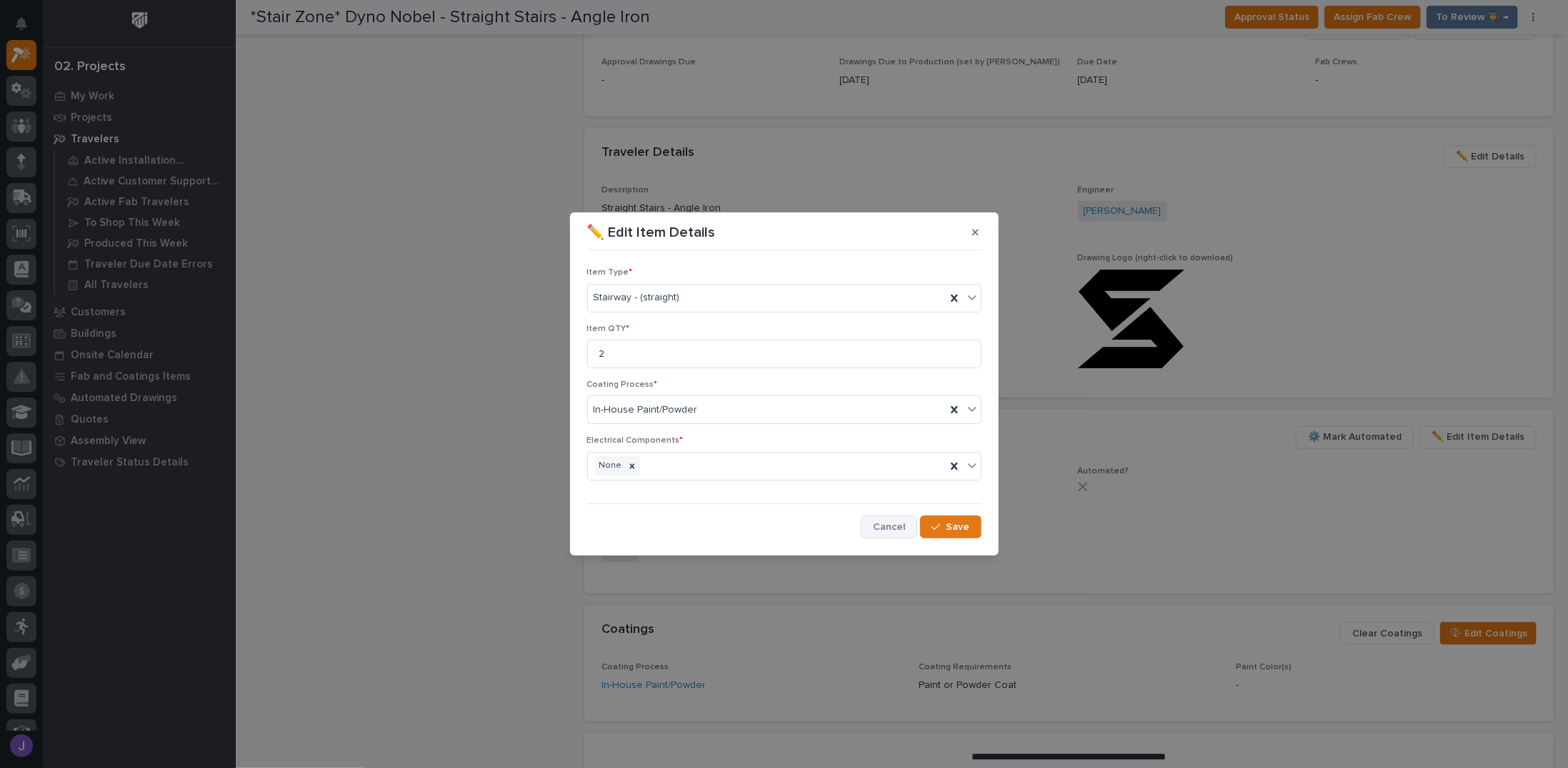
click at [782, 521] on span "Cancel" at bounding box center [889, 527] width 32 height 13
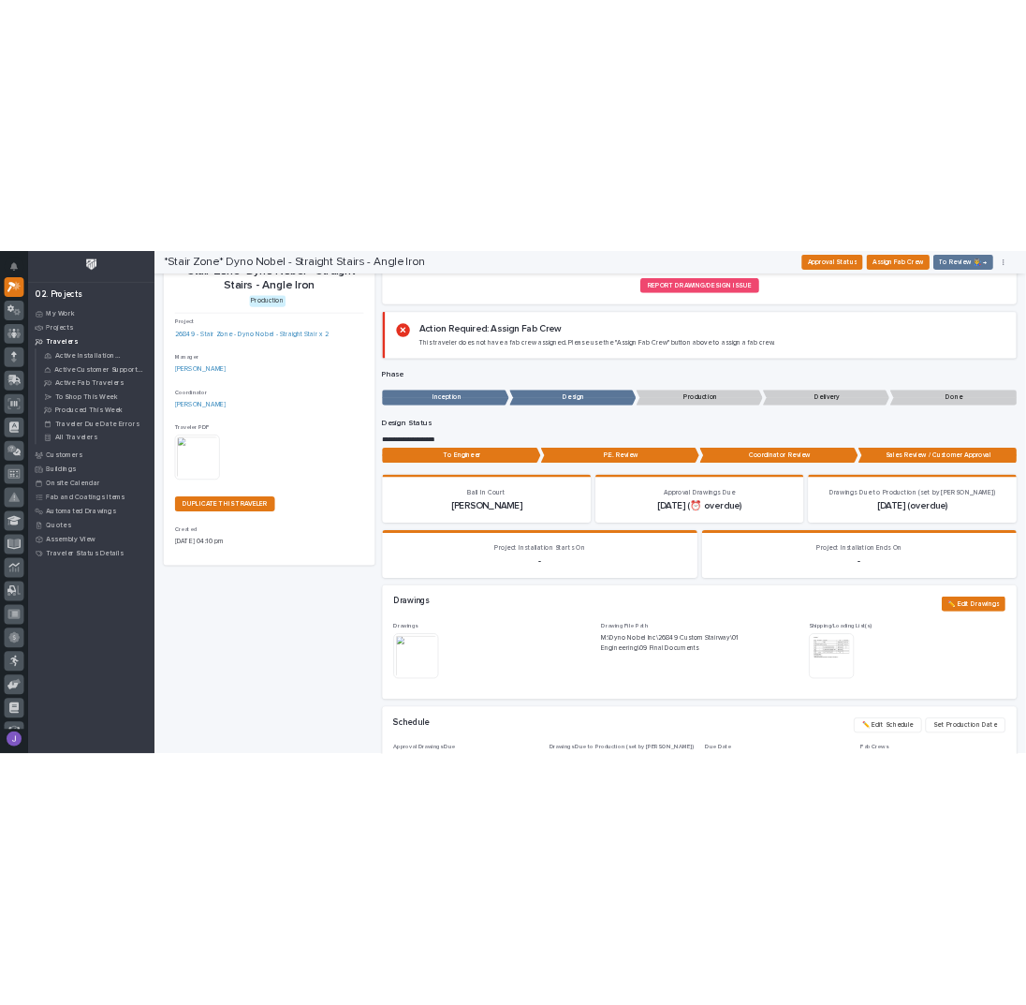
scroll to position [0, 0]
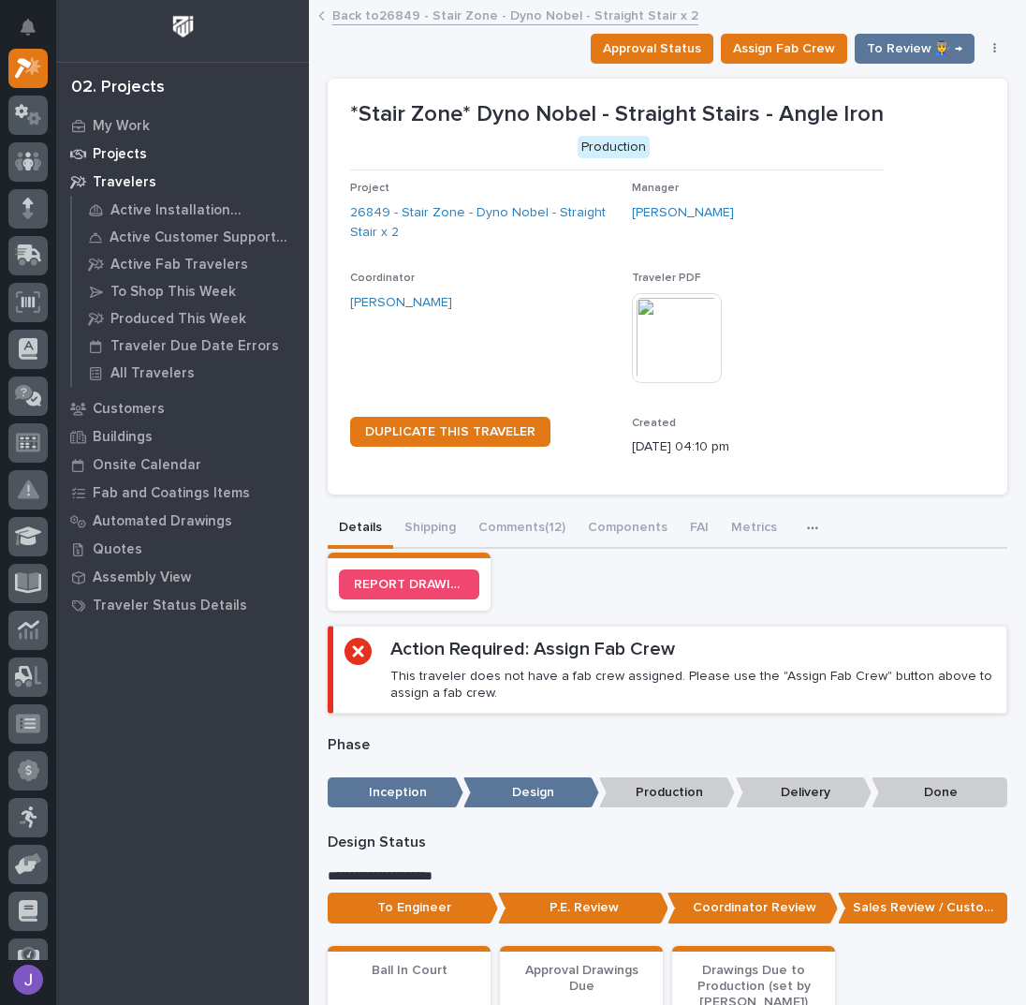
click at [136, 153] on p "Projects" at bounding box center [120, 154] width 54 height 17
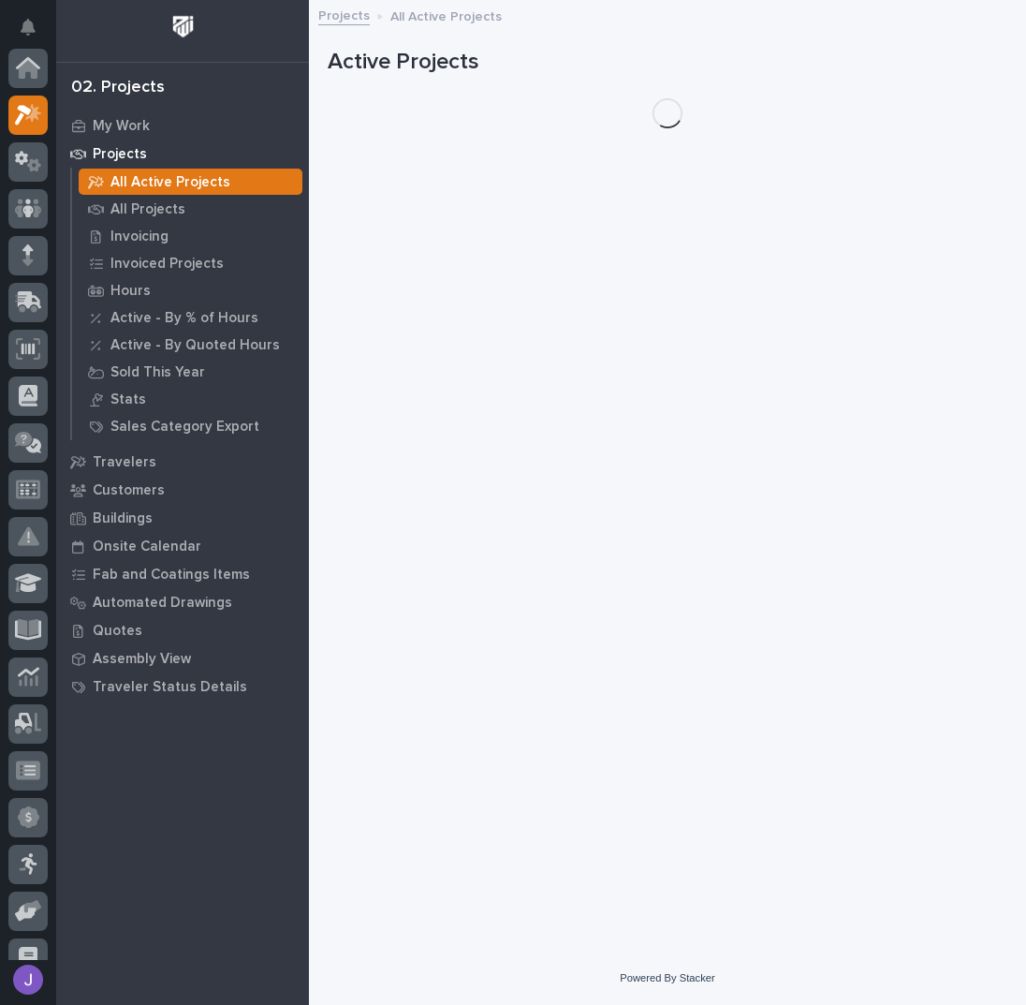
scroll to position [47, 0]
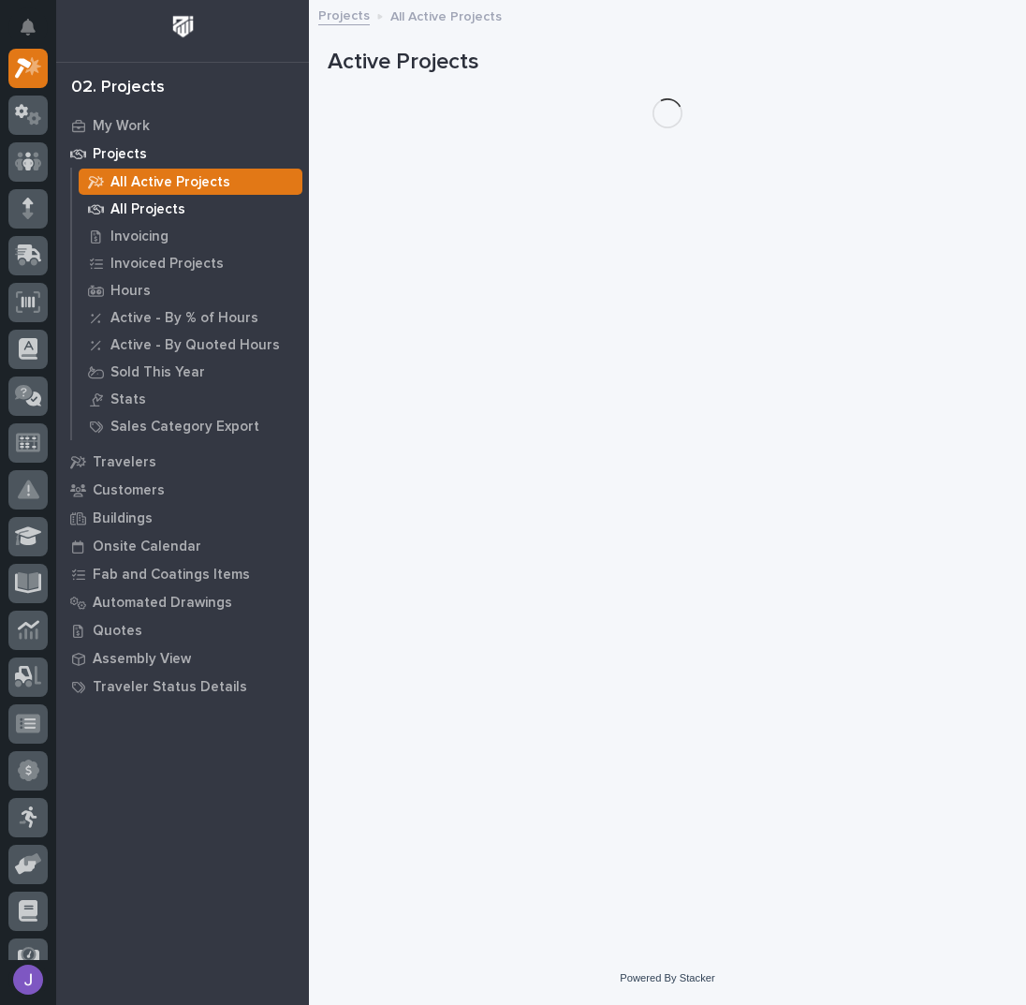
click at [139, 210] on p "All Projects" at bounding box center [147, 209] width 75 height 17
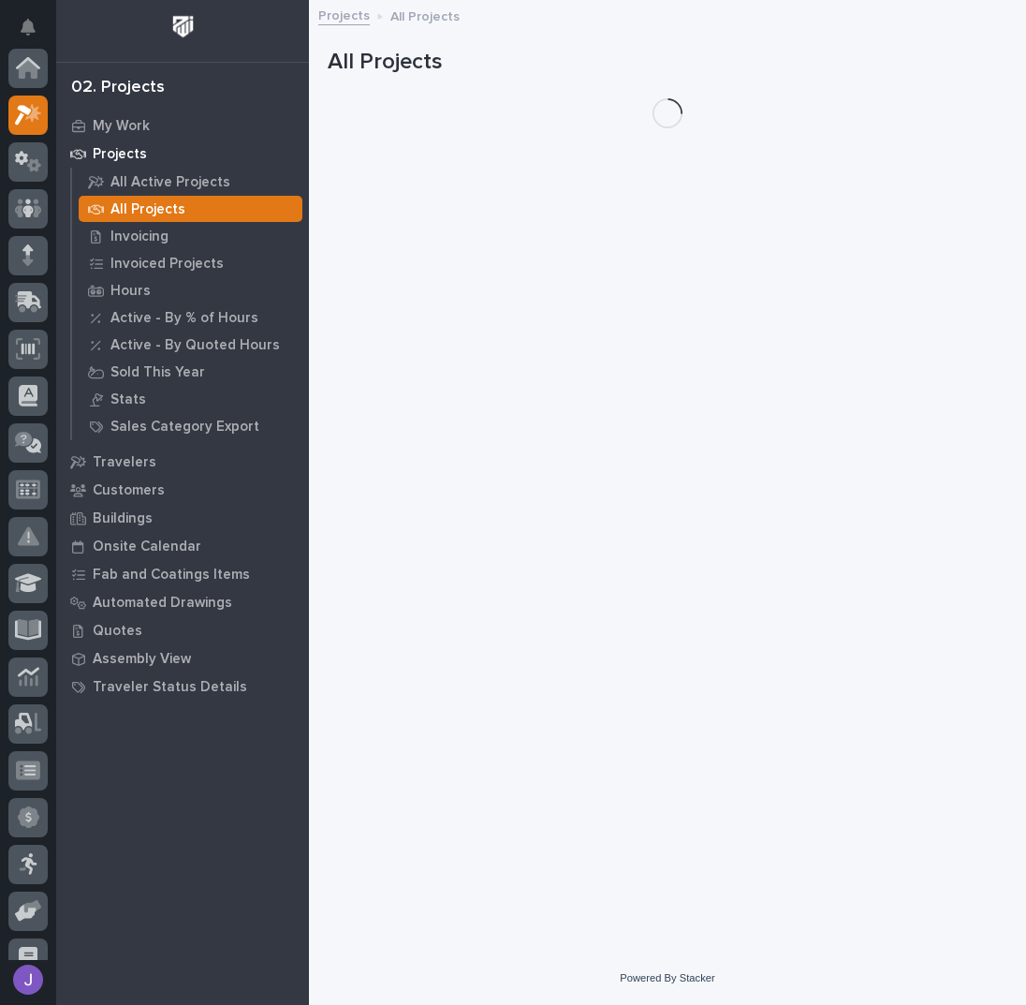
scroll to position [47, 0]
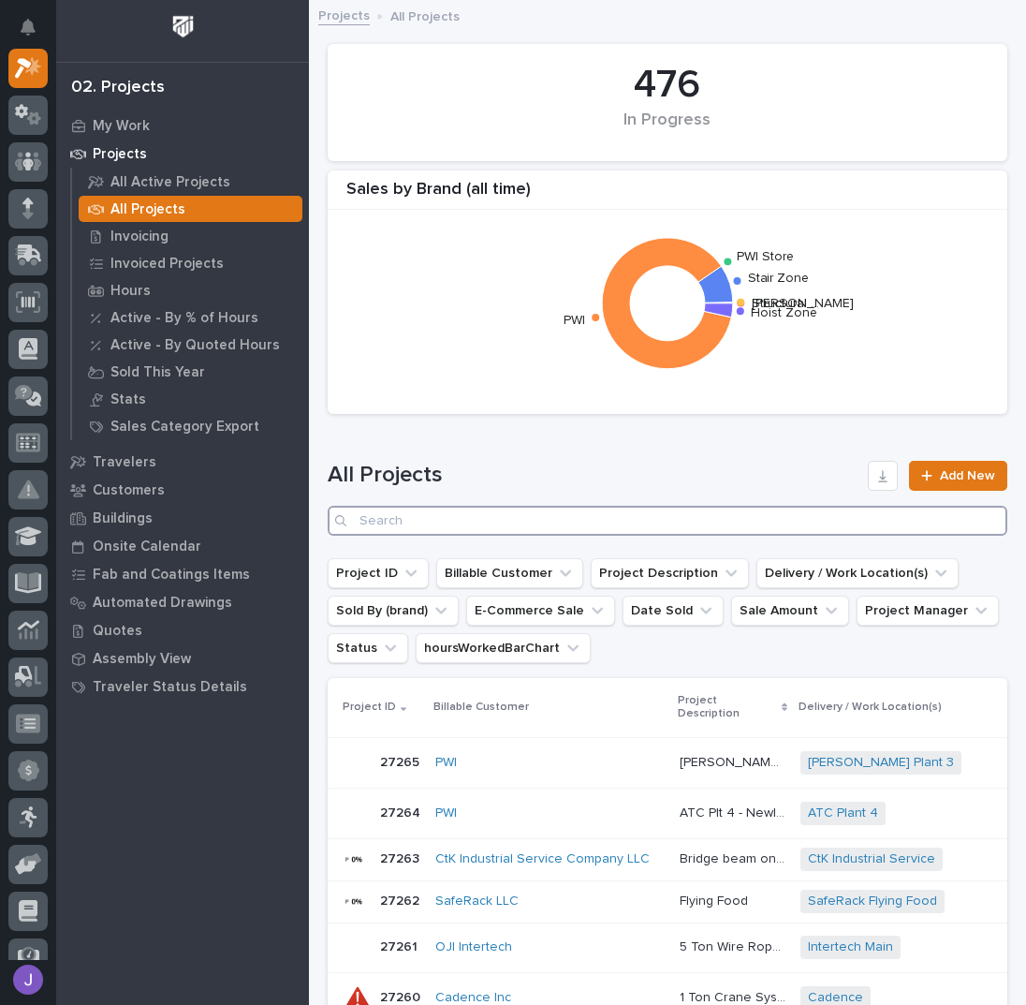
click at [485, 509] on input "Search" at bounding box center [668, 521] width 680 height 30
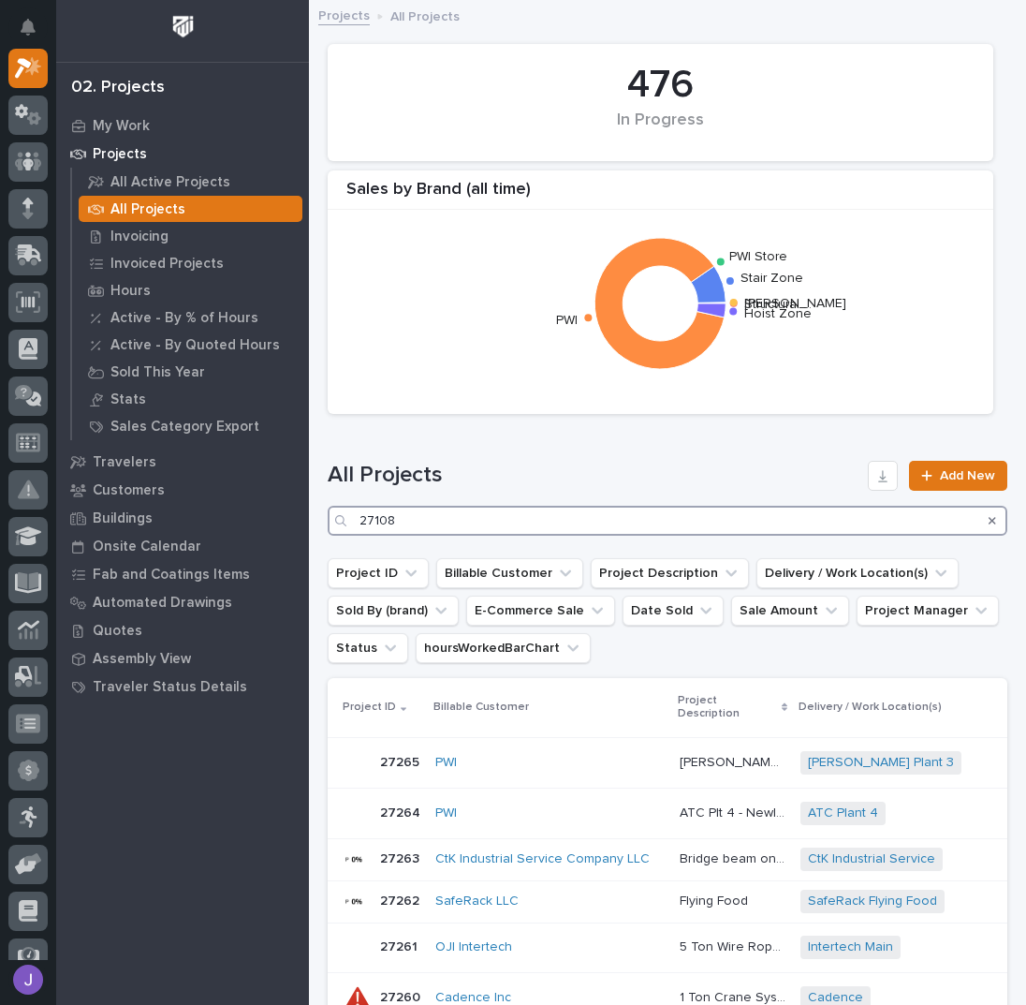
type input "27108"
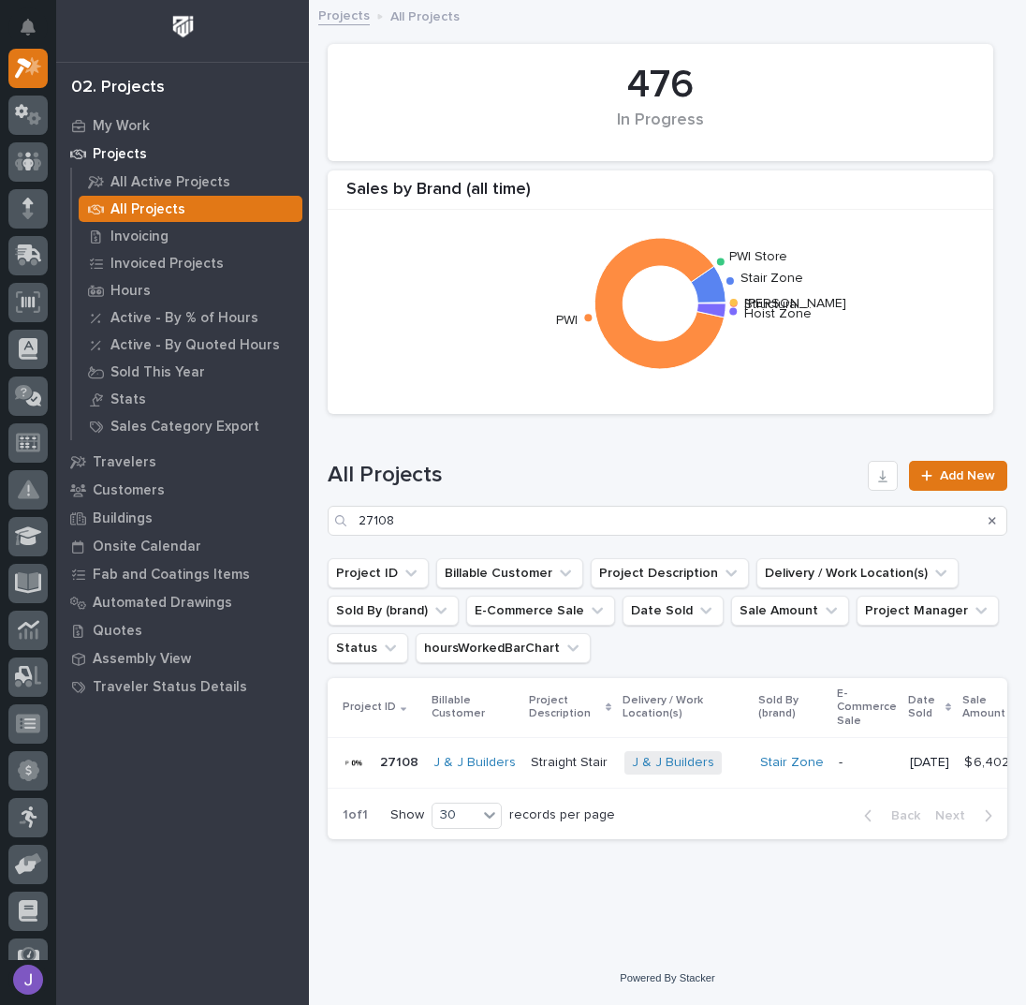
click at [586, 766] on p "Straight Stair" at bounding box center [571, 761] width 81 height 20
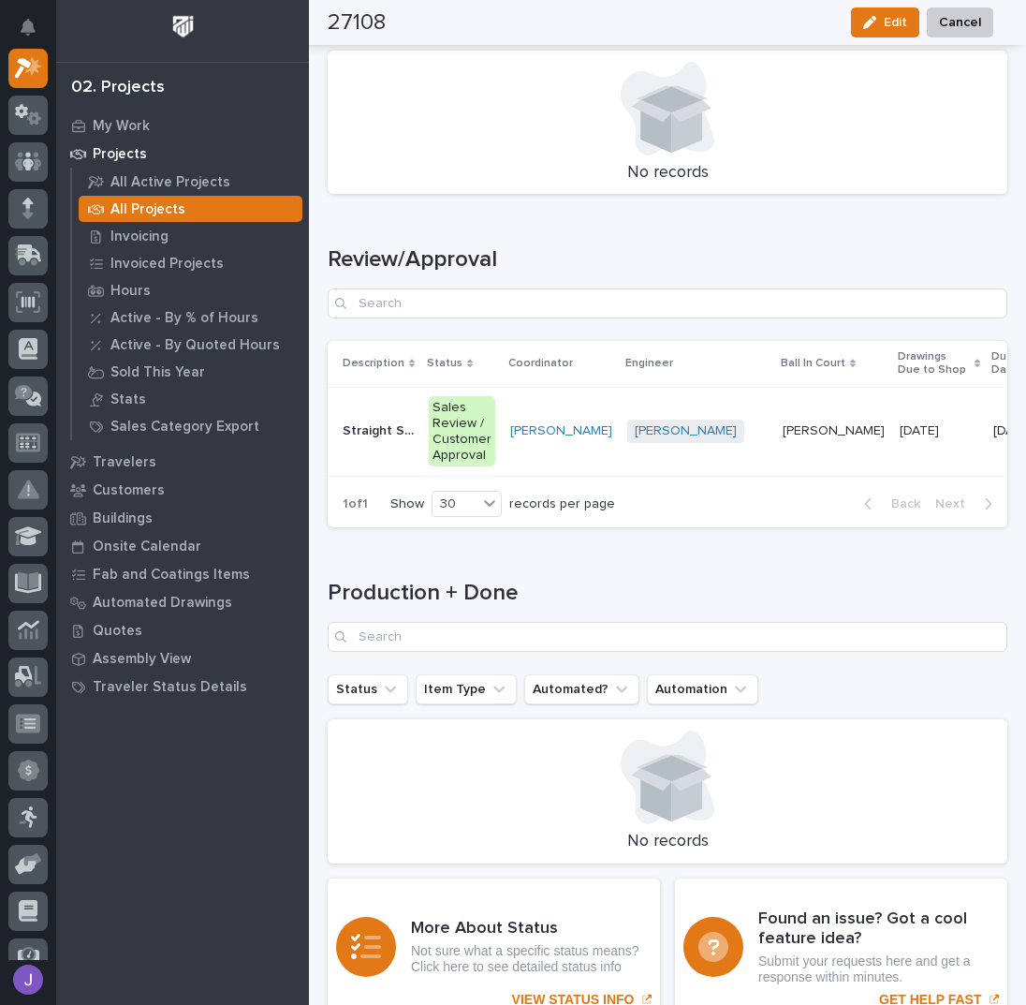
scroll to position [2372, 0]
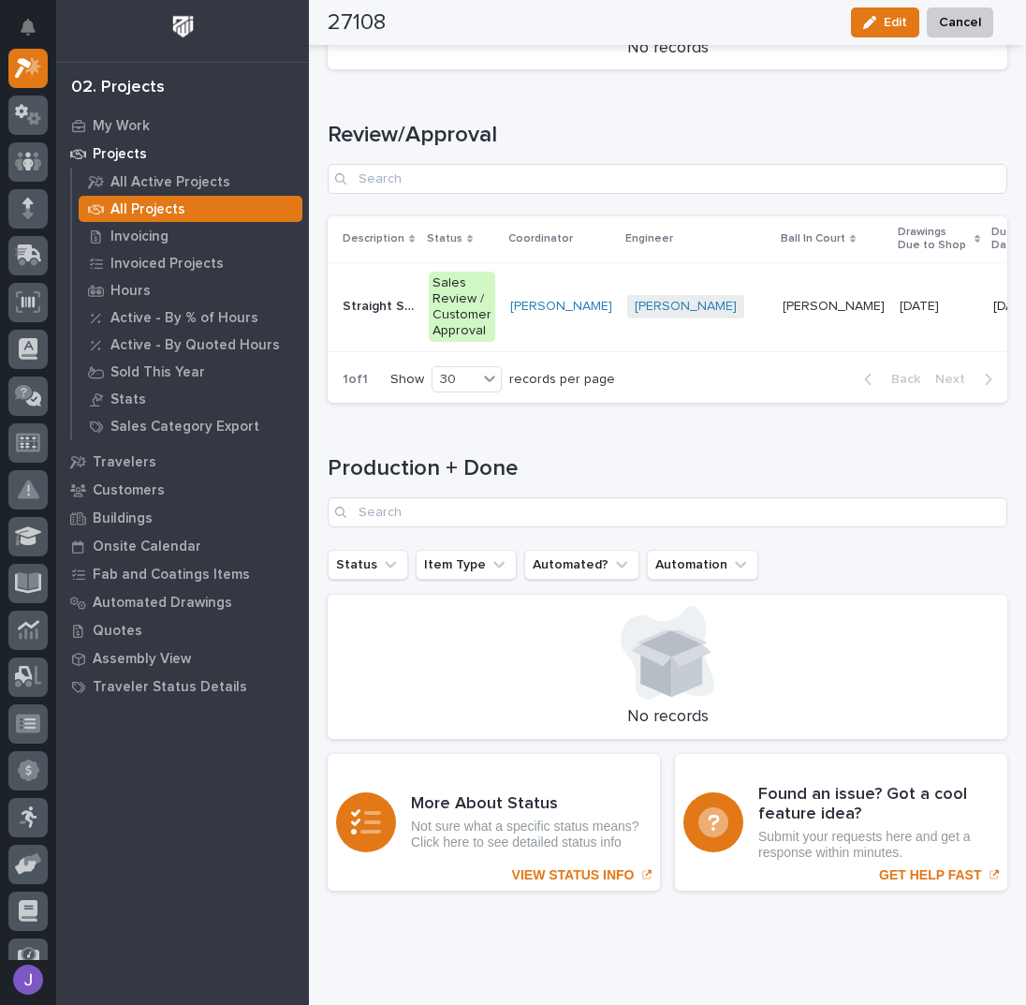
click at [555, 325] on td "Wynne Hochstetler" at bounding box center [561, 306] width 117 height 89
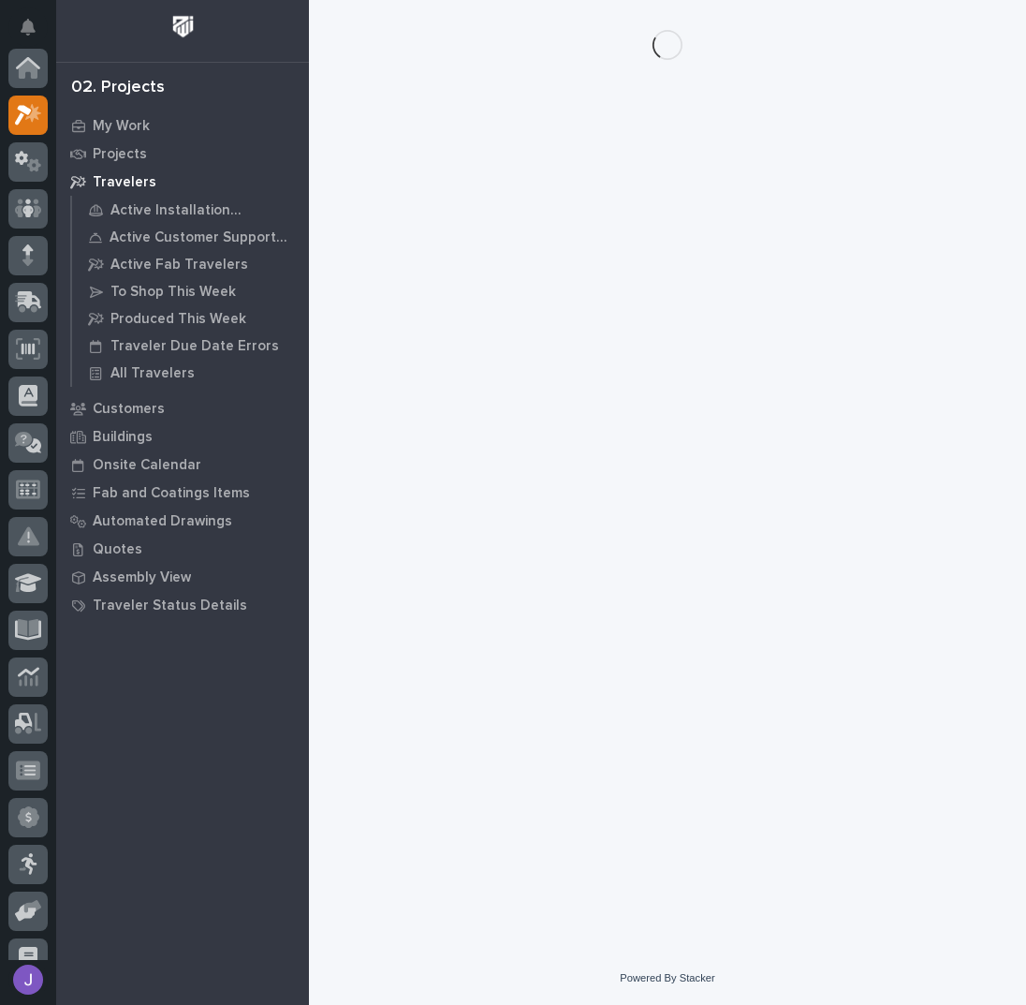
scroll to position [47, 0]
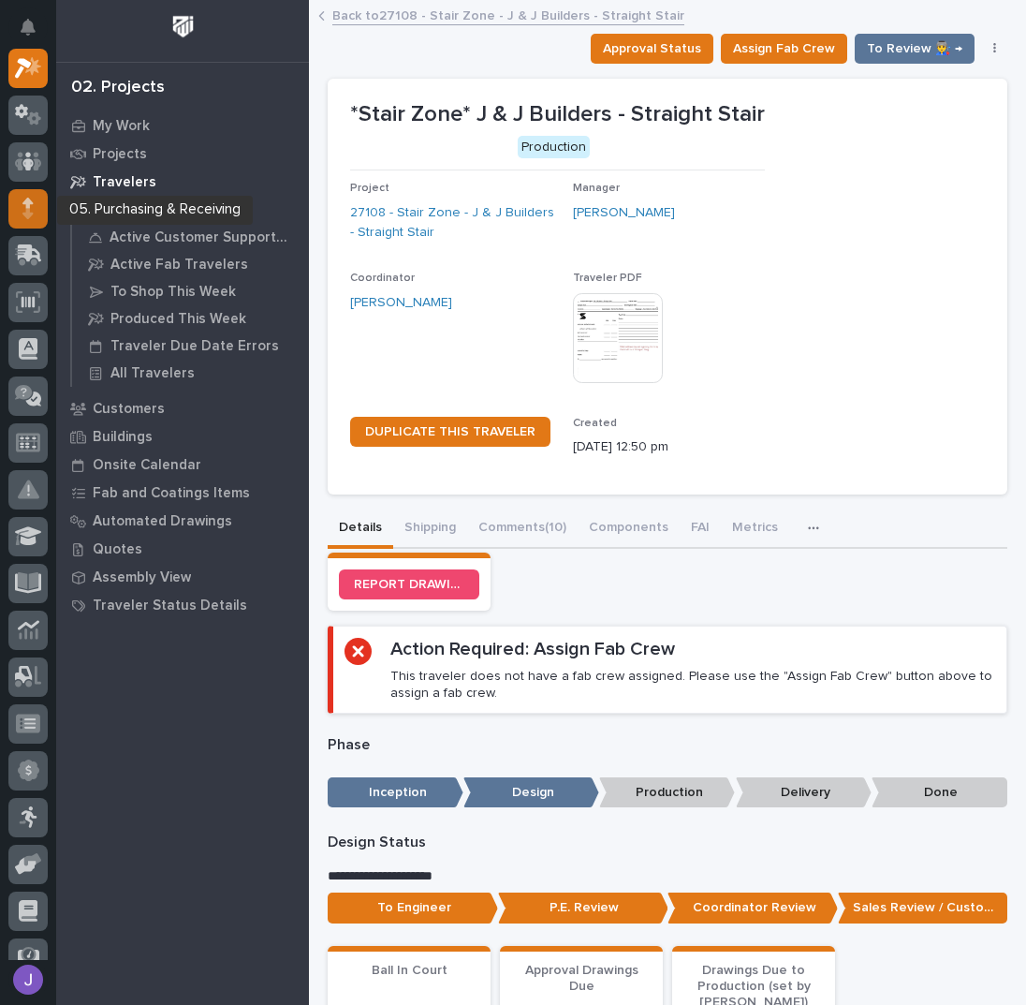
click at [32, 210] on icon at bounding box center [27, 209] width 11 height 22
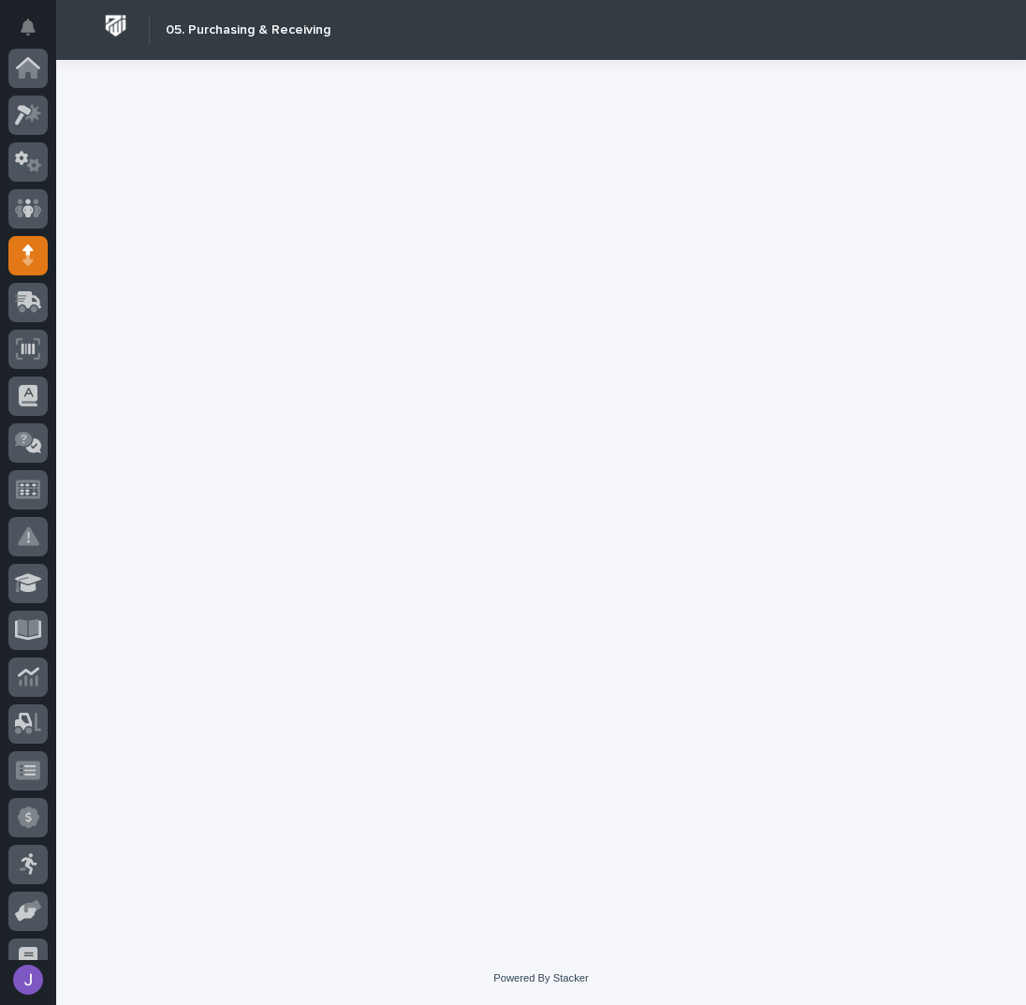
scroll to position [187, 0]
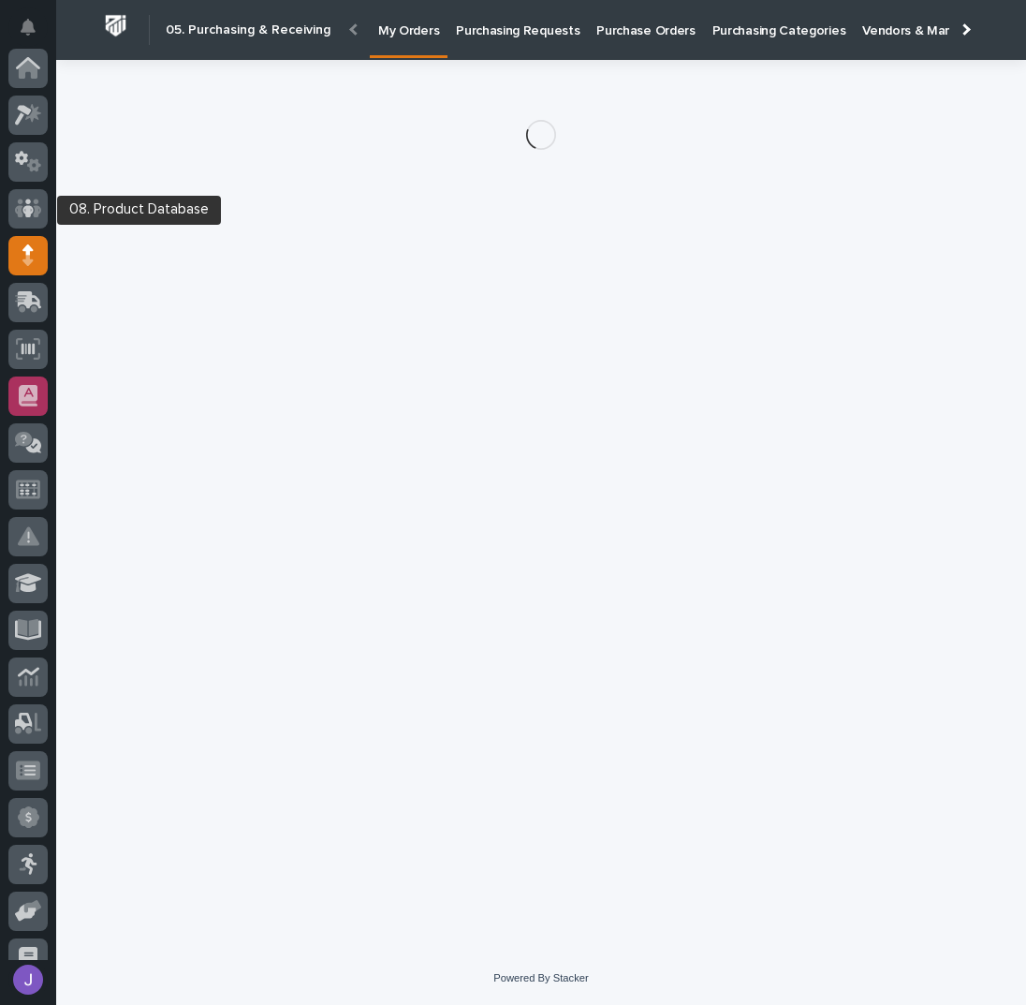
scroll to position [187, 0]
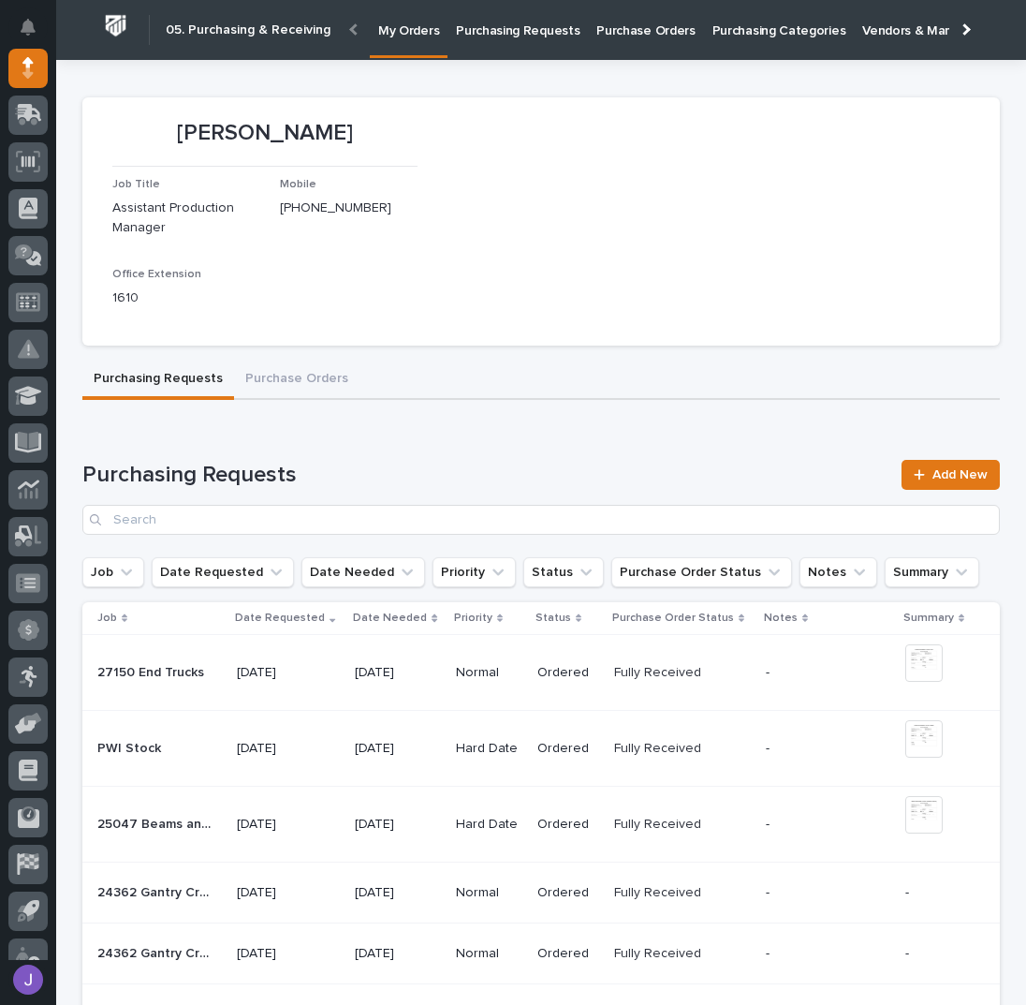
click at [510, 37] on p "Purchasing Requests" at bounding box center [518, 19] width 124 height 39
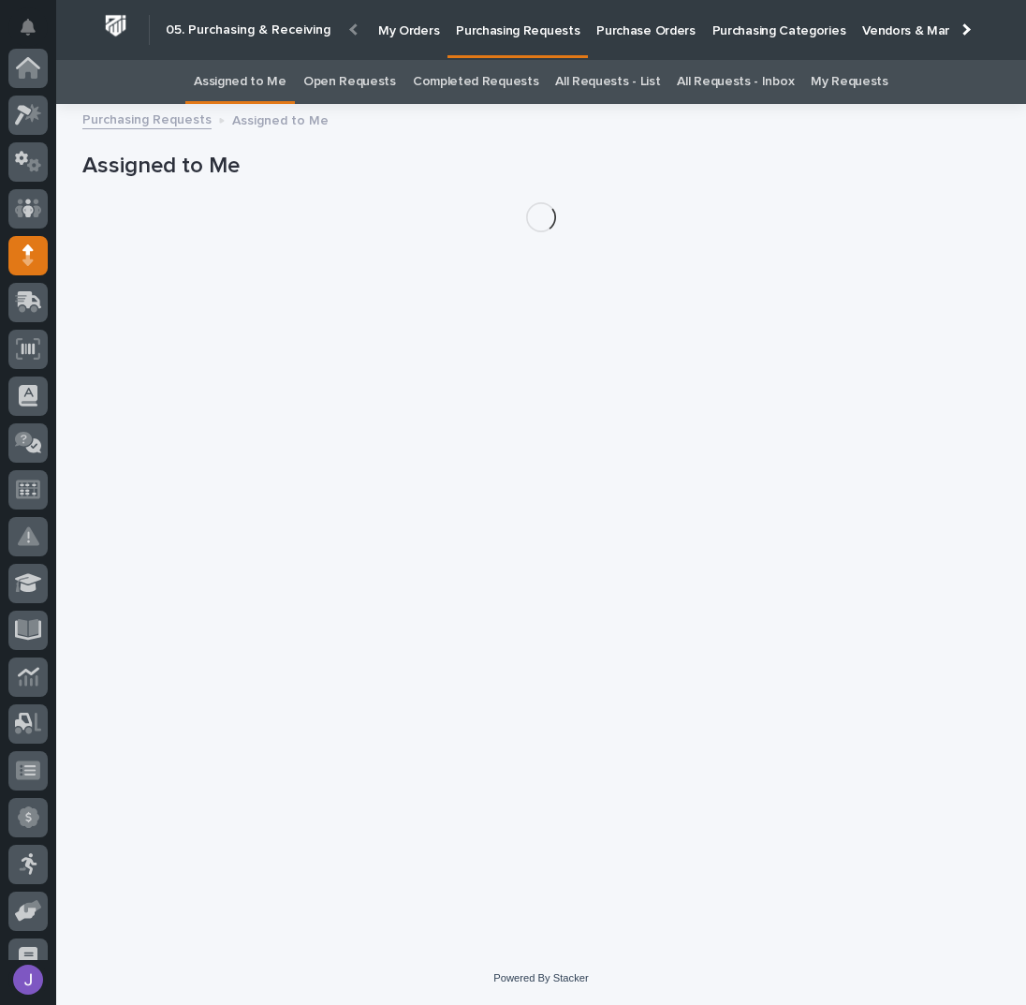
scroll to position [187, 0]
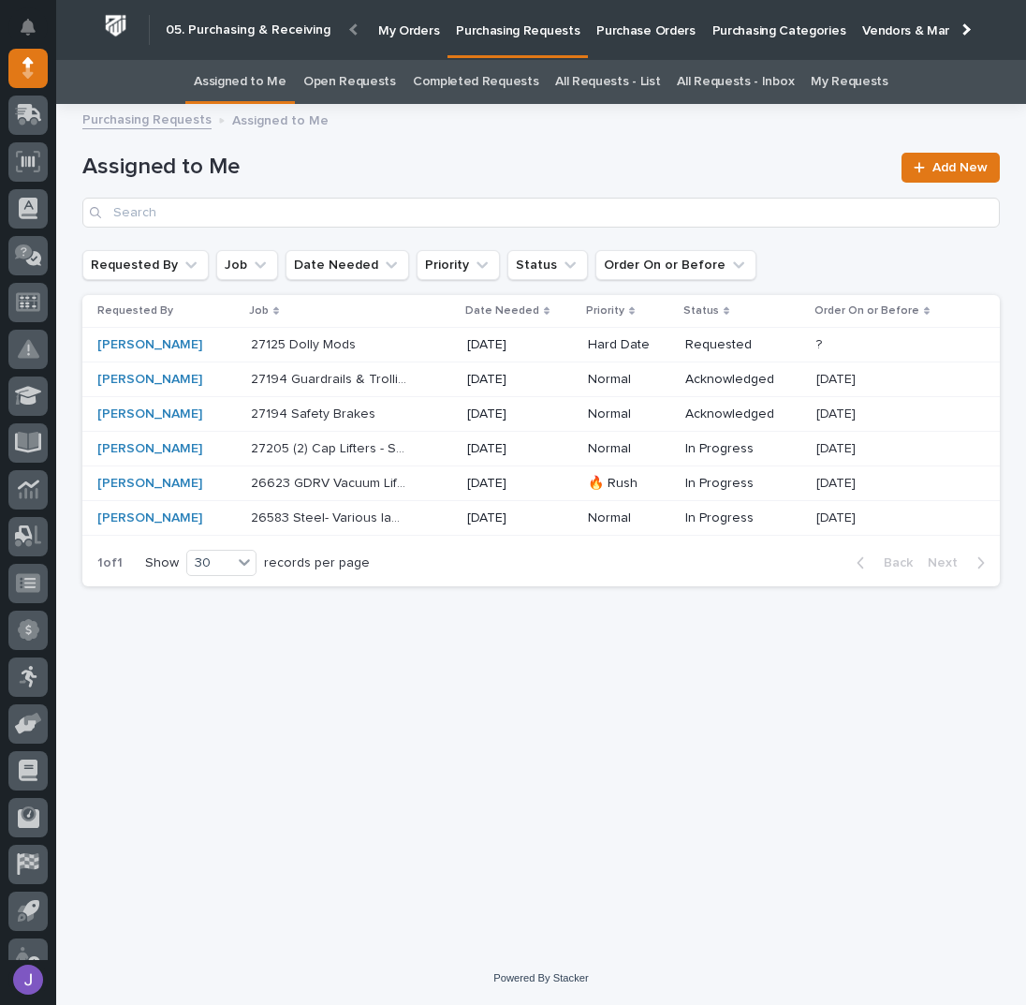
click at [415, 357] on div "27125 Dolly Mods 27125 Dolly Mods" at bounding box center [351, 345] width 201 height 31
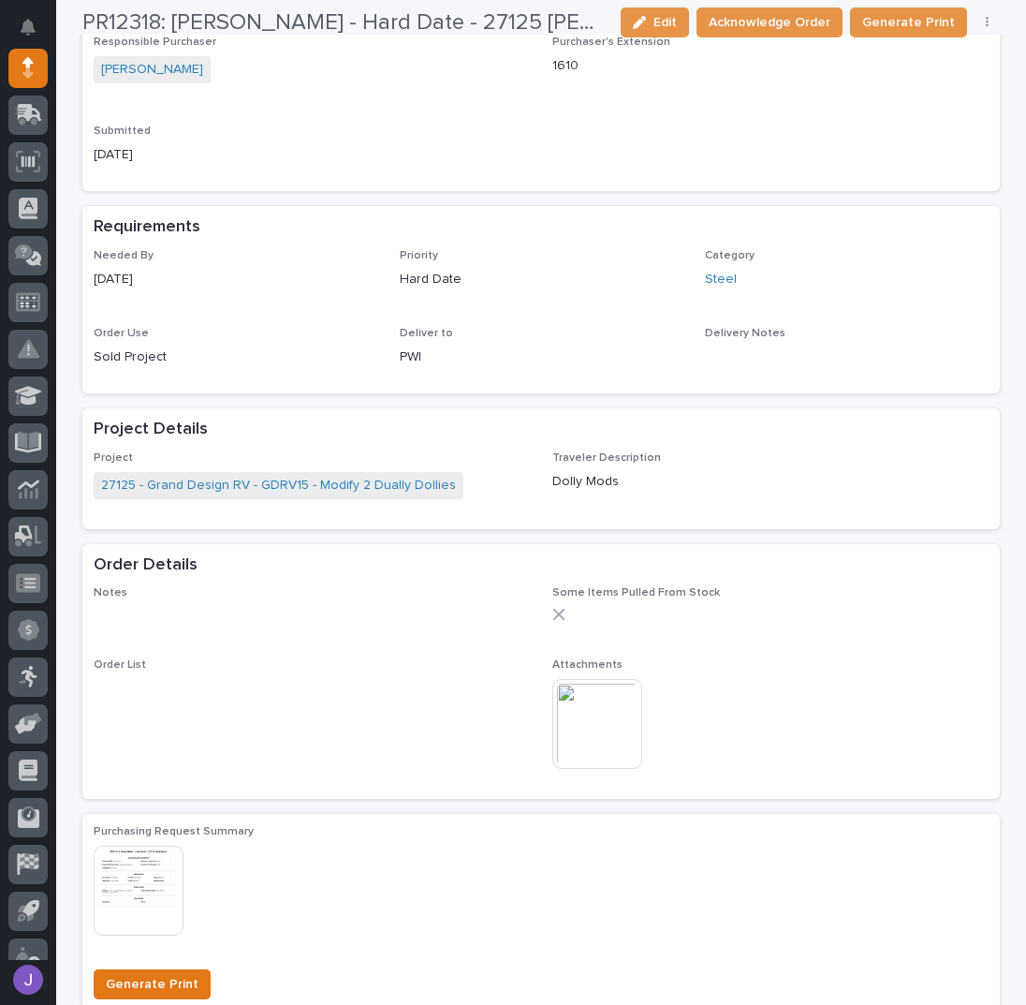
scroll to position [629, 0]
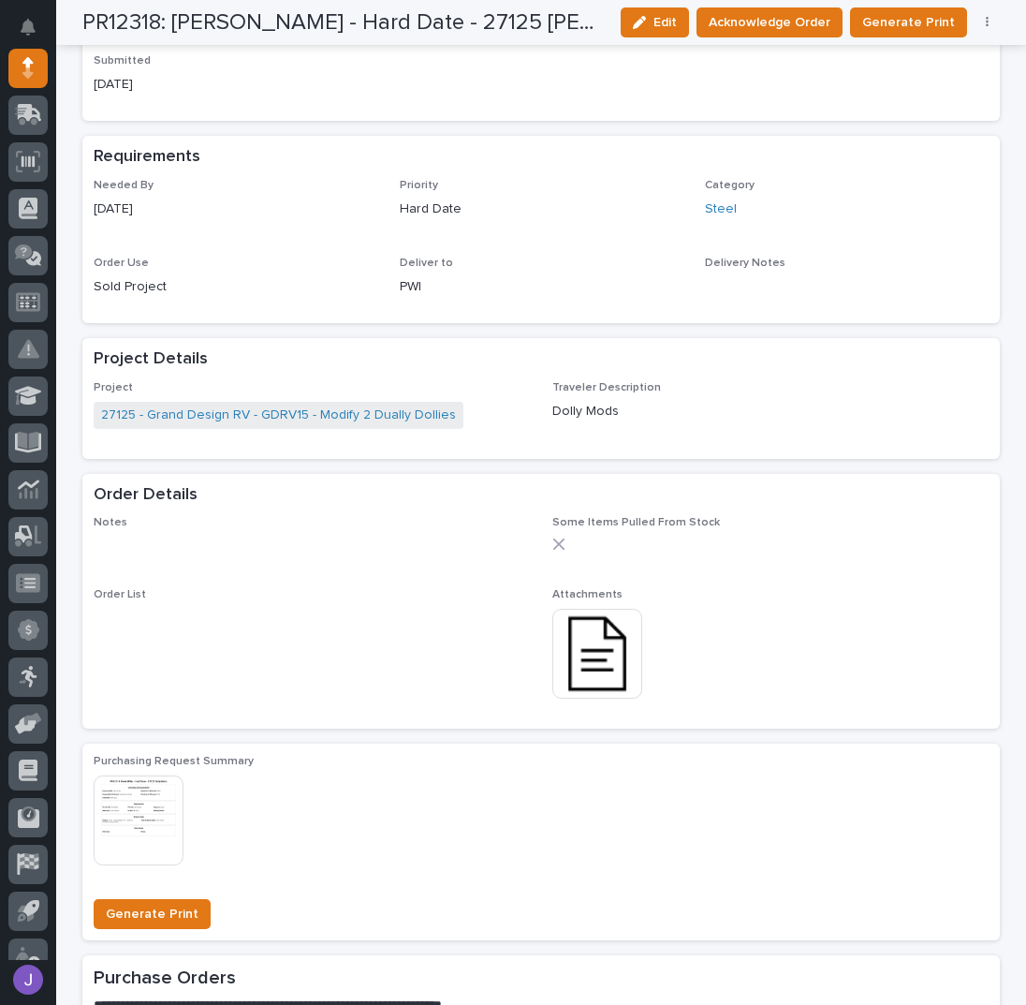
click at [593, 646] on img at bounding box center [597, 654] width 90 height 90
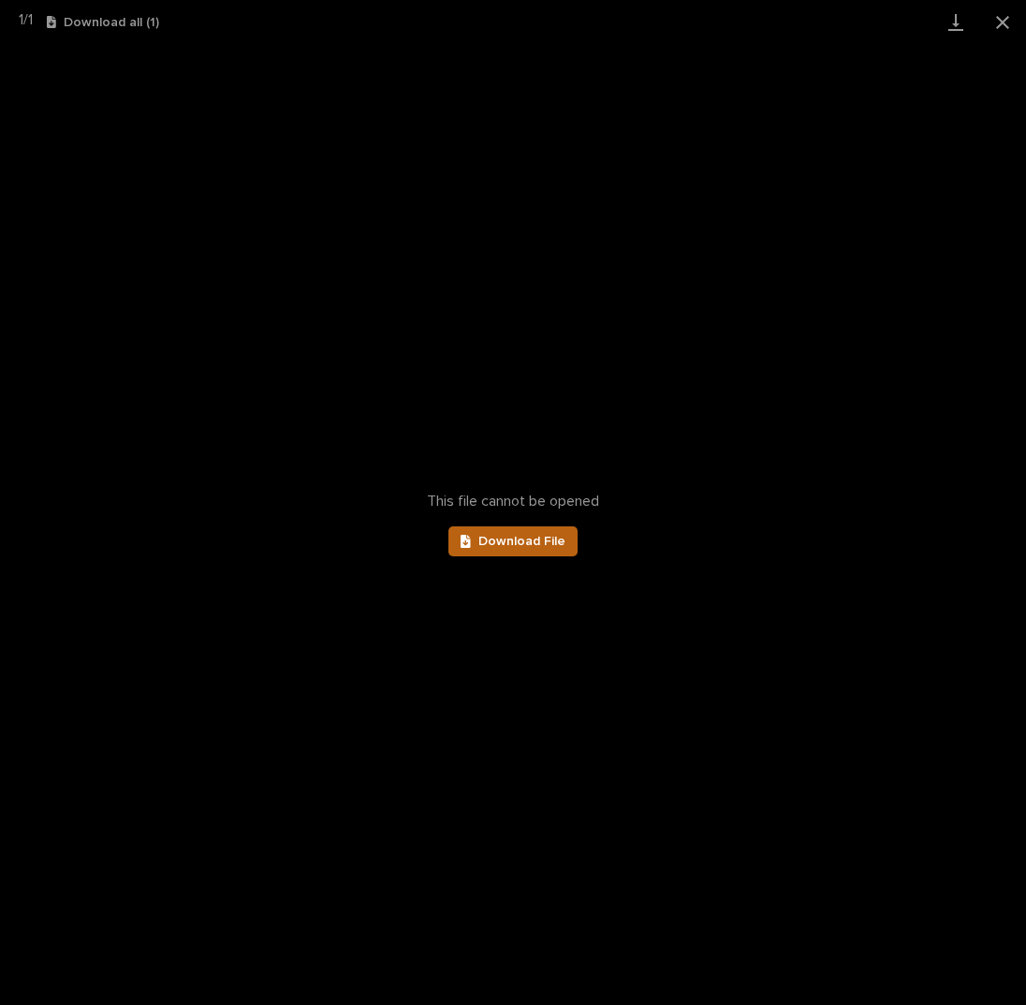
click at [544, 541] on span "Download File" at bounding box center [521, 541] width 87 height 13
click at [1005, 20] on button "Close gallery" at bounding box center [1002, 22] width 47 height 44
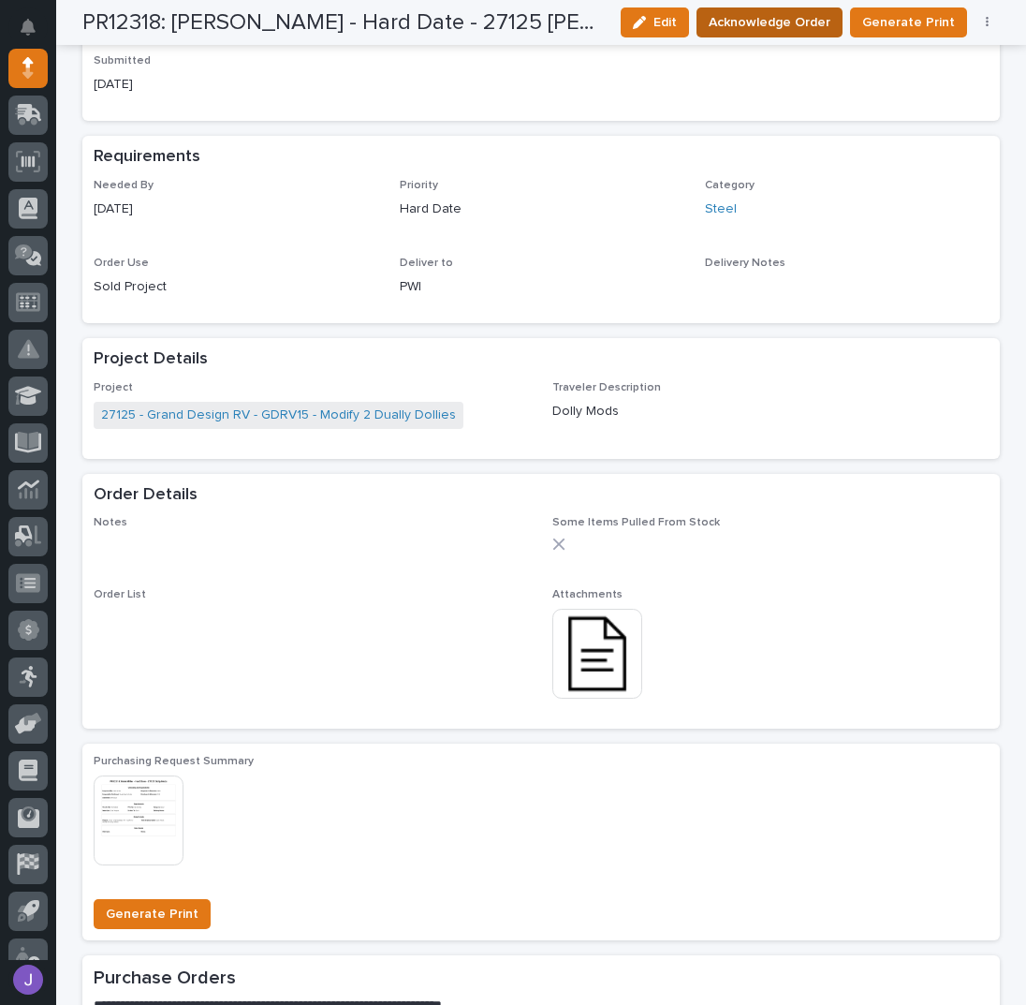
click at [758, 19] on span "Acknowledge Order" at bounding box center [770, 22] width 122 height 22
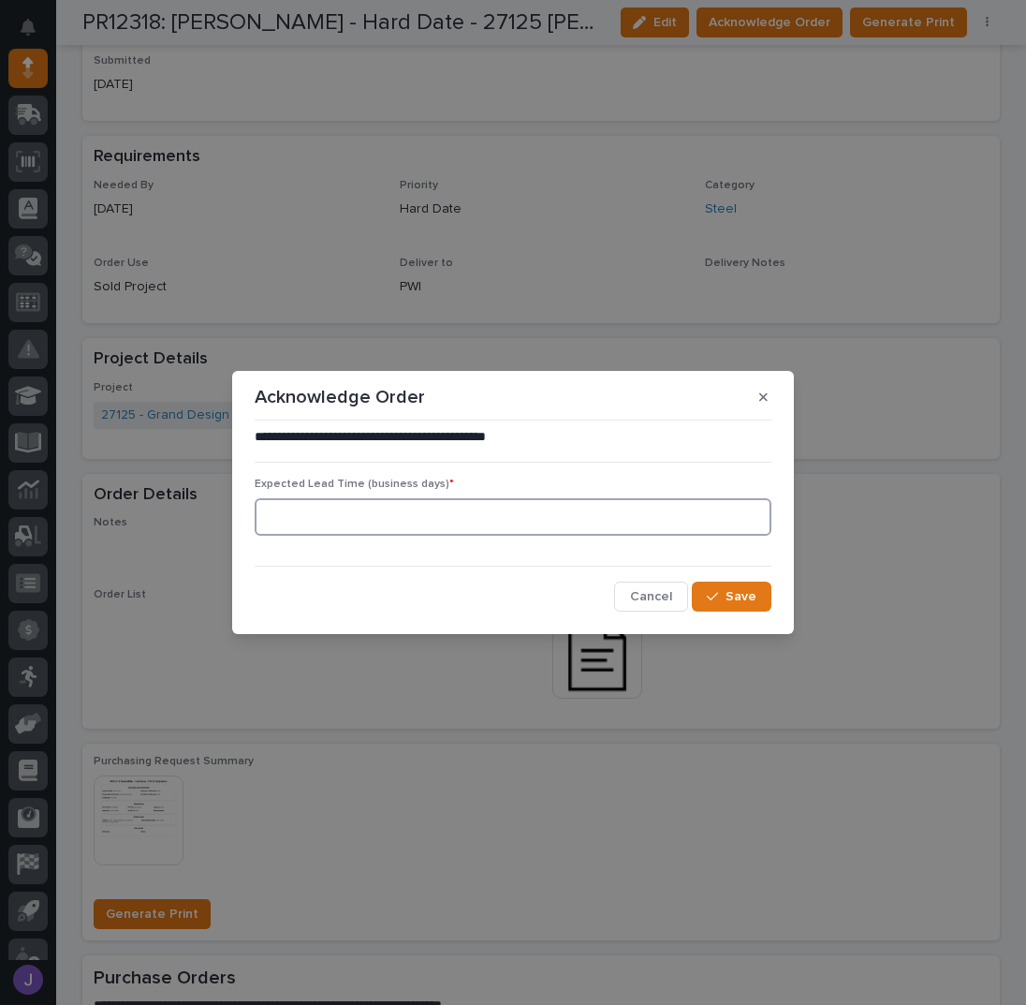
click at [296, 517] on input at bounding box center [513, 516] width 517 height 37
type input "0"
click at [728, 603] on span "Save" at bounding box center [741, 596] width 31 height 17
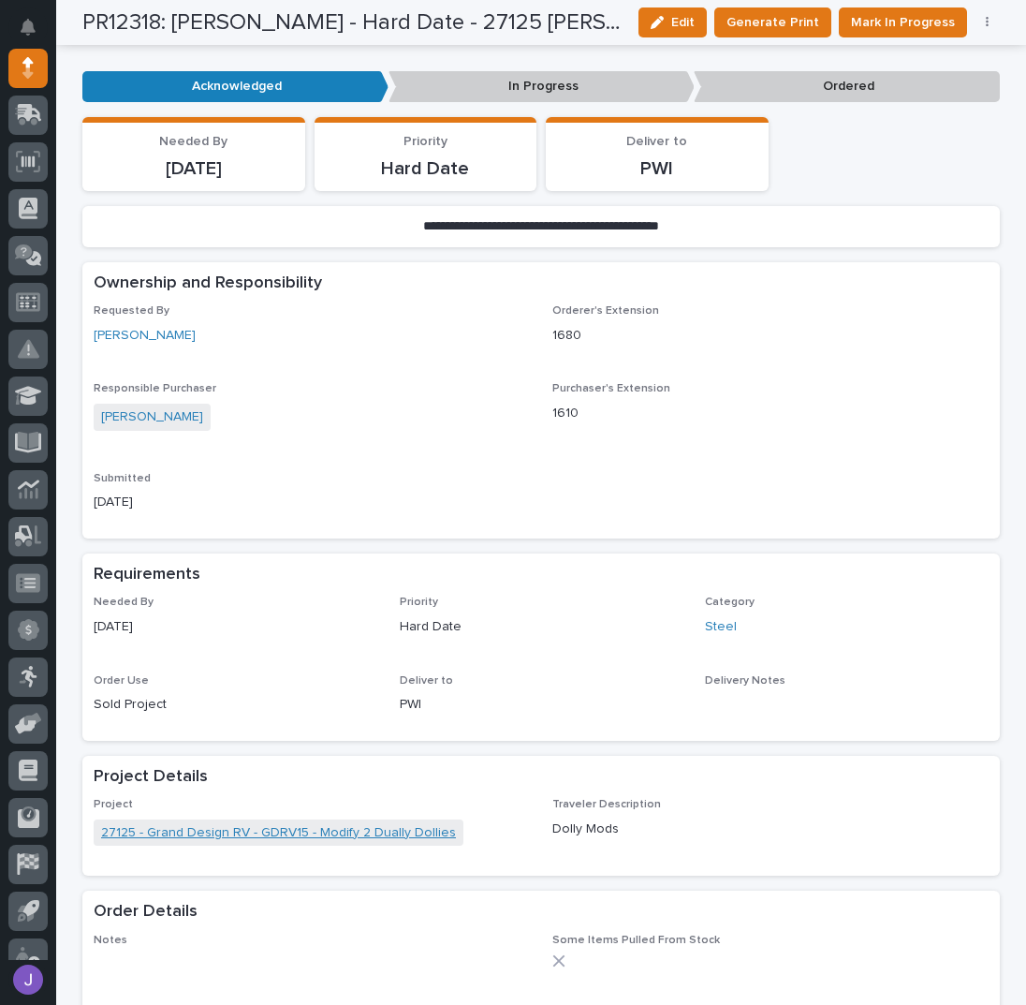
scroll to position [0, 0]
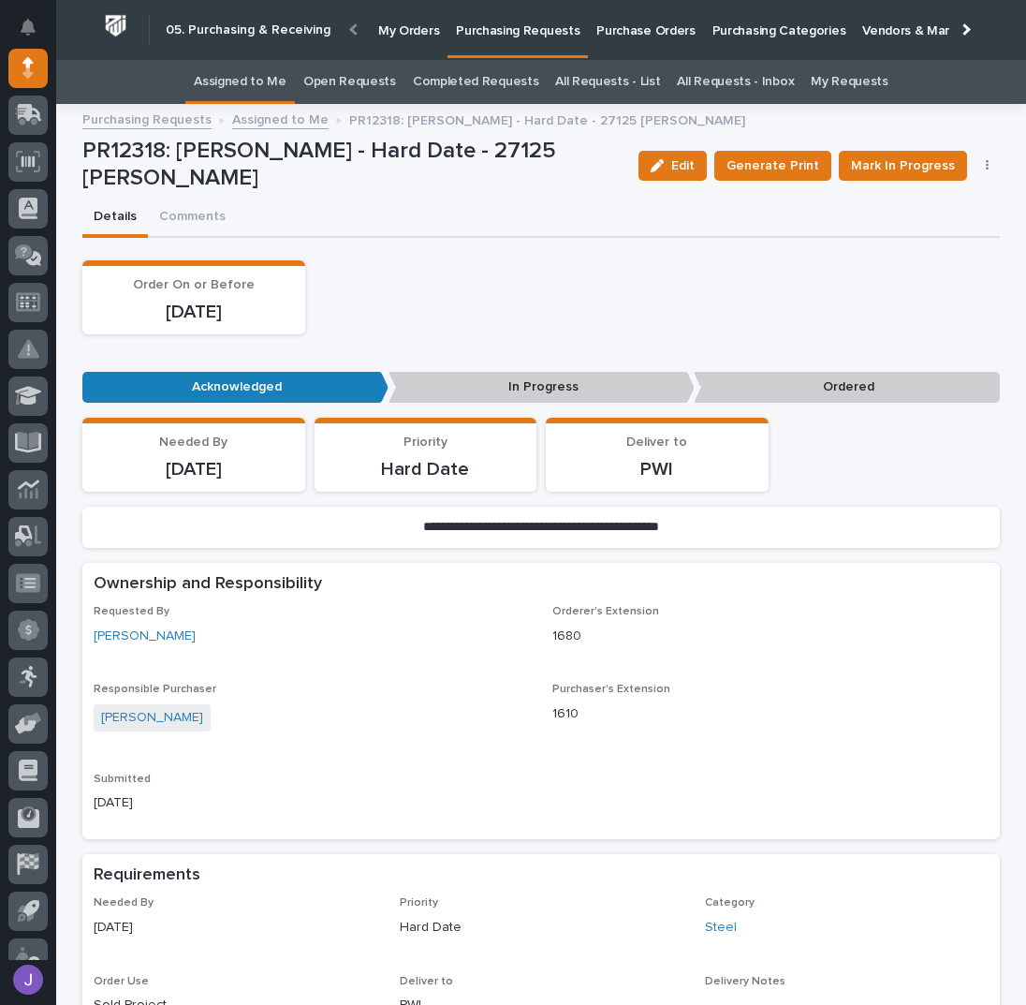
click at [263, 82] on link "Assigned to Me" at bounding box center [240, 82] width 93 height 44
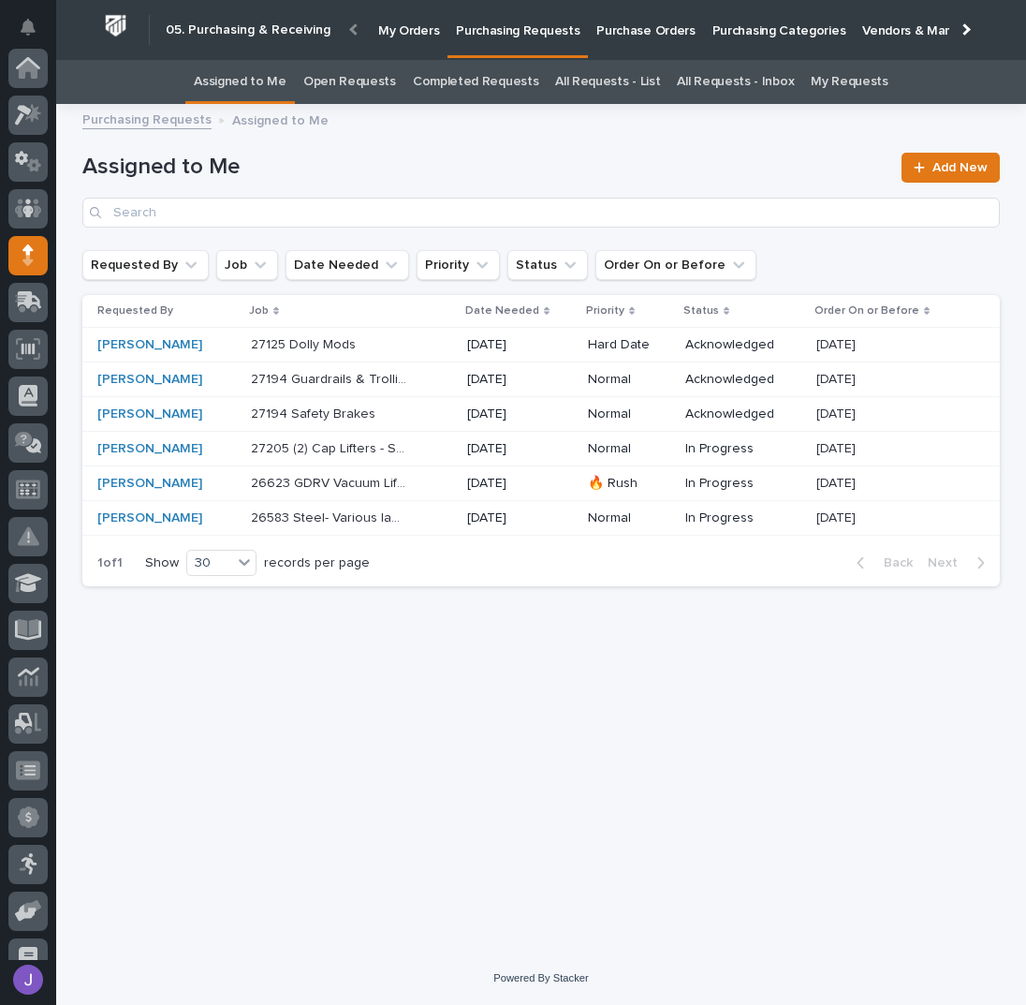
scroll to position [187, 0]
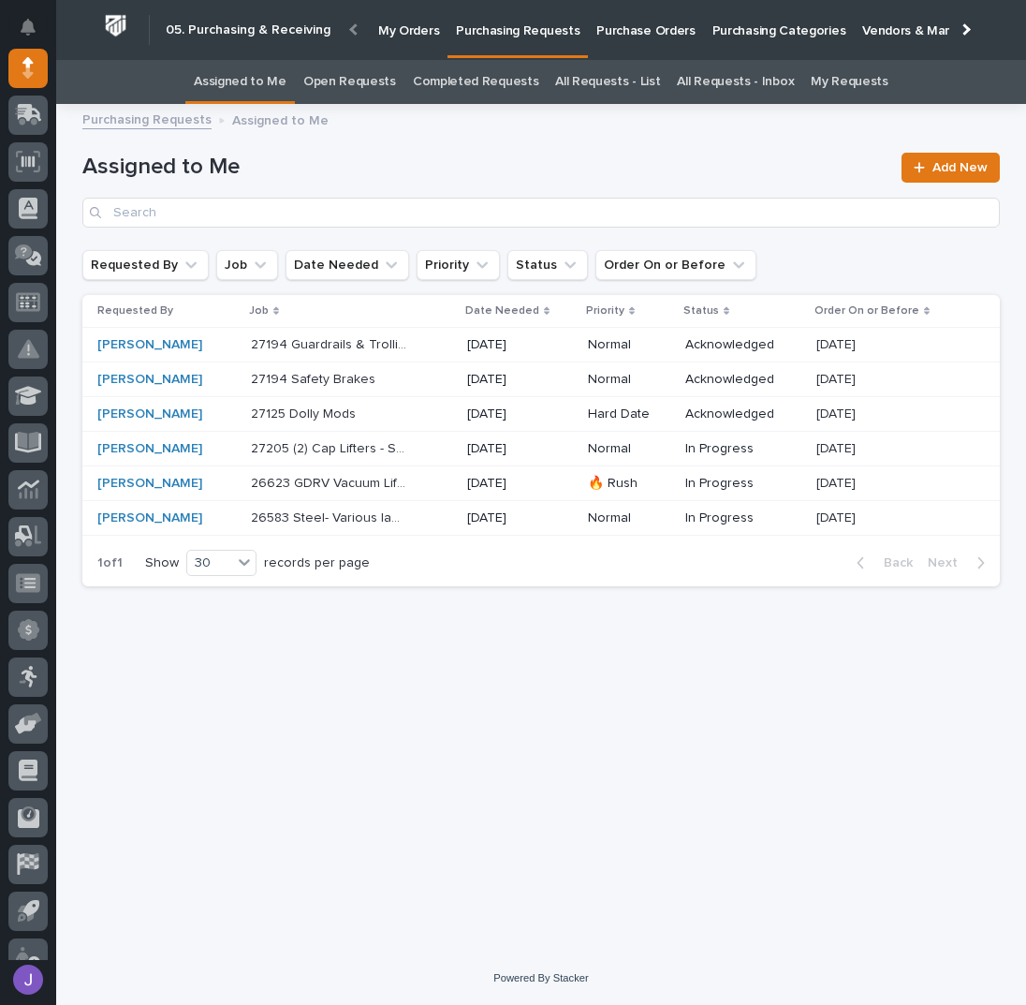
click at [378, 386] on p at bounding box center [329, 380] width 156 height 16
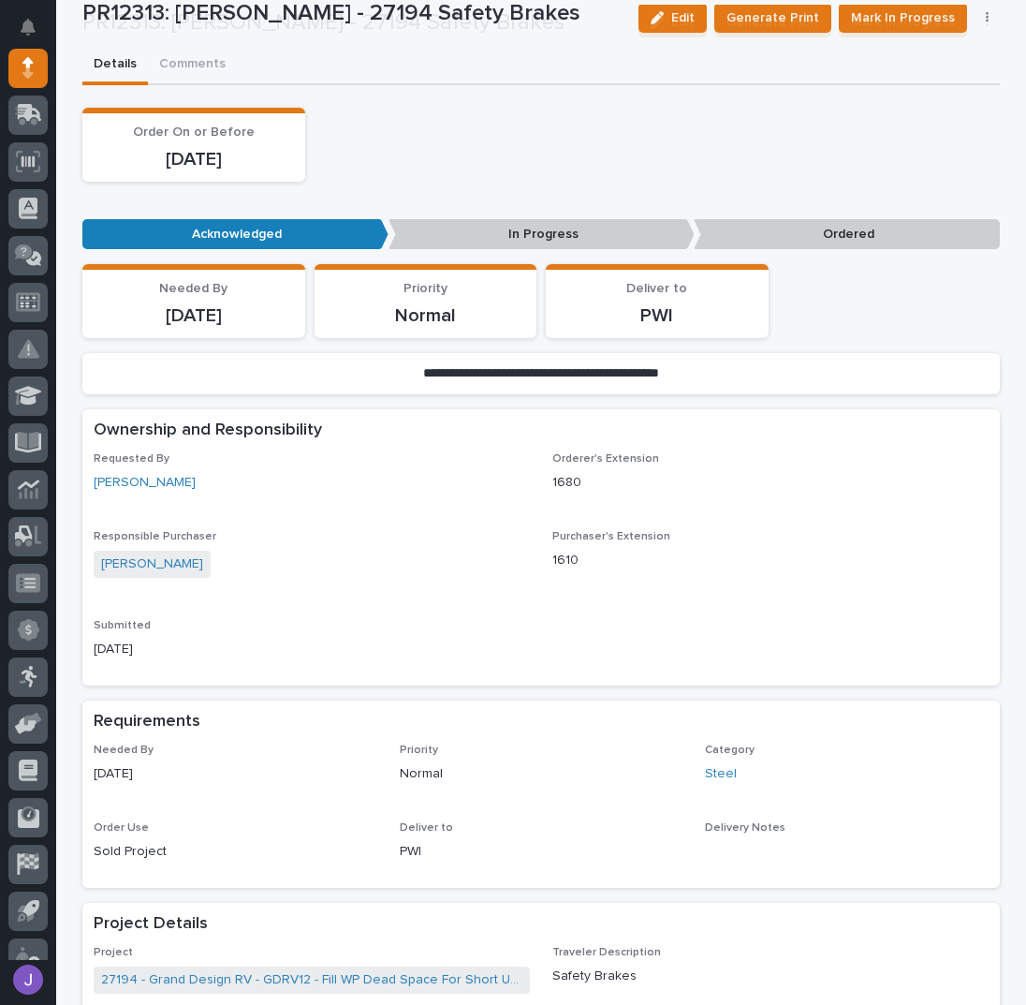
scroll to position [499, 0]
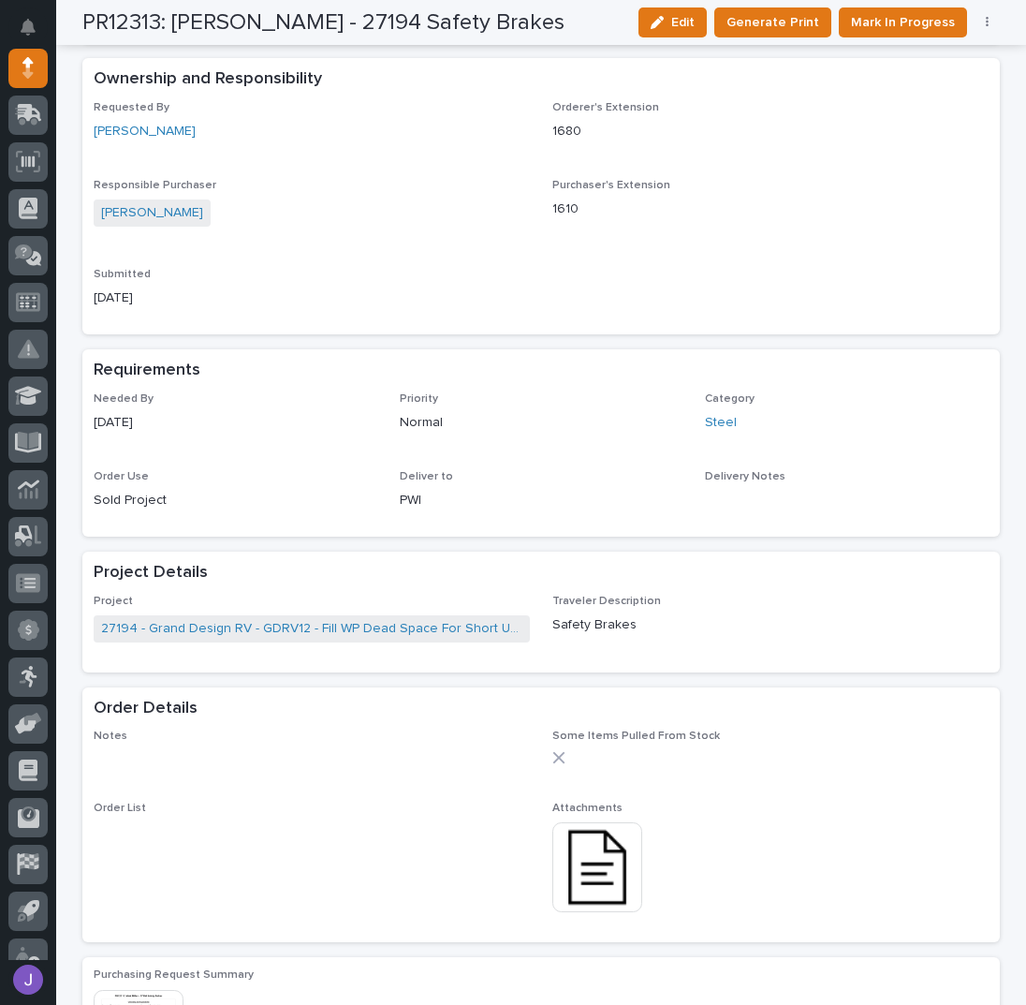
click at [597, 870] on img at bounding box center [597, 867] width 90 height 90
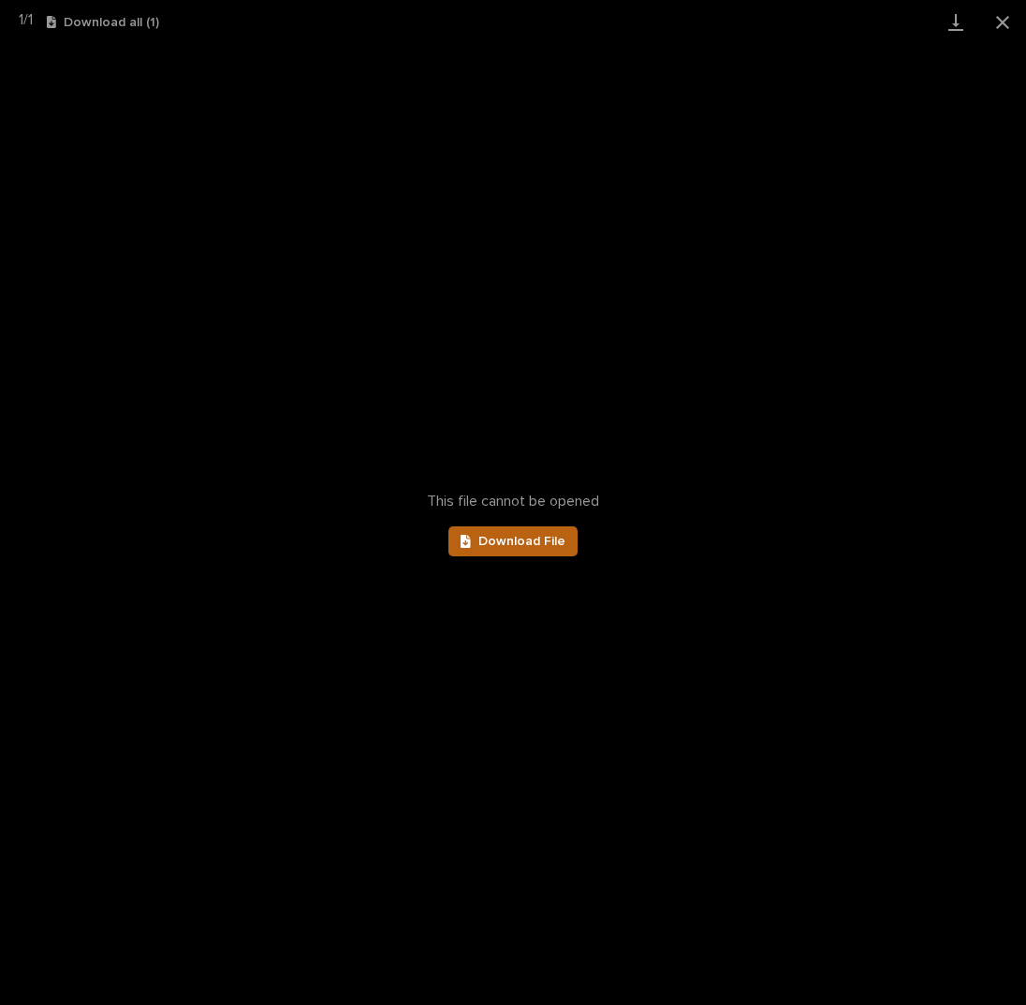
click at [556, 543] on span "Download File" at bounding box center [521, 541] width 87 height 13
click at [1005, 11] on button "Close gallery" at bounding box center [1002, 22] width 47 height 44
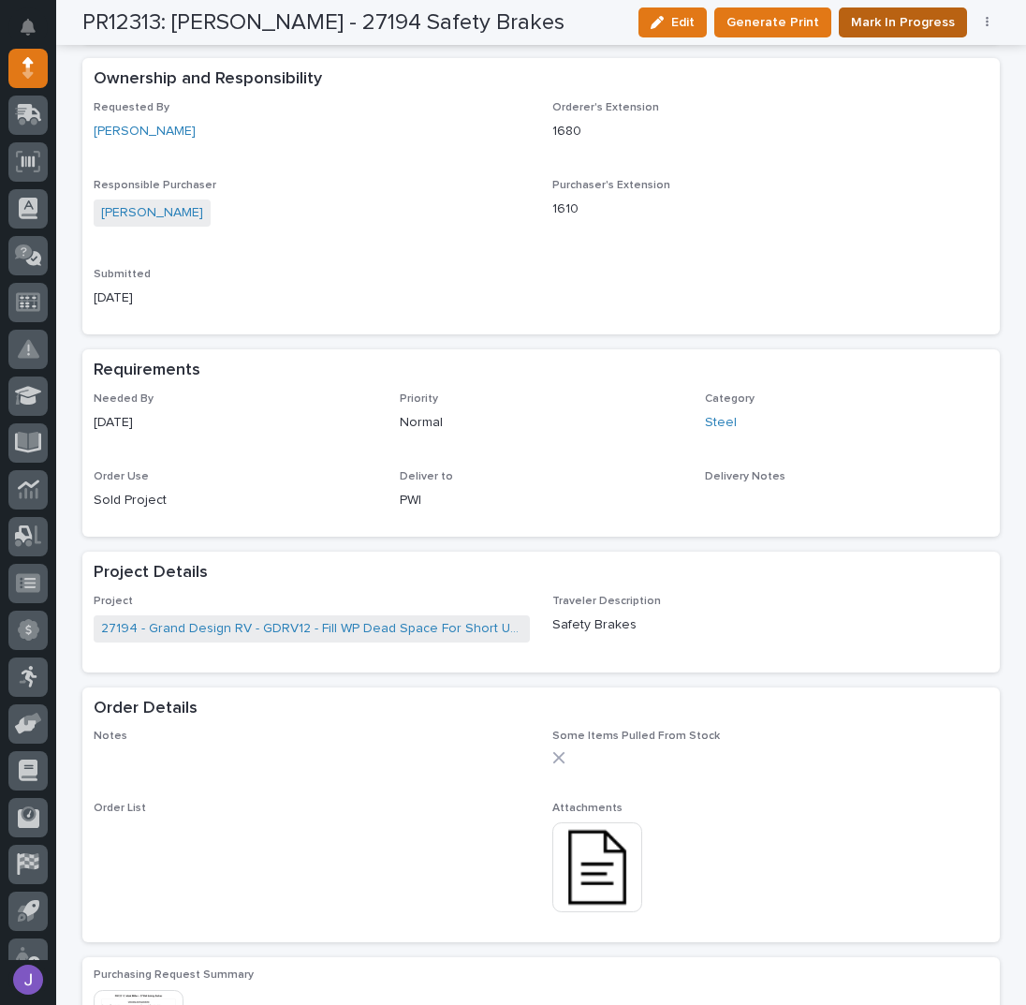
click at [908, 26] on span "Mark In Progress" at bounding box center [903, 22] width 104 height 22
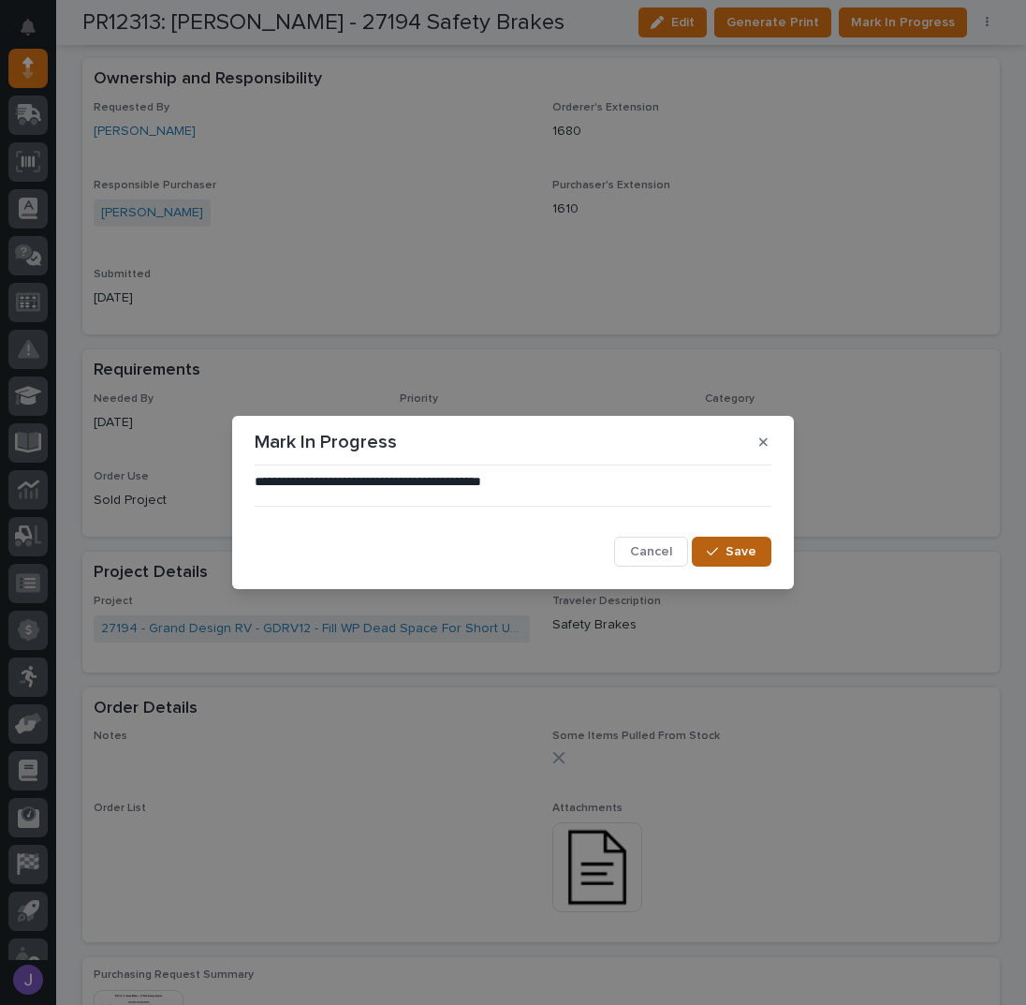
click at [714, 548] on icon "button" at bounding box center [712, 551] width 11 height 13
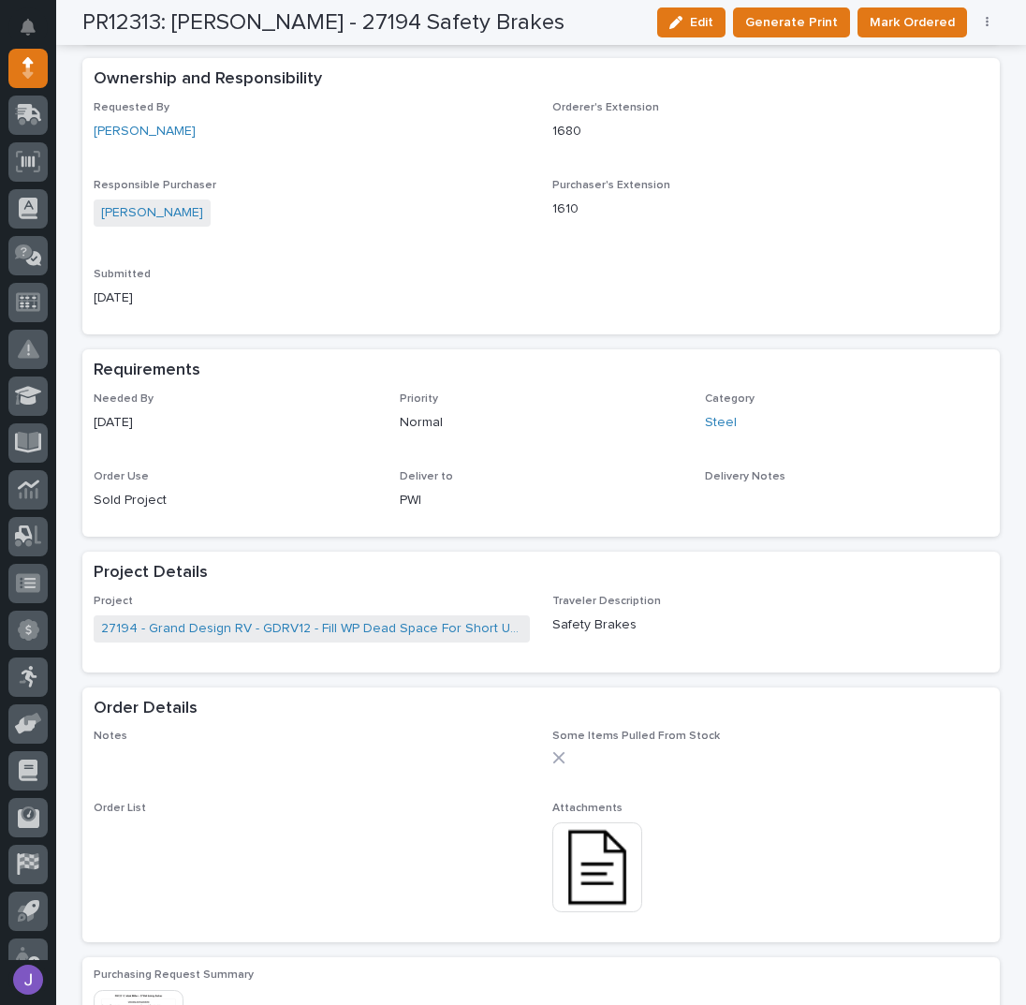
scroll to position [0, 0]
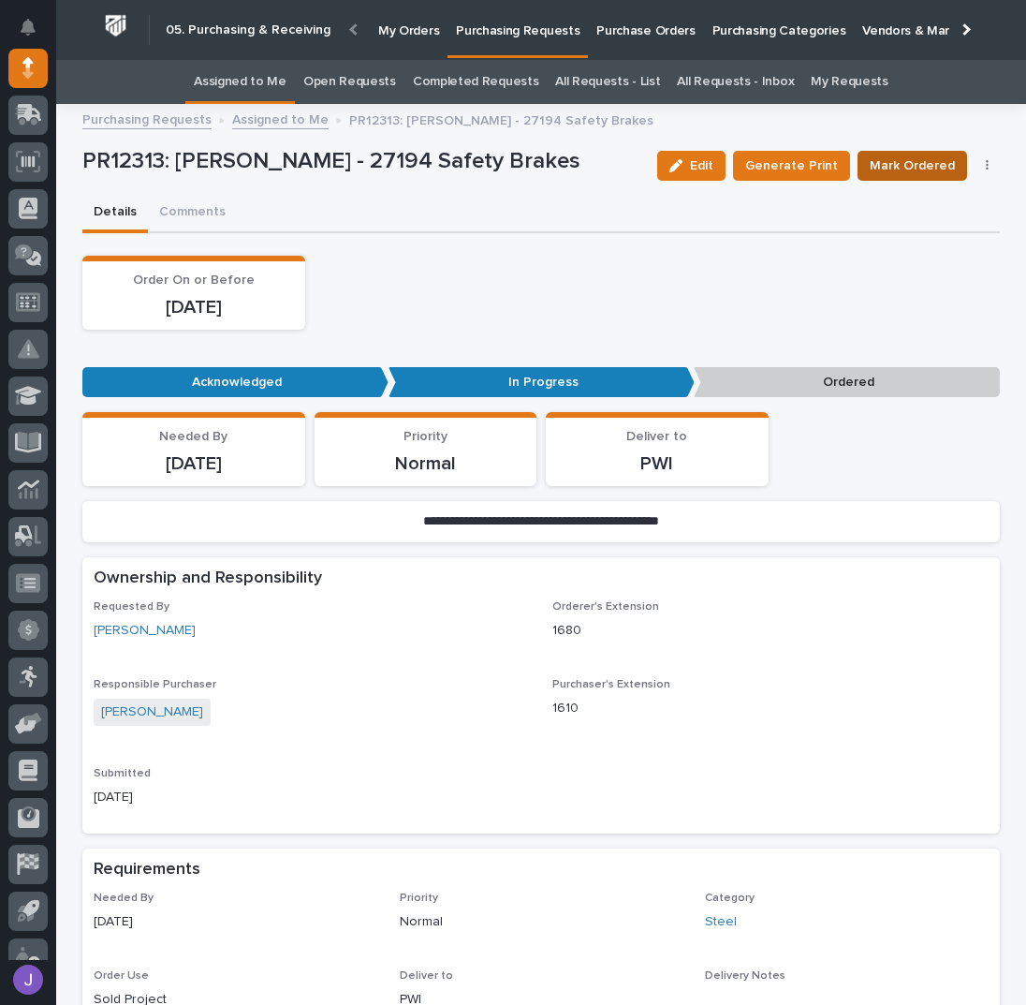
click at [910, 162] on span "Mark Ordered" at bounding box center [912, 166] width 85 height 22
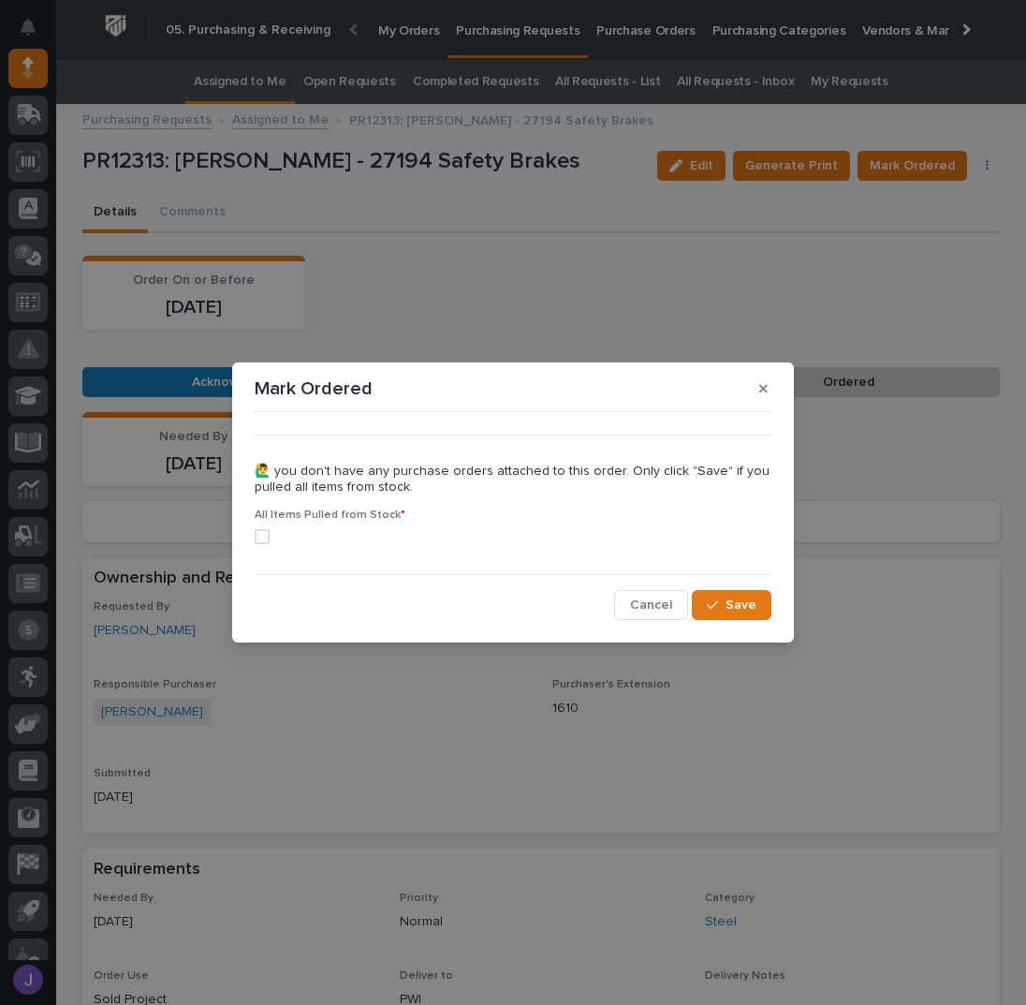
click at [266, 533] on span at bounding box center [262, 536] width 15 height 15
click at [717, 598] on icon "button" at bounding box center [712, 604] width 11 height 13
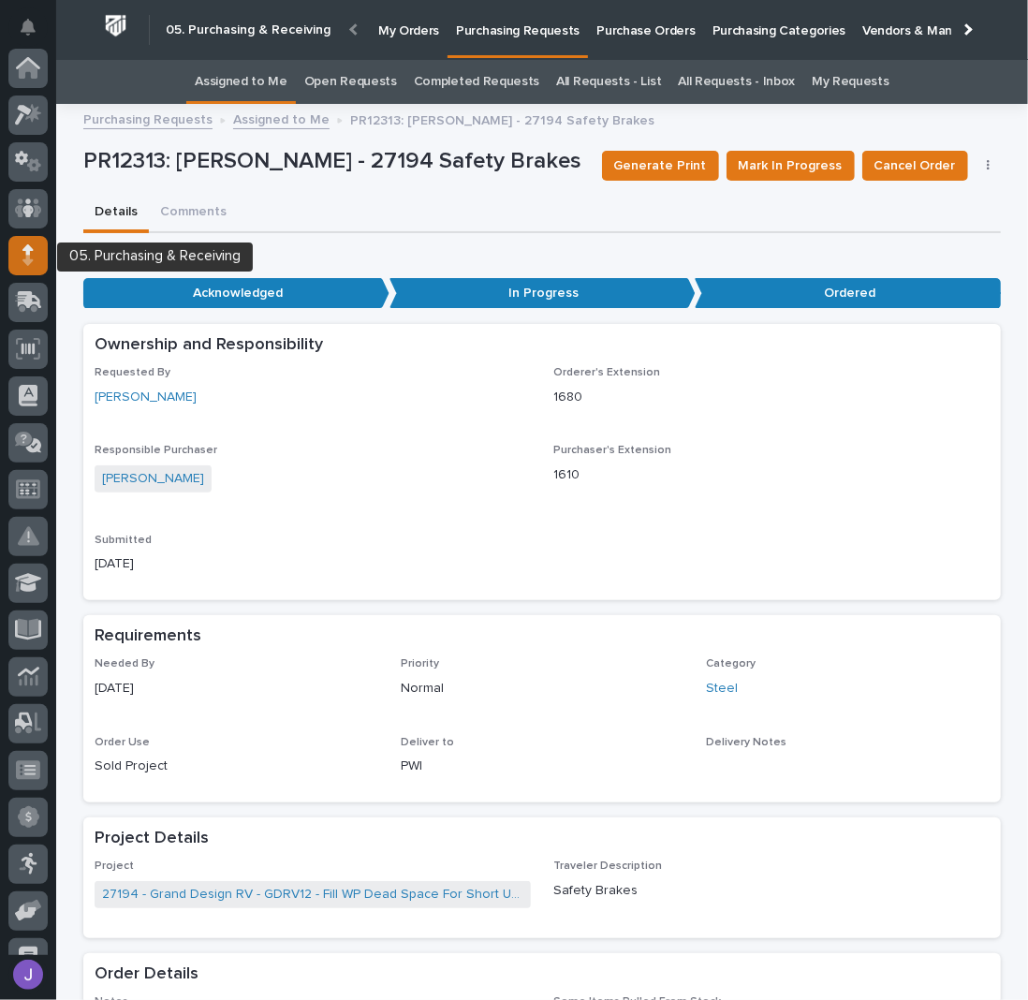
click at [33, 257] on icon at bounding box center [27, 255] width 11 height 22
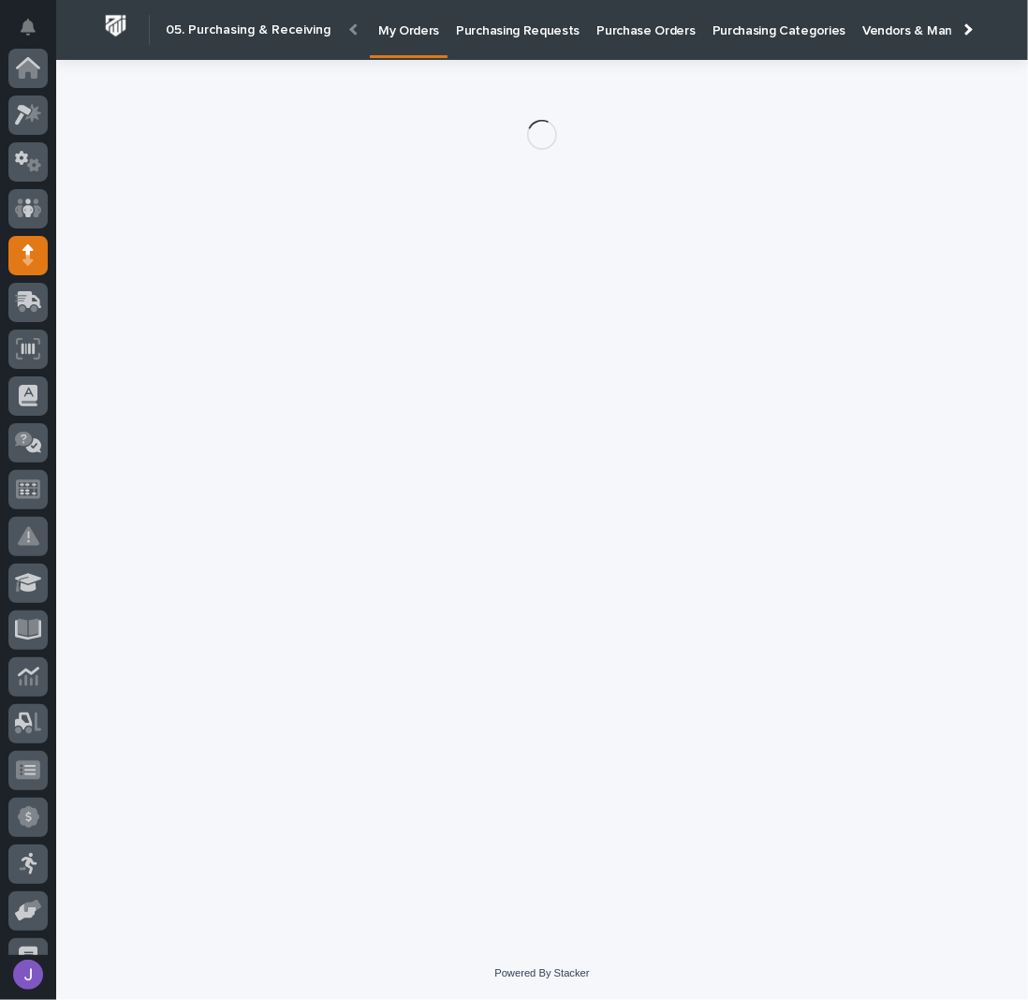
scroll to position [187, 0]
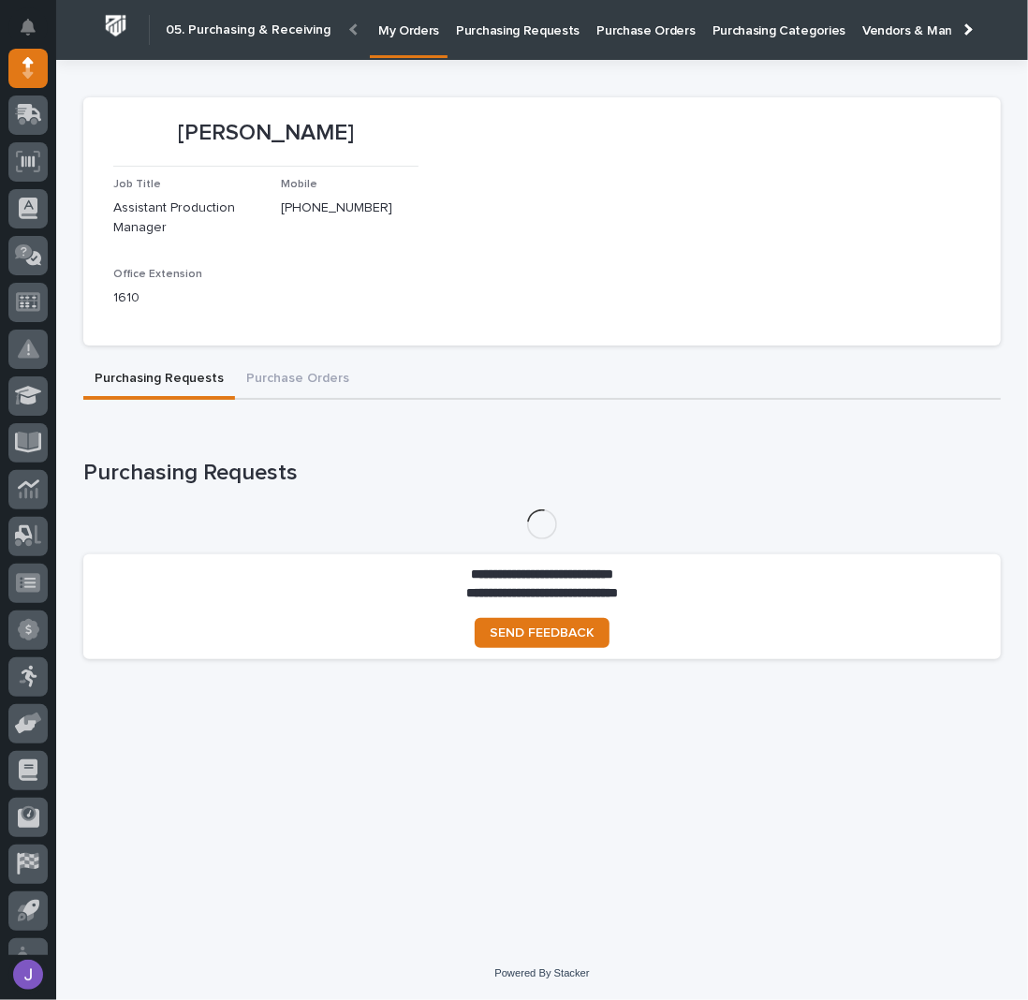
click at [535, 33] on p "Purchasing Requests" at bounding box center [518, 19] width 124 height 39
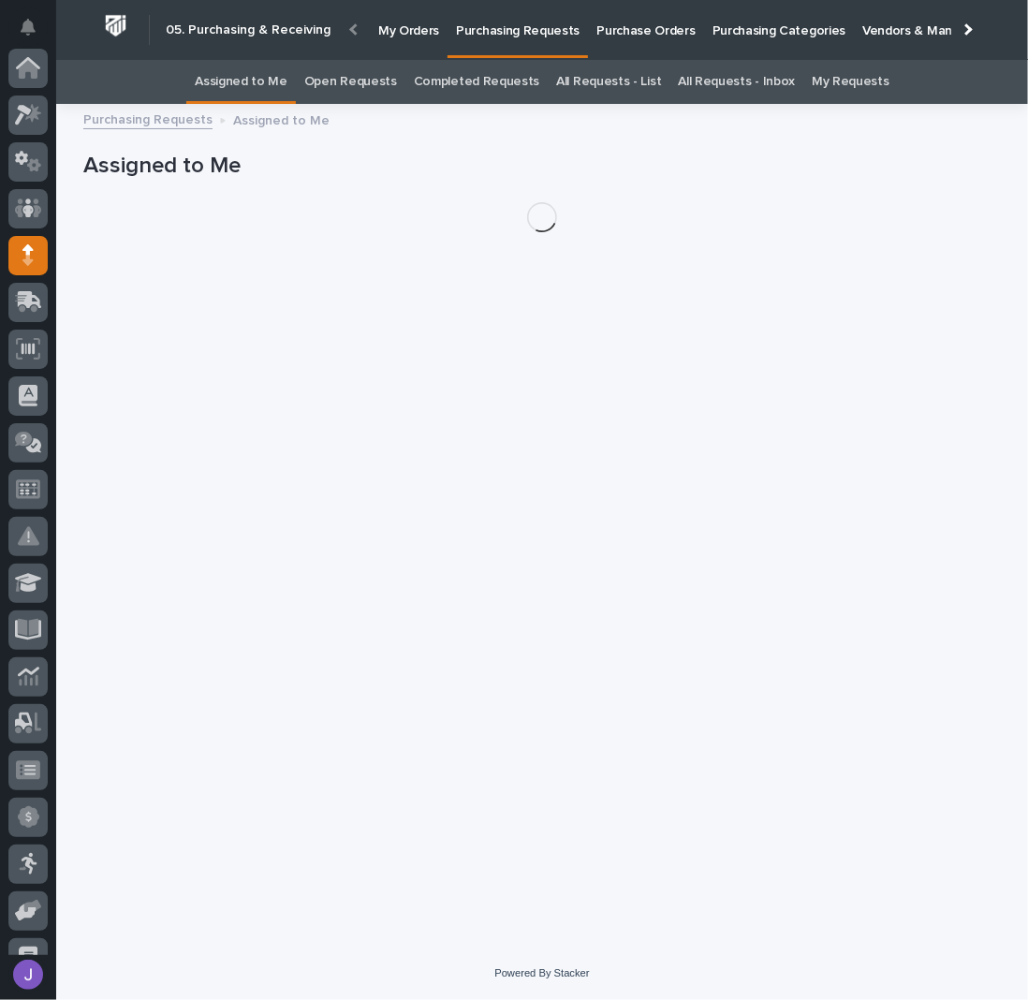
scroll to position [187, 0]
